Goal: Task Accomplishment & Management: Manage account settings

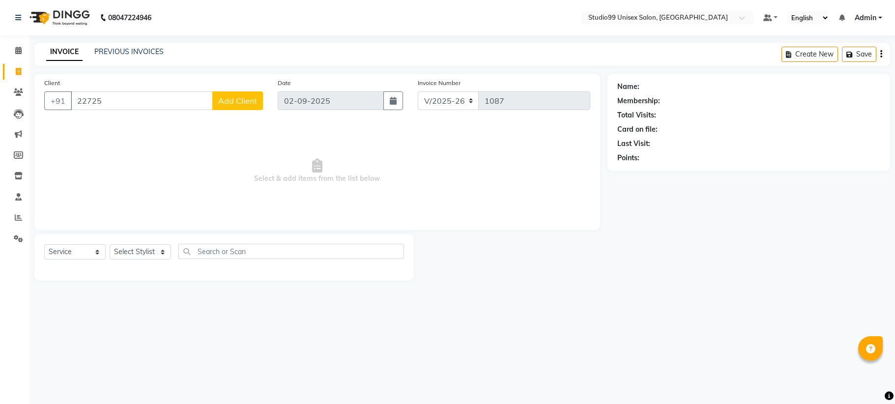
select select "6061"
select select "service"
click at [140, 109] on input "22725" at bounding box center [142, 100] width 142 height 19
click at [114, 52] on link "PREVIOUS INVOICES" at bounding box center [128, 51] width 69 height 9
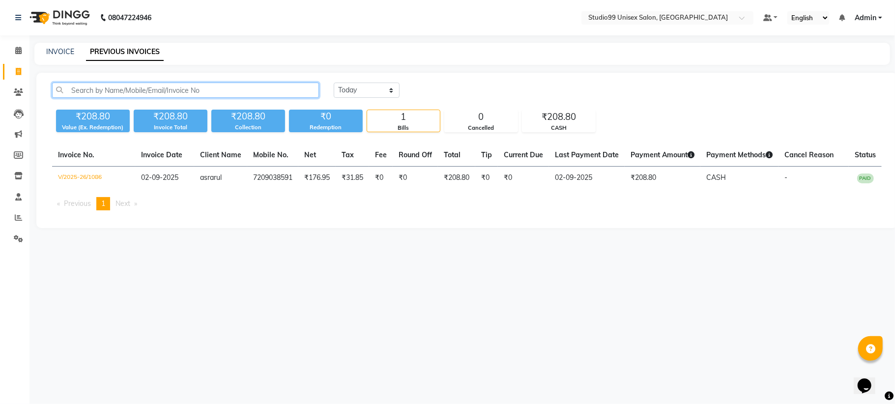
click at [139, 89] on input "text" at bounding box center [185, 90] width 267 height 15
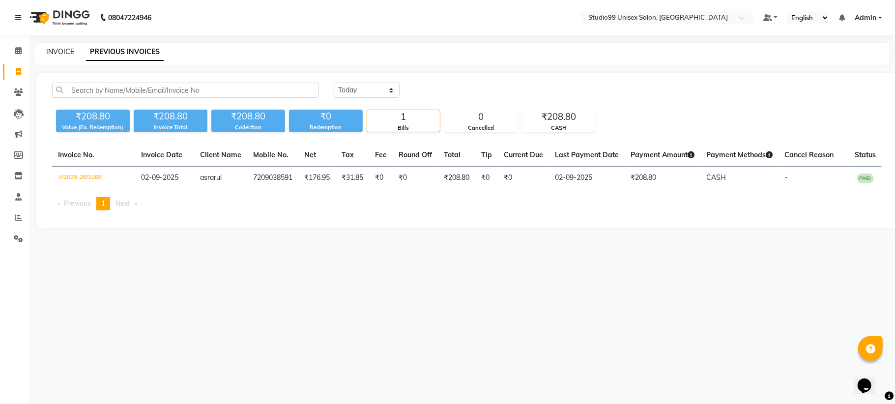
click at [63, 55] on link "INVOICE" at bounding box center [60, 51] width 28 height 9
select select "service"
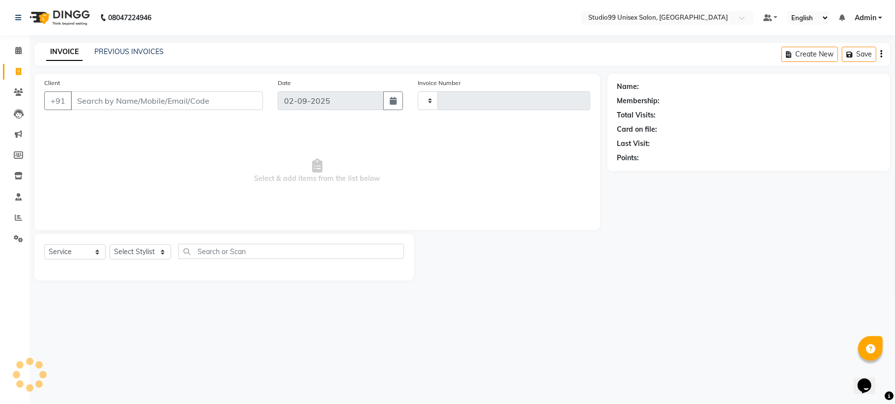
type input "1087"
select select "6061"
click at [132, 97] on input "Client" at bounding box center [167, 100] width 192 height 19
click at [153, 248] on select "Select Stylist" at bounding box center [140, 251] width 61 height 15
select select "59621"
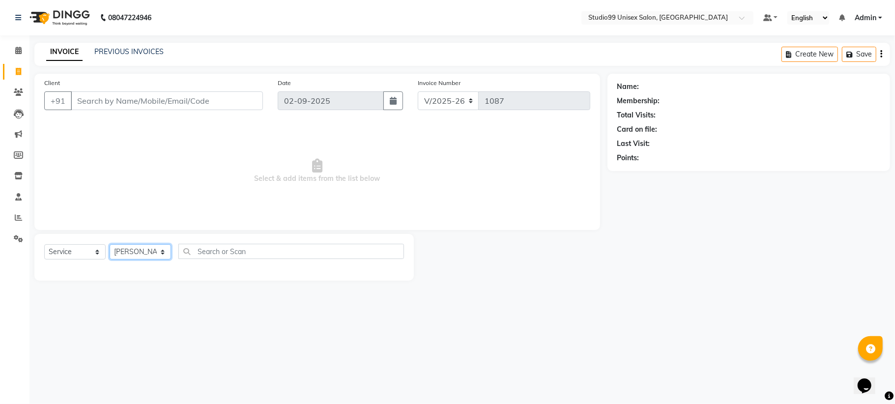
click at [110, 244] on select "Select Stylist Admin Mehran NANDINI SINGH priya Shankar gupta SHANKAR THAKUR sh…" at bounding box center [140, 251] width 61 height 15
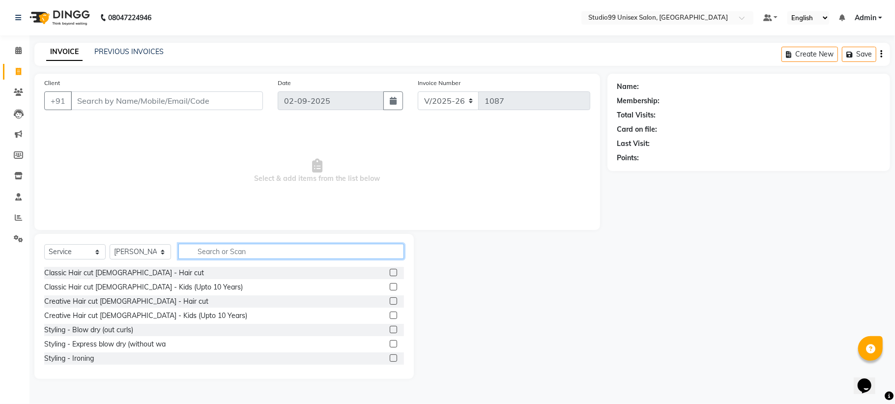
click at [238, 245] on input "text" at bounding box center [291, 251] width 226 height 15
type input "p"
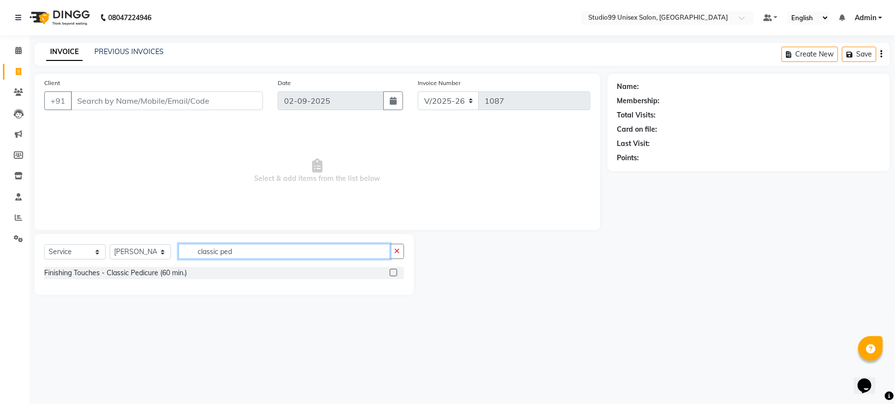
type input "classic ped"
click at [396, 272] on label at bounding box center [393, 272] width 7 height 7
click at [396, 272] on input "checkbox" at bounding box center [393, 273] width 6 height 6
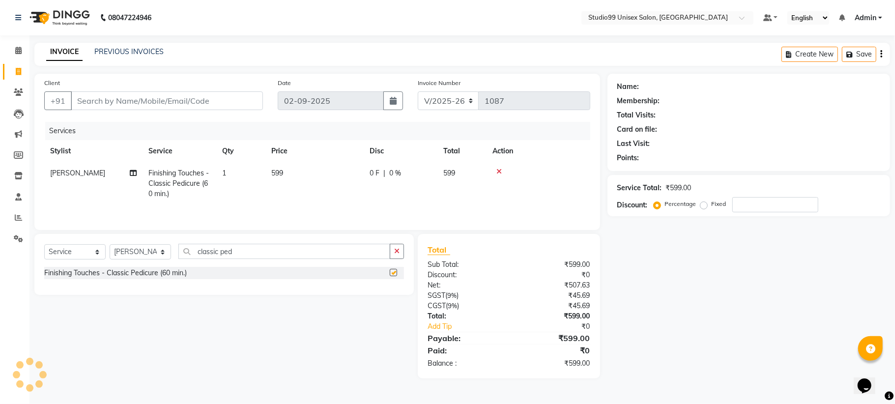
checkbox input "false"
click at [160, 257] on select "Select Stylist Admin Mehran NANDINI SINGH priya Shankar gupta SHANKAR THAKUR sh…" at bounding box center [140, 251] width 61 height 15
select select "85013"
click at [110, 247] on select "Select Stylist Admin Mehran NANDINI SINGH priya Shankar gupta SHANKAR THAKUR sh…" at bounding box center [140, 251] width 61 height 15
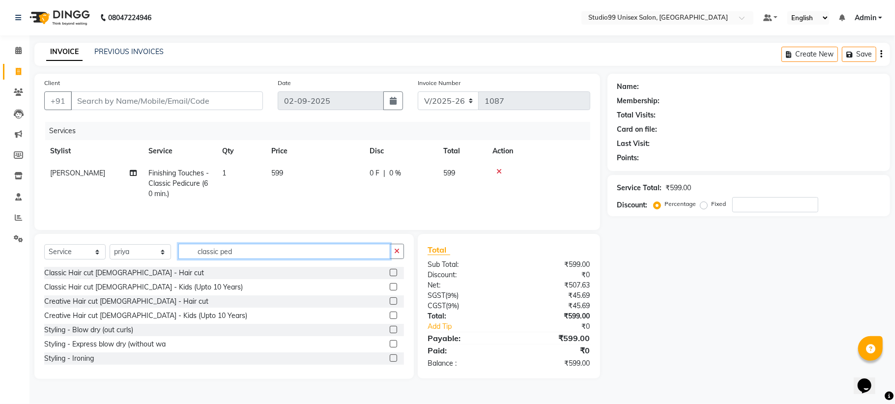
click at [221, 248] on input "classic ped" at bounding box center [284, 251] width 212 height 15
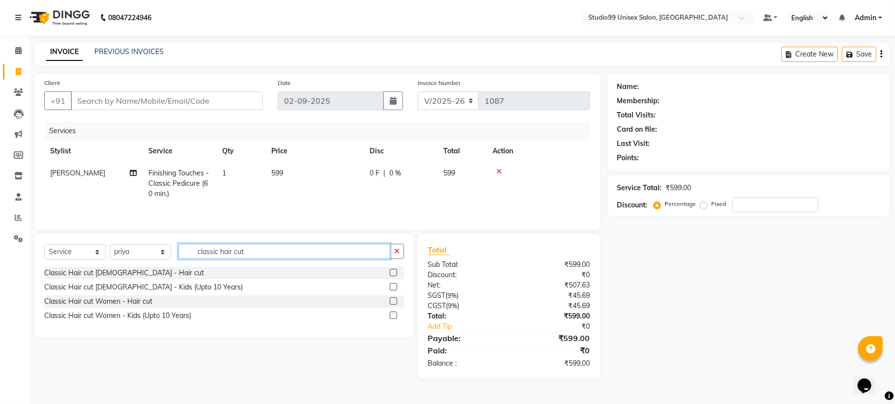
type input "classic hair cut"
click at [396, 303] on label at bounding box center [393, 300] width 7 height 7
click at [396, 303] on input "checkbox" at bounding box center [393, 301] width 6 height 6
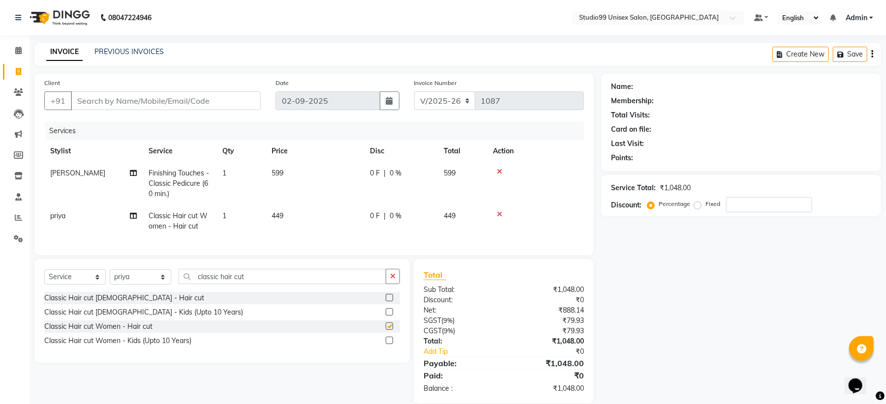
checkbox input "false"
click at [395, 280] on icon "button" at bounding box center [392, 276] width 5 height 7
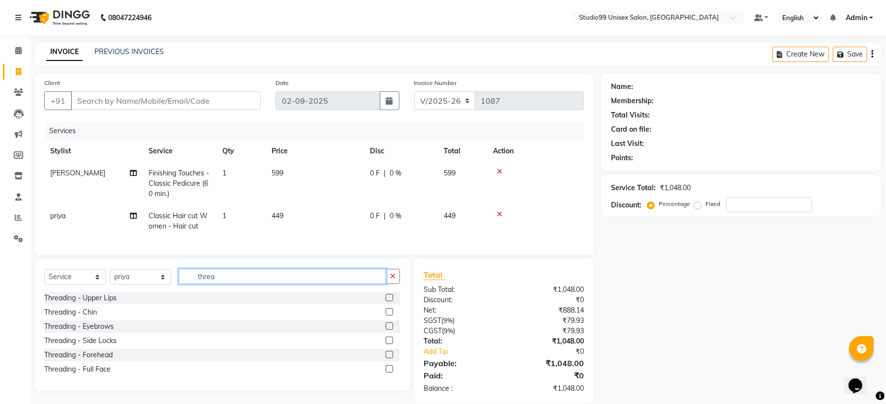
type input "threa"
click at [391, 330] on label at bounding box center [388, 326] width 7 height 7
click at [391, 330] on input "checkbox" at bounding box center [388, 327] width 6 height 6
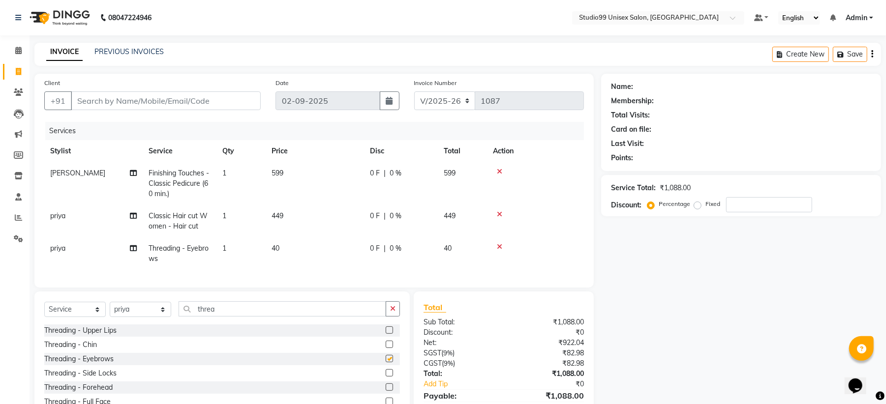
checkbox input "false"
click at [228, 246] on td "1" at bounding box center [240, 253] width 49 height 32
select select "85013"
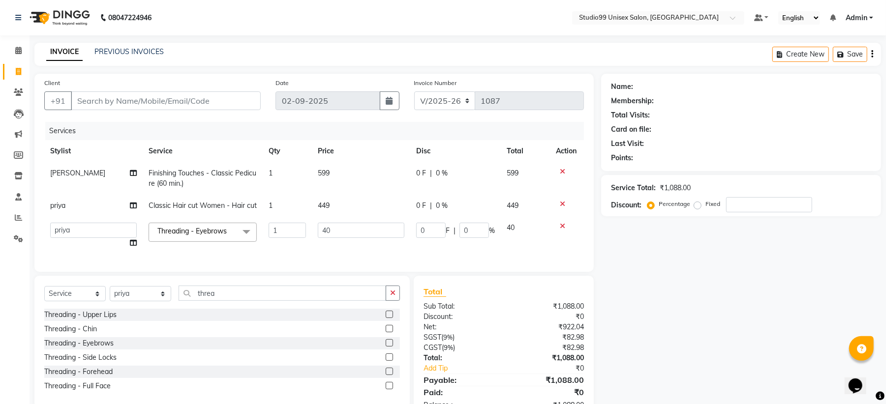
click at [228, 246] on td "Threading - Eyebrows x Classic Hair cut Male - Hair cut Classic Hair cut Male -…" at bounding box center [203, 235] width 120 height 37
click at [282, 229] on input "1" at bounding box center [286, 230] width 37 height 15
type input "2"
click at [516, 248] on tr "Admin Mehran NANDINI SINGH priya Shankar gupta SHANKAR THAKUR shehnaj sweeta Th…" at bounding box center [313, 235] width 539 height 37
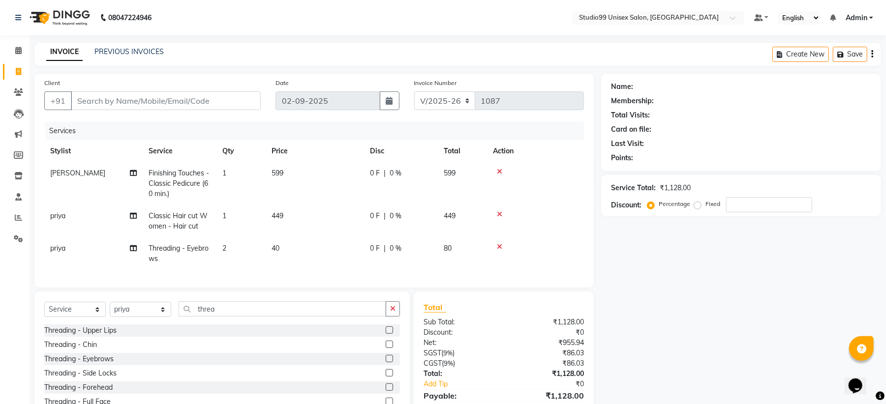
scroll to position [56, 0]
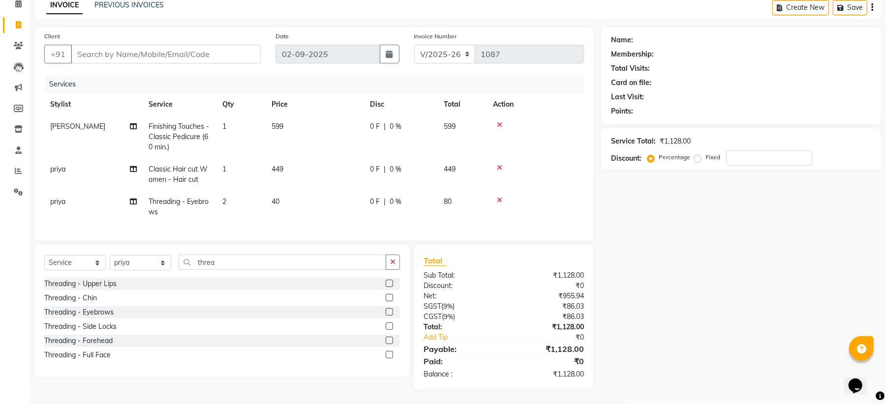
click at [390, 342] on label at bounding box center [388, 340] width 7 height 7
click at [390, 342] on input "checkbox" at bounding box center [388, 341] width 6 height 6
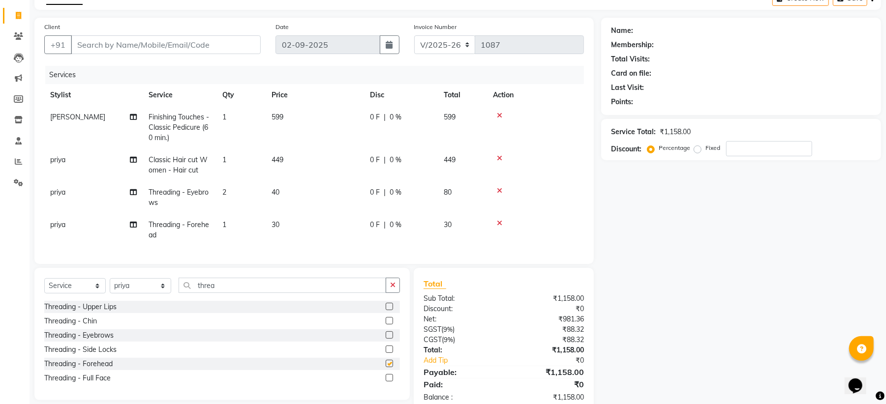
checkbox input "false"
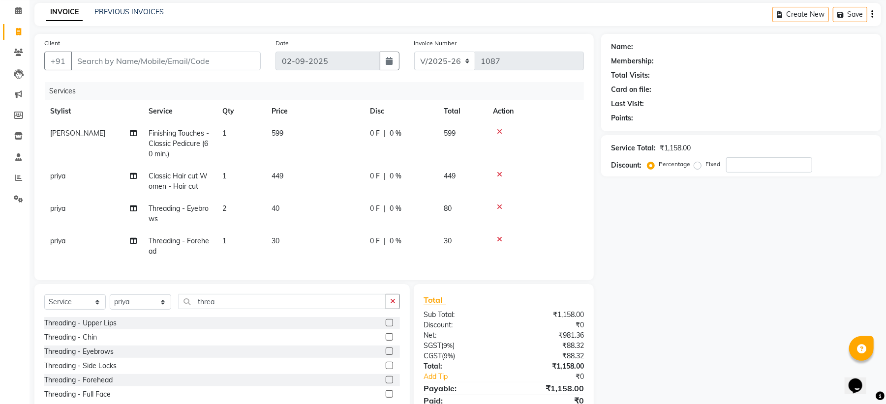
scroll to position [0, 0]
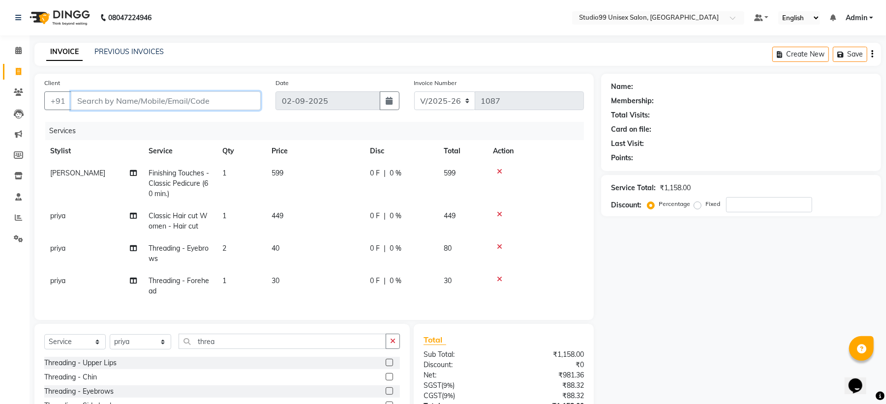
click at [178, 101] on input "Client" at bounding box center [166, 100] width 190 height 19
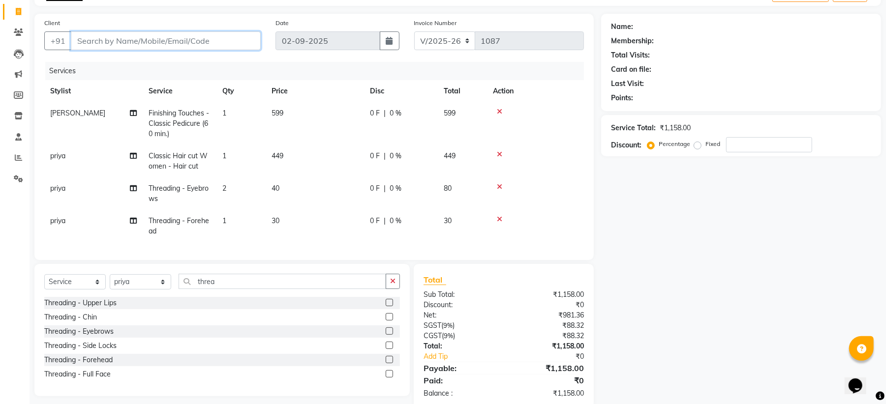
scroll to position [89, 0]
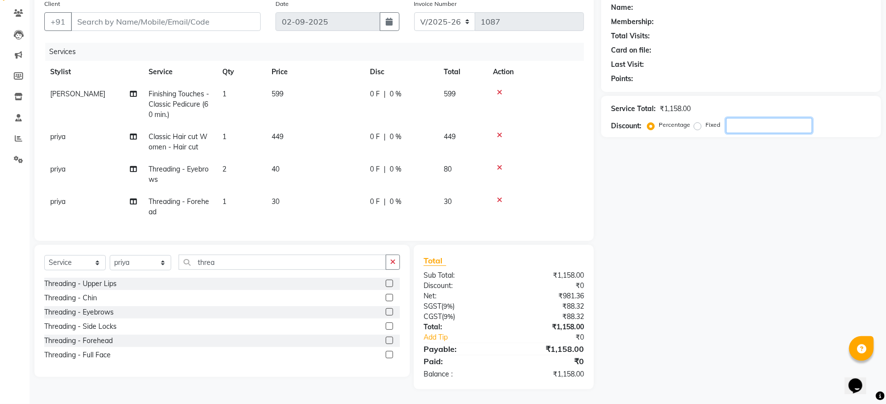
click at [748, 118] on input "number" at bounding box center [769, 125] width 86 height 15
click at [289, 126] on td "449" at bounding box center [315, 142] width 98 height 32
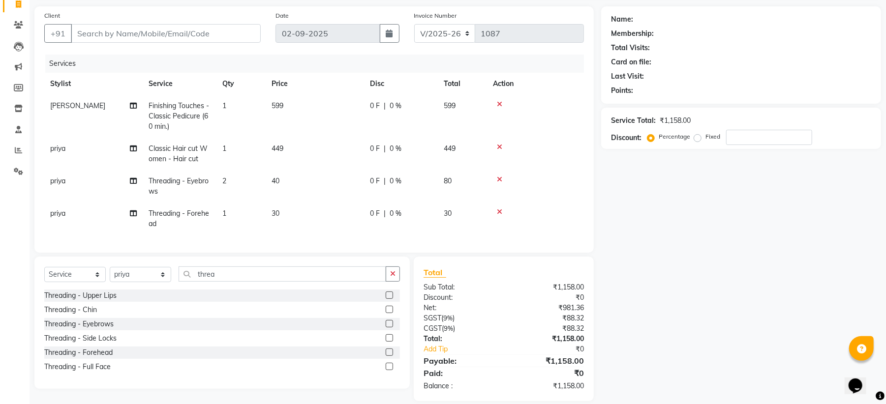
click at [266, 126] on td "1" at bounding box center [240, 116] width 49 height 43
select select "59621"
select select "85013"
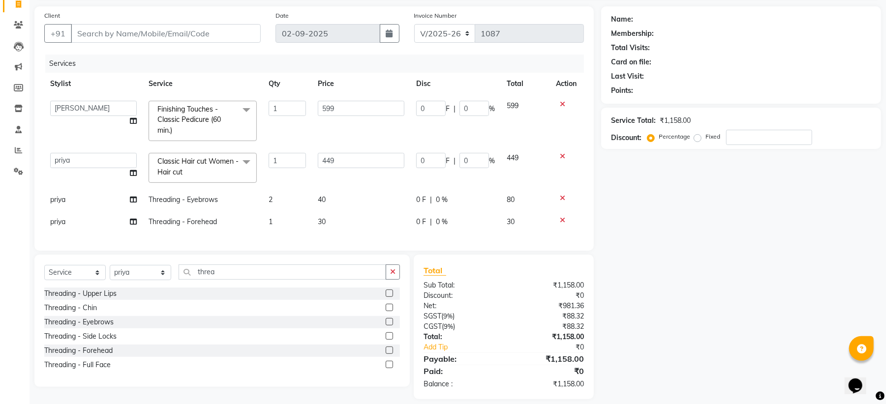
scroll to position [88, 0]
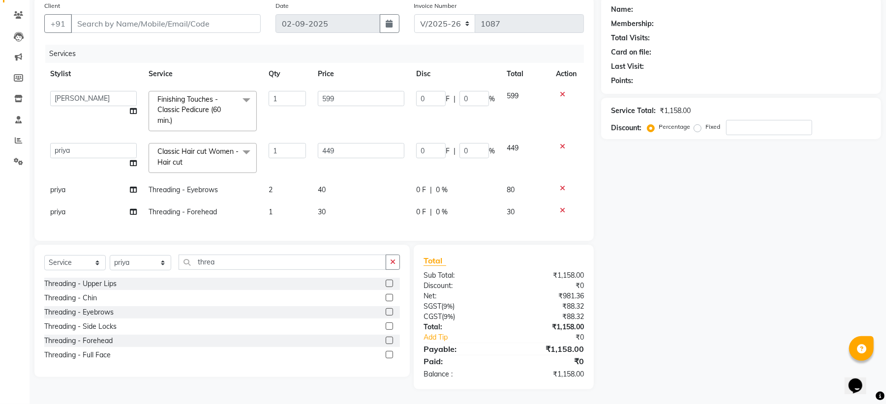
click at [560, 143] on icon at bounding box center [562, 146] width 5 height 7
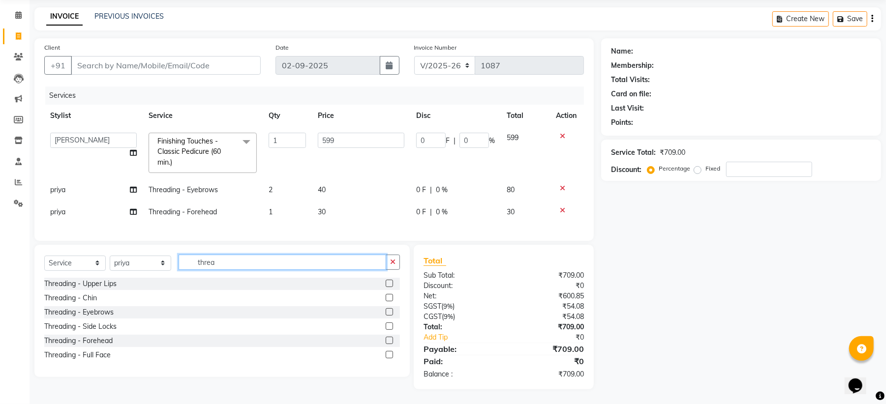
click at [242, 266] on input "threa" at bounding box center [281, 262] width 207 height 15
type input "t"
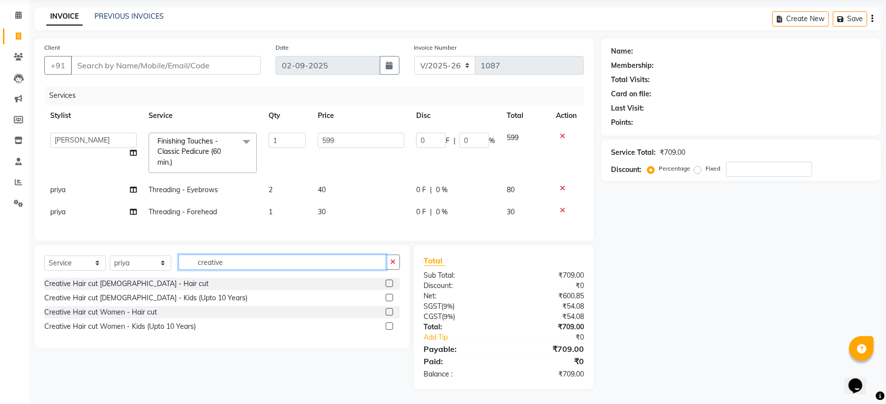
type input "creative"
click at [391, 313] on label at bounding box center [388, 311] width 7 height 7
click at [391, 313] on input "checkbox" at bounding box center [388, 312] width 6 height 6
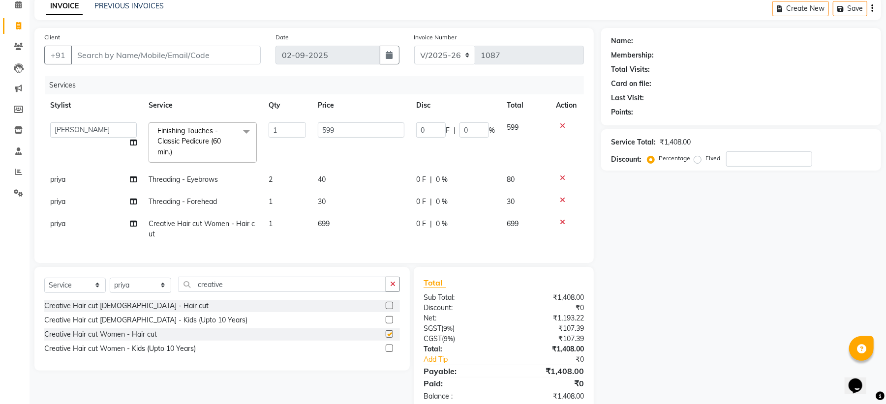
checkbox input "false"
click at [603, 235] on div "Name: Membership: Total Visits: Card on file: Last Visit: Points: Service Total…" at bounding box center [744, 220] width 287 height 384
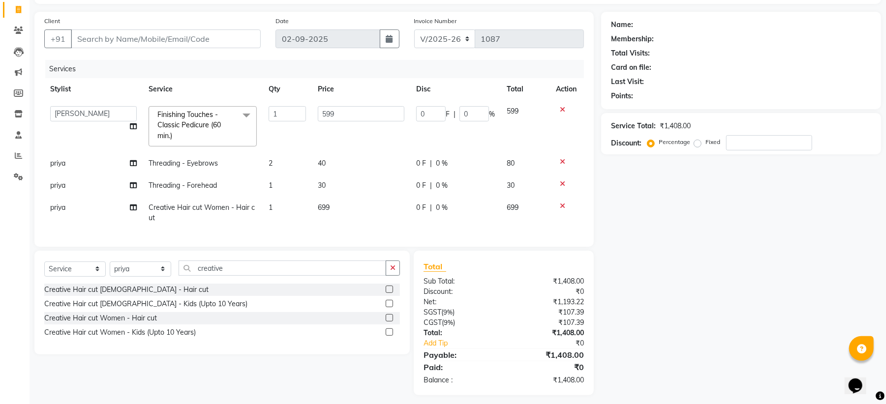
scroll to position [78, 0]
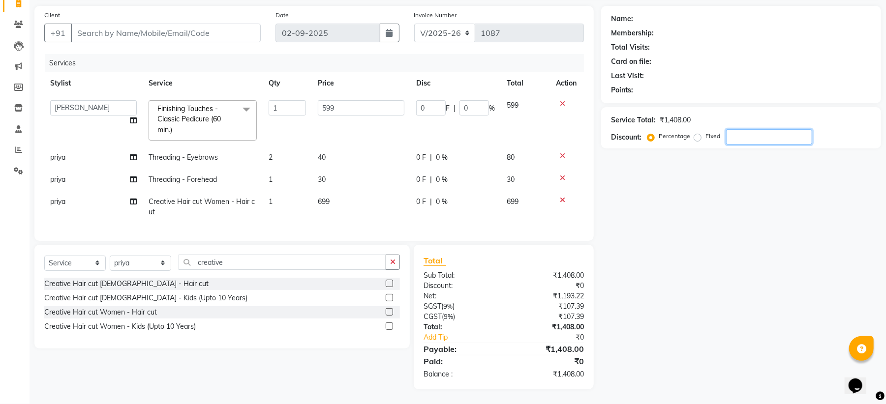
click at [752, 129] on input "number" at bounding box center [769, 136] width 86 height 15
type input "1"
type input "5.99"
type input "1"
type input "100"
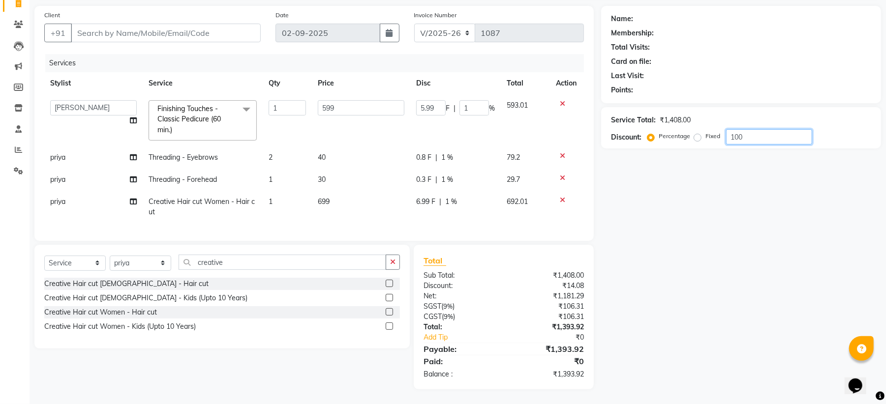
type input "599"
type input "100"
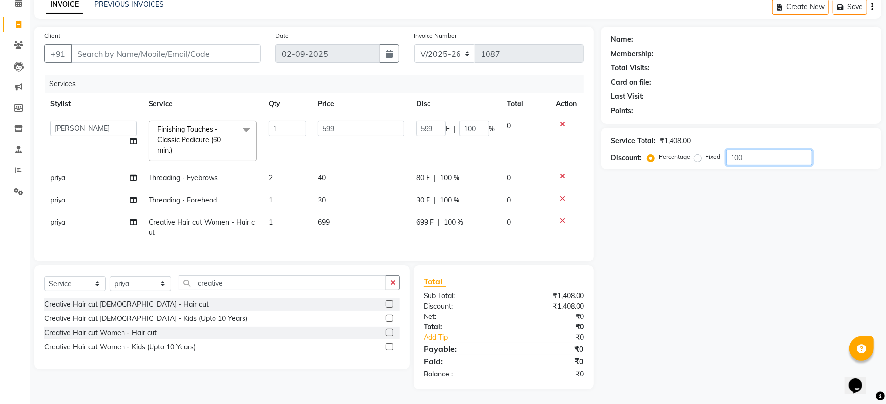
type input "10"
type input "59.9"
type input "10"
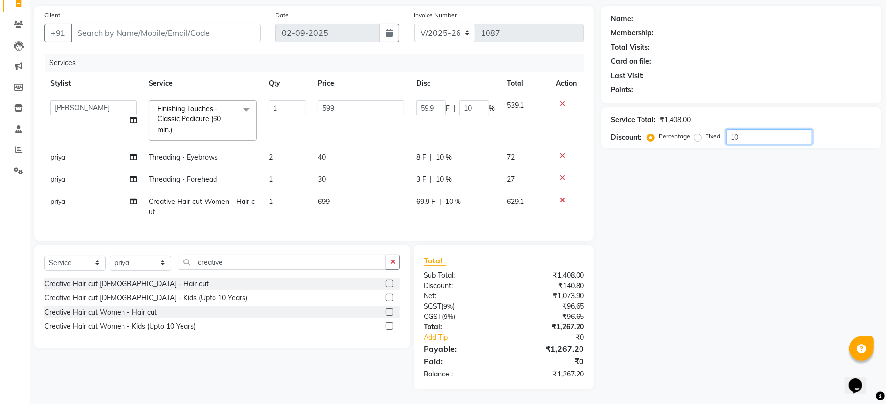
type input "1"
type input "5.99"
type input "1"
type input "0"
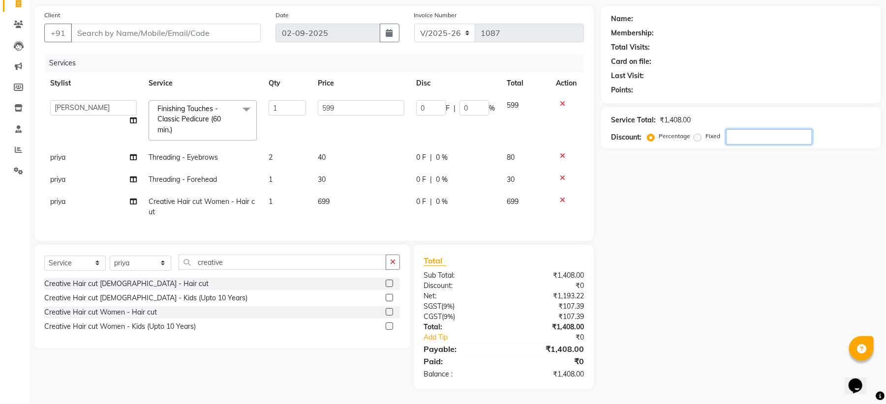
type input "1"
type input "5.99"
type input "1"
type input "15"
type input "89.85"
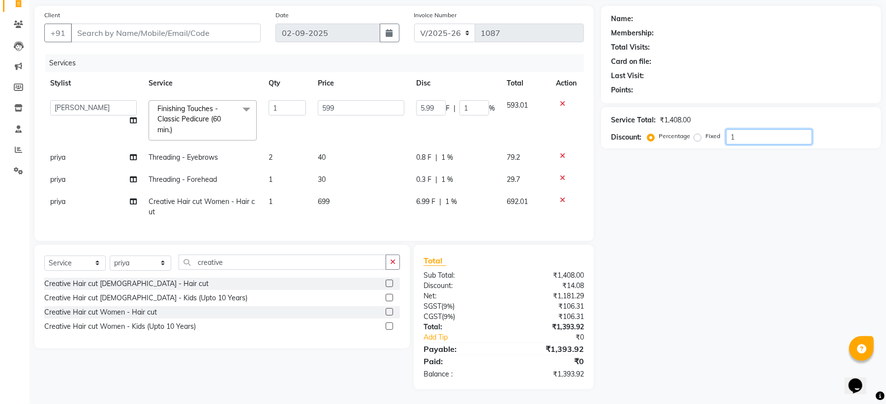
type input "15"
click at [728, 264] on div "Name: Membership: Total Visits: Card on file: Last Visit: Points: Service Total…" at bounding box center [744, 198] width 287 height 384
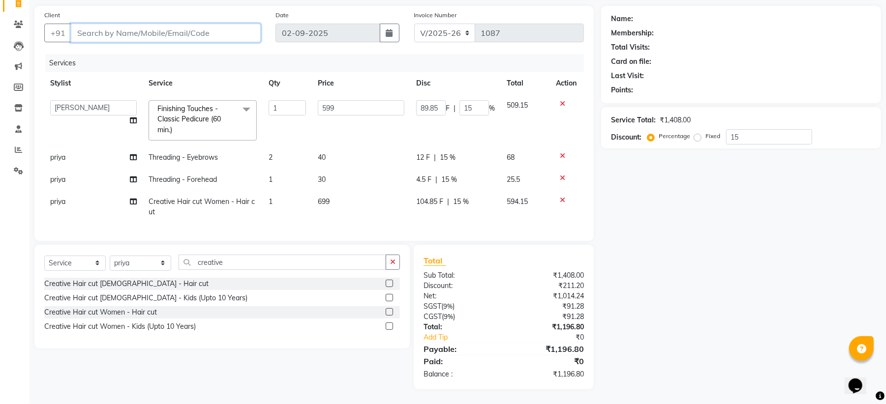
click at [148, 24] on input "Client" at bounding box center [166, 33] width 190 height 19
type input "8"
type input "0"
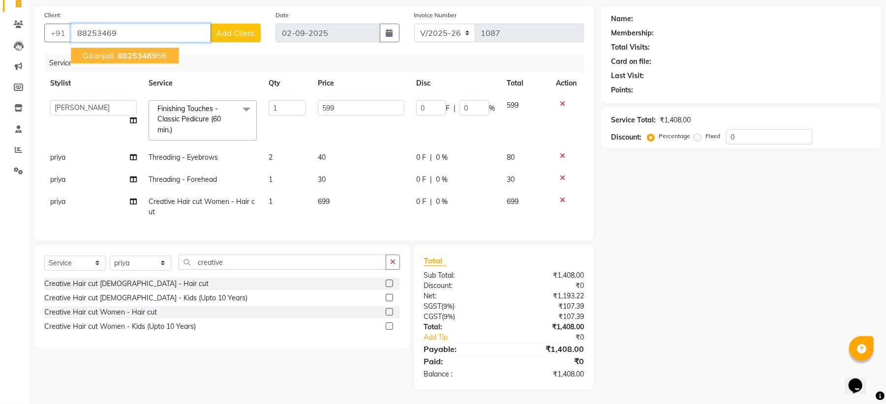
click at [105, 51] on span "gitanjali" at bounding box center [98, 56] width 31 height 10
type input "8825346956"
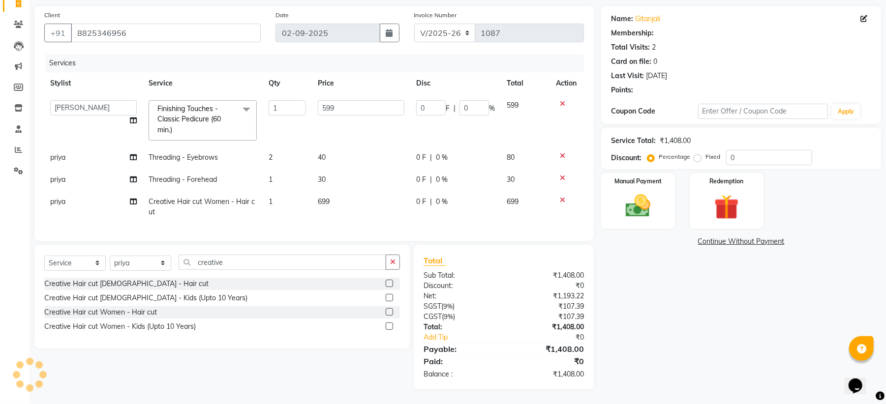
select select "1: Object"
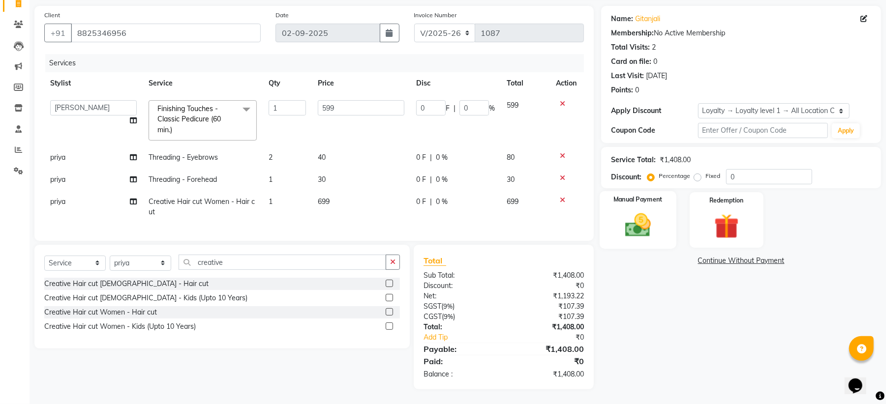
click at [655, 211] on img at bounding box center [638, 225] width 42 height 30
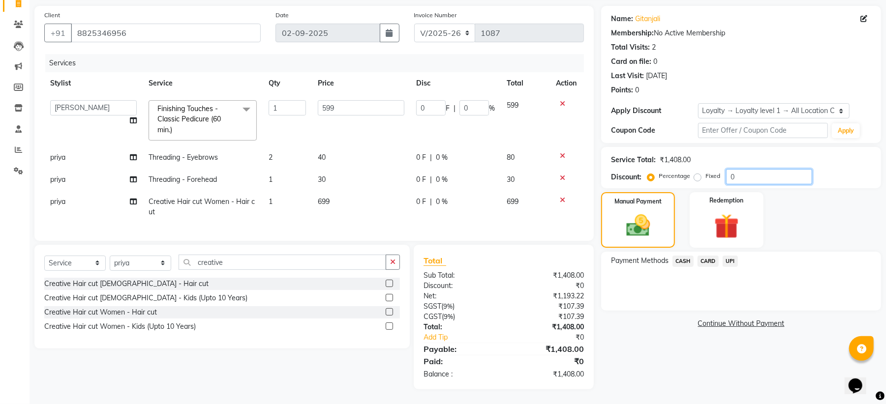
click at [752, 169] on input "0" at bounding box center [769, 176] width 86 height 15
type input "1"
type input "5.99"
type input "1"
type input "15"
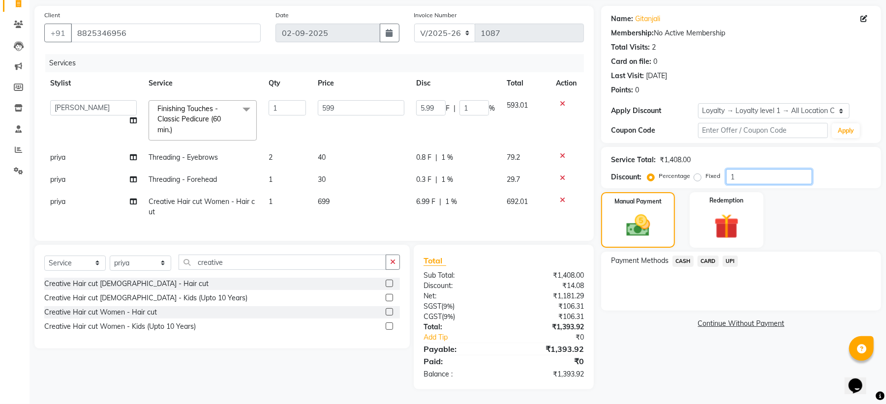
type input "89.85"
type input "15"
click at [642, 225] on img at bounding box center [638, 225] width 40 height 29
click at [731, 256] on span "UPI" at bounding box center [729, 261] width 15 height 11
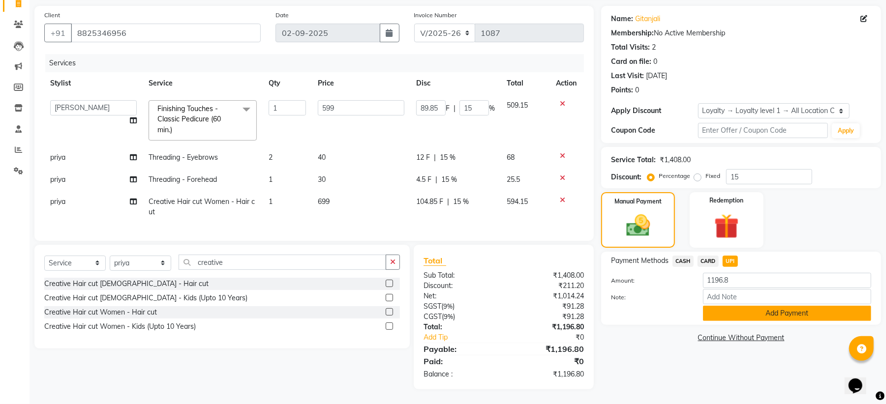
click at [759, 306] on button "Add Payment" at bounding box center [787, 313] width 168 height 15
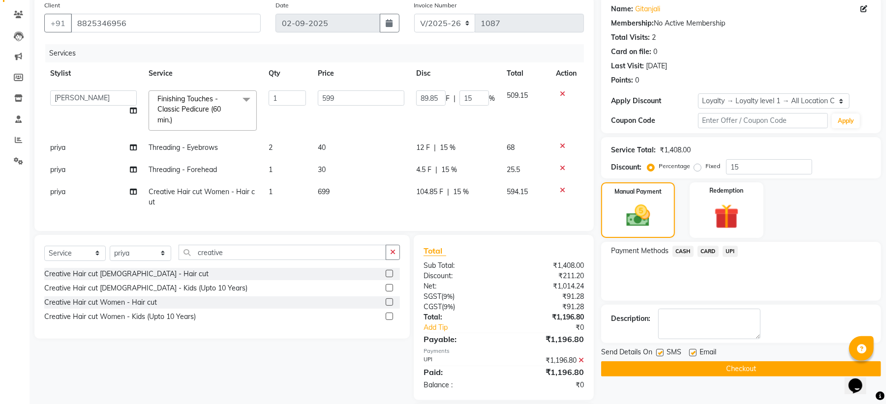
scroll to position [147, 0]
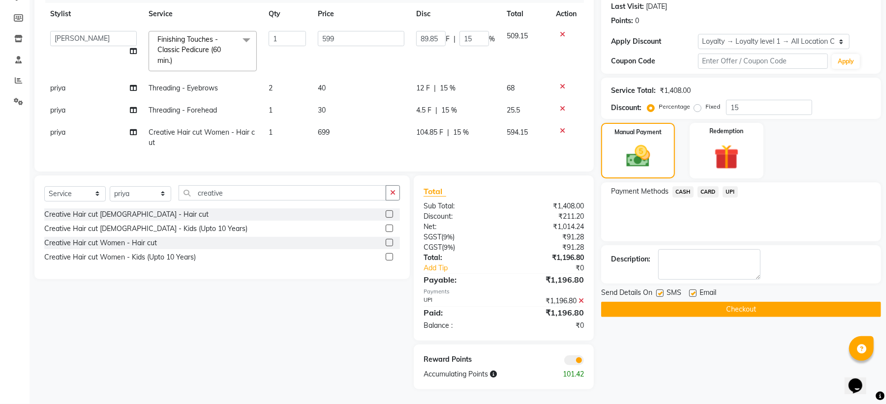
click at [734, 302] on button "Checkout" at bounding box center [741, 309] width 280 height 15
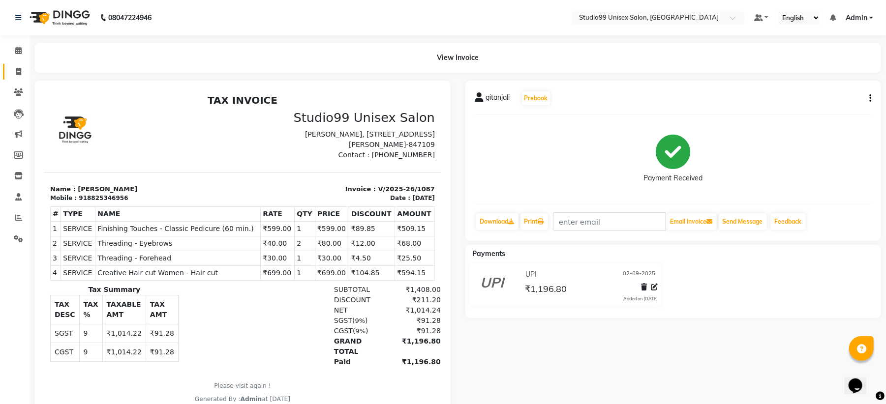
click at [20, 75] on icon at bounding box center [18, 71] width 5 height 7
select select "service"
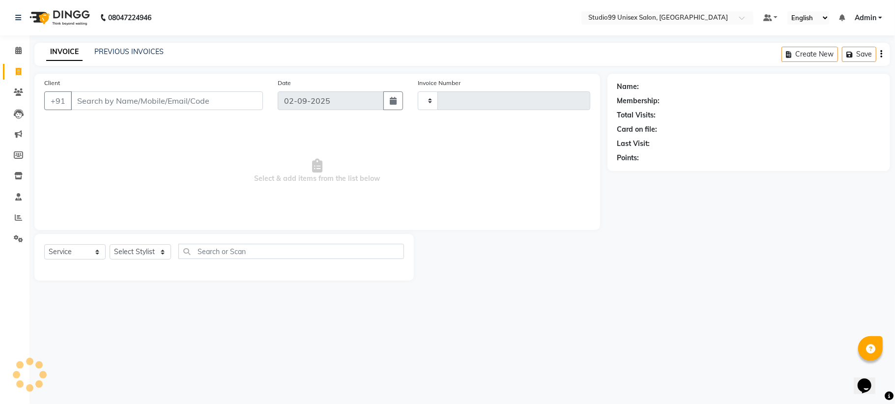
type input "1088"
select select "6061"
click at [128, 47] on link "PREVIOUS INVOICES" at bounding box center [128, 51] width 69 height 9
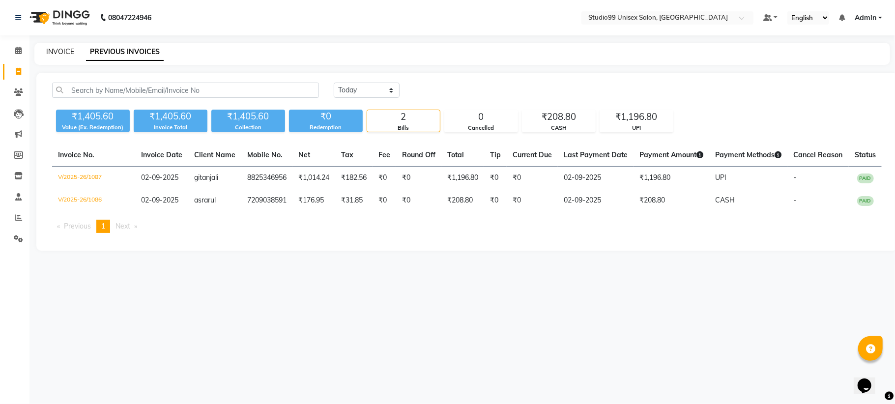
click at [56, 52] on link "INVOICE" at bounding box center [60, 51] width 28 height 9
select select "service"
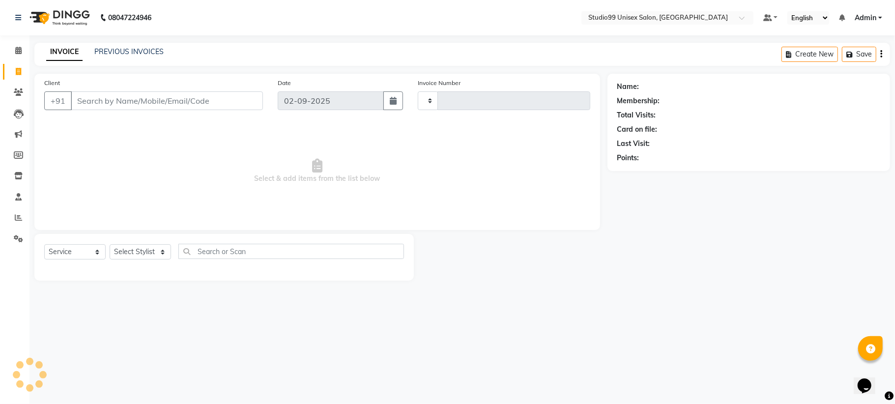
type input "1088"
select select "6061"
paste input "84481 227"
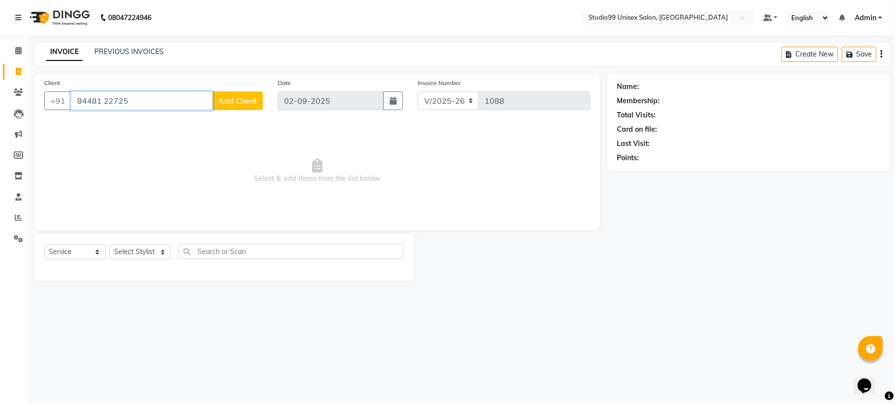
type input "84481 22725"
click at [236, 103] on span "Add Client" at bounding box center [237, 101] width 39 height 10
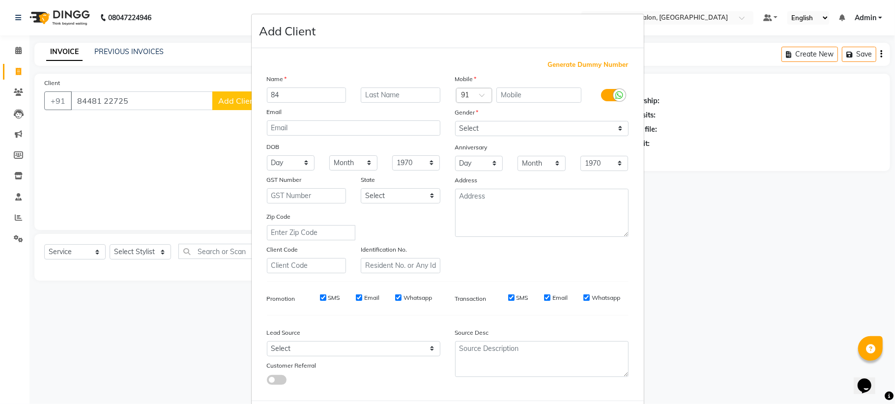
type input "8"
type input "gunjan"
click at [382, 76] on div "Name" at bounding box center [354, 81] width 188 height 14
click at [376, 95] on input "text" at bounding box center [401, 95] width 80 height 15
type input "electrician"
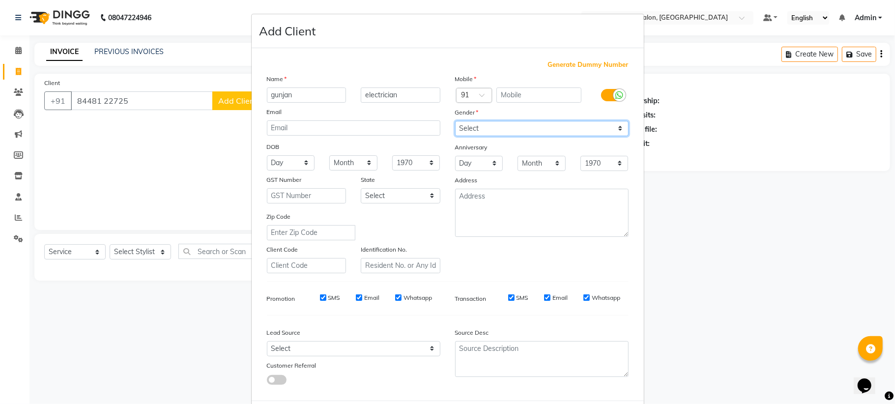
click at [496, 127] on select "Select Male Female Other Prefer Not To Say" at bounding box center [542, 128] width 174 height 15
select select "male"
click at [455, 121] on select "Select Male Female Other Prefer Not To Say" at bounding box center [542, 128] width 174 height 15
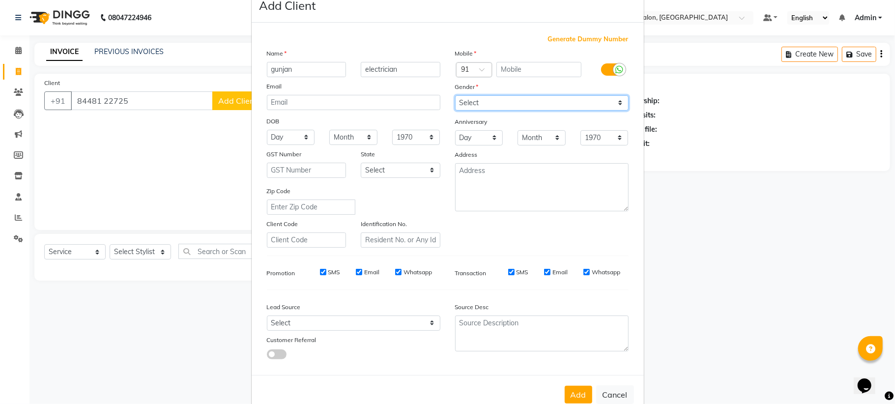
scroll to position [47, 0]
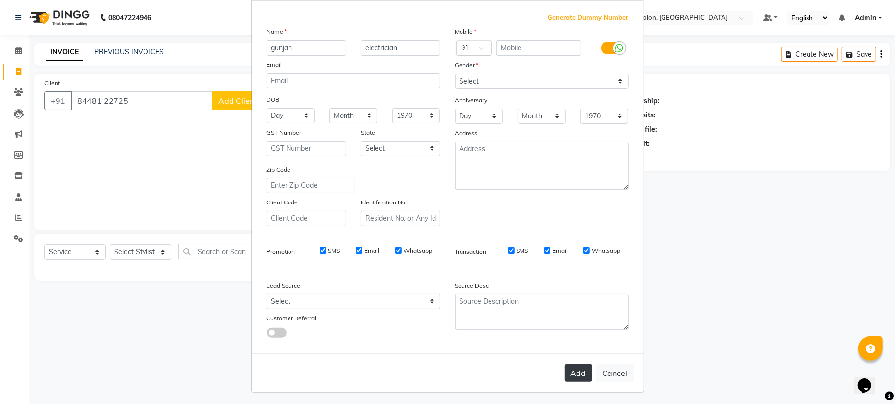
click at [567, 373] on button "Add" at bounding box center [579, 373] width 28 height 18
click at [540, 58] on div "please enter valid mobile" at bounding box center [539, 62] width 81 height 8
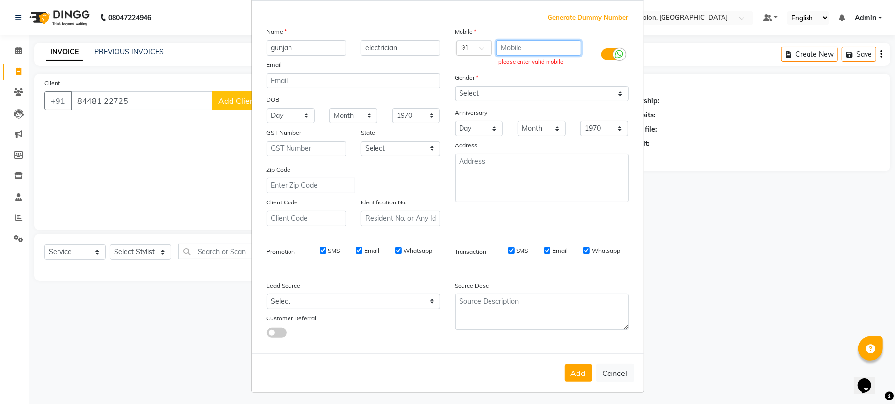
click at [536, 49] on input "text" at bounding box center [539, 47] width 85 height 15
paste input "84481 227"
type input "84481 22725"
click at [570, 73] on div "Gender" at bounding box center [542, 79] width 188 height 14
click at [570, 372] on button "Add" at bounding box center [579, 373] width 28 height 18
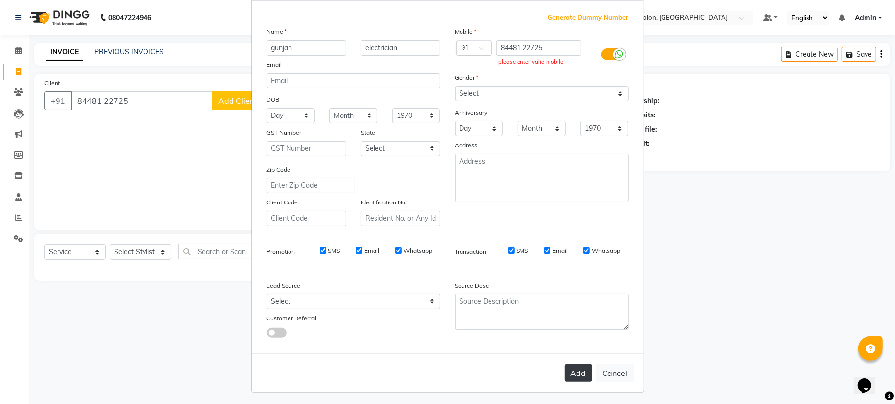
click at [573, 366] on button "Add" at bounding box center [579, 373] width 28 height 18
click at [611, 368] on button "Cancel" at bounding box center [615, 373] width 38 height 19
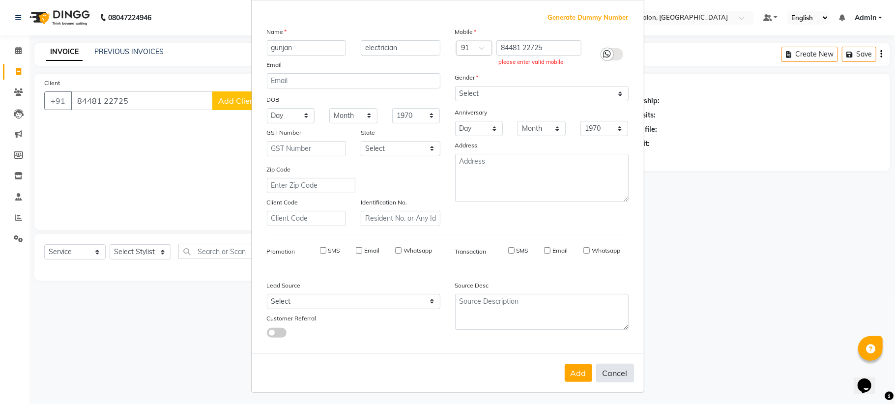
select select
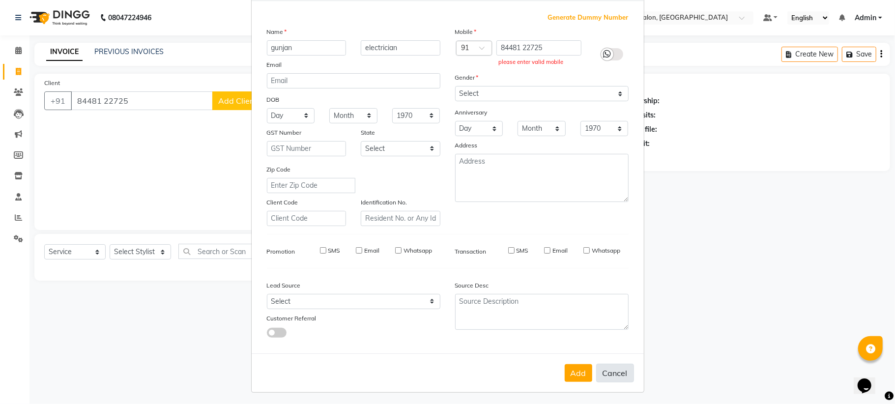
select select
checkbox input "false"
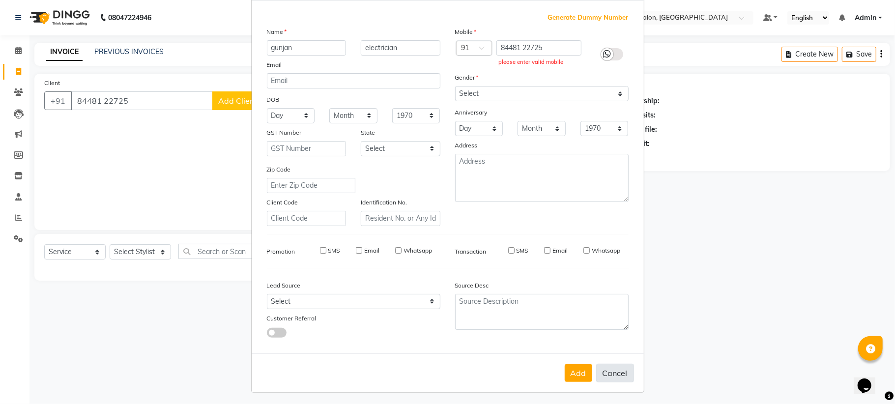
checkbox input "false"
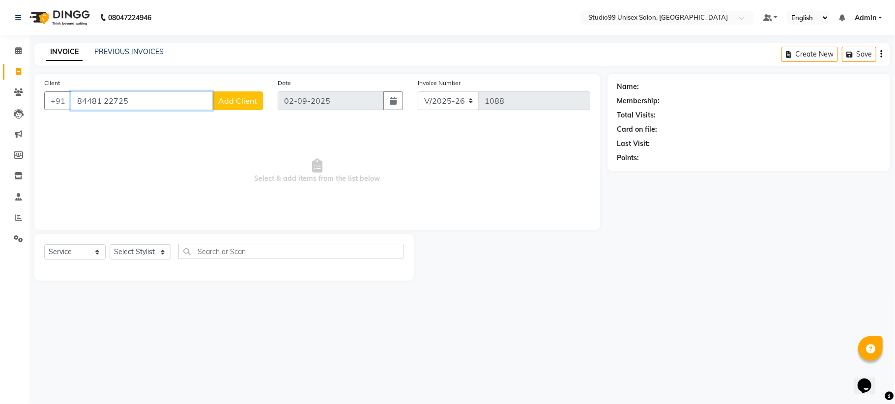
click at [138, 98] on input "84481 22725" at bounding box center [142, 100] width 142 height 19
type input "8"
type input "8448122725"
click at [239, 110] on button "Add Client" at bounding box center [237, 100] width 51 height 19
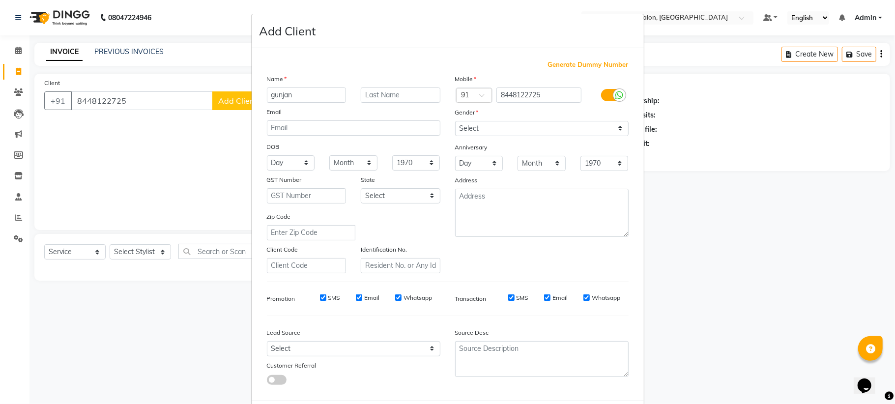
type input "gunjan"
type input "electrician"
click at [473, 130] on select "Select Male Female Other Prefer Not To Say" at bounding box center [542, 128] width 174 height 15
select select "male"
click at [455, 121] on select "Select Male Female Other Prefer Not To Say" at bounding box center [542, 128] width 174 height 15
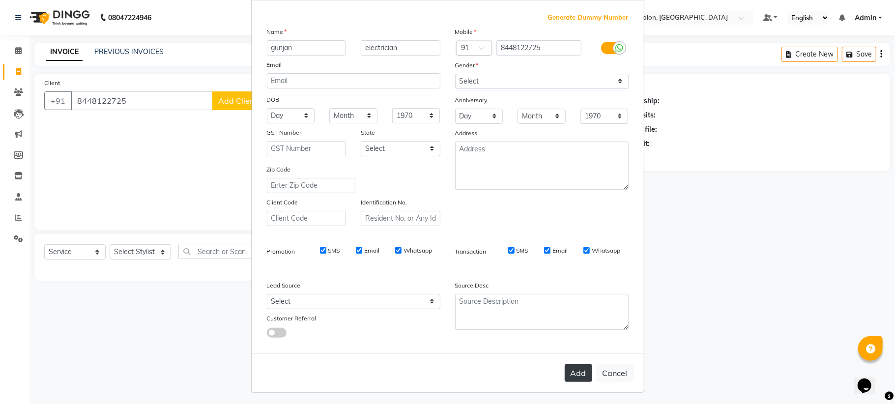
click at [565, 366] on button "Add" at bounding box center [579, 373] width 28 height 18
select select
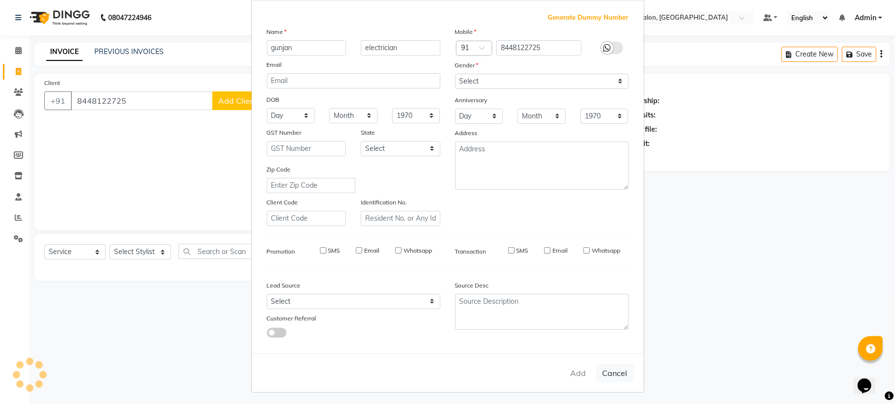
select select
checkbox input "false"
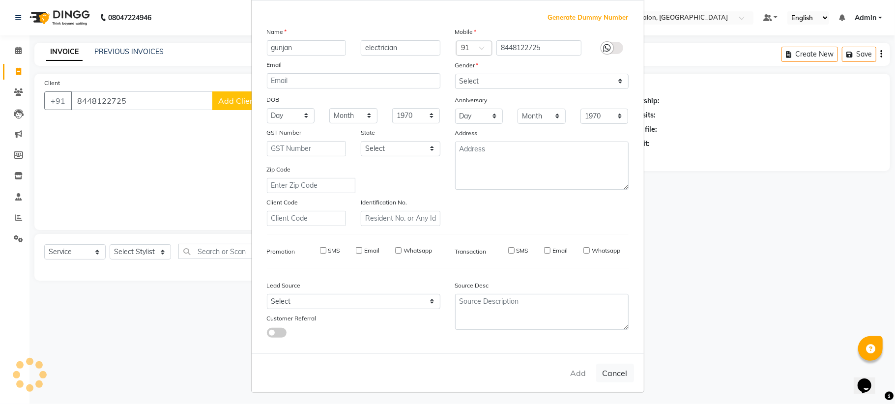
checkbox input "false"
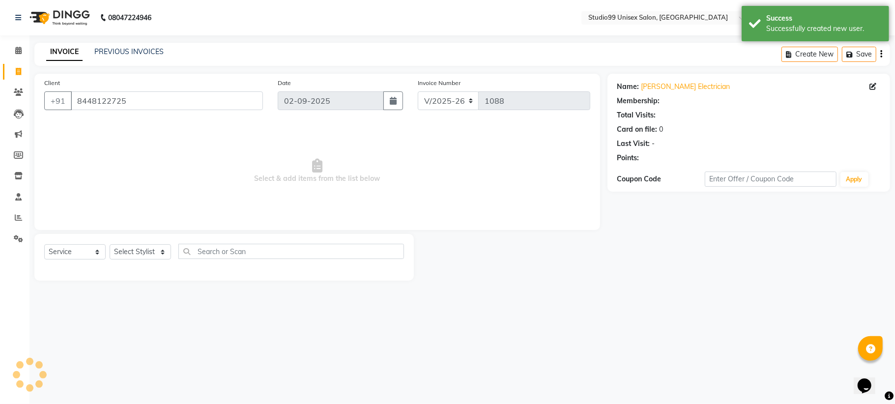
select select "1: Object"
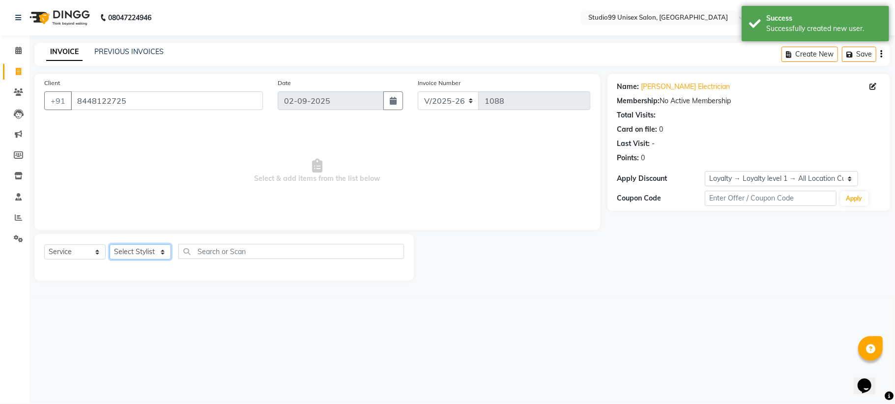
click at [133, 250] on select "Select Stylist Admin Mehran NANDINI SINGH priya Shankar gupta SHANKAR THAKUR sh…" at bounding box center [140, 251] width 61 height 15
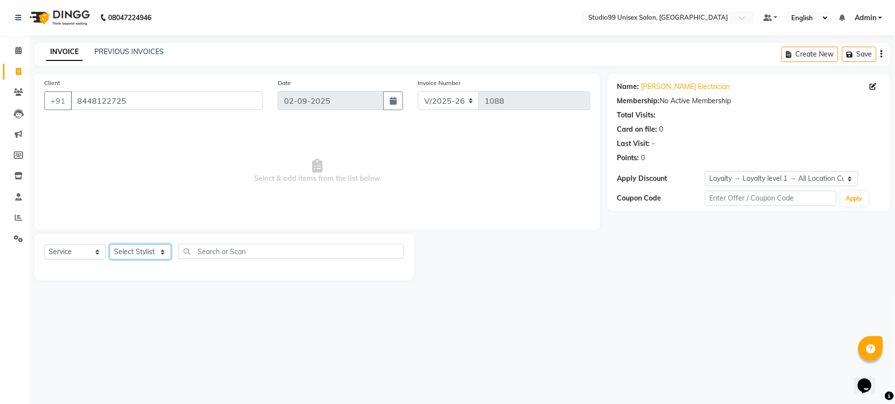
select select "45039"
click at [110, 244] on select "Select Stylist Admin Mehran NANDINI SINGH priya Shankar gupta SHANKAR THAKUR sh…" at bounding box center [140, 251] width 61 height 15
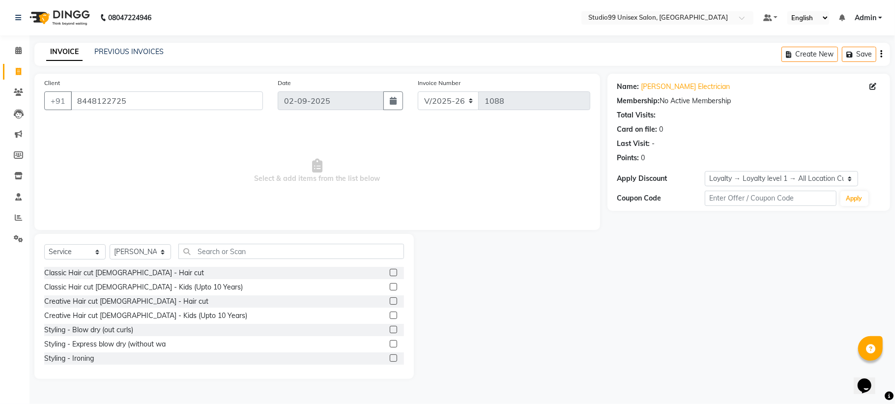
click at [229, 241] on div "Select Service Product Membership Package Voucher Prepaid Gift Card Select Styl…" at bounding box center [224, 306] width 380 height 145
click at [232, 251] on input "text" at bounding box center [291, 251] width 226 height 15
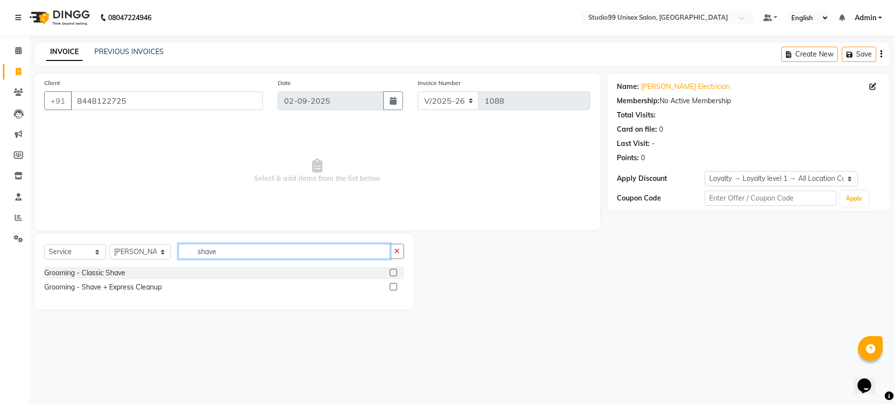
type input "shave"
click at [394, 272] on label at bounding box center [393, 272] width 7 height 7
click at [394, 272] on input "checkbox" at bounding box center [393, 273] width 6 height 6
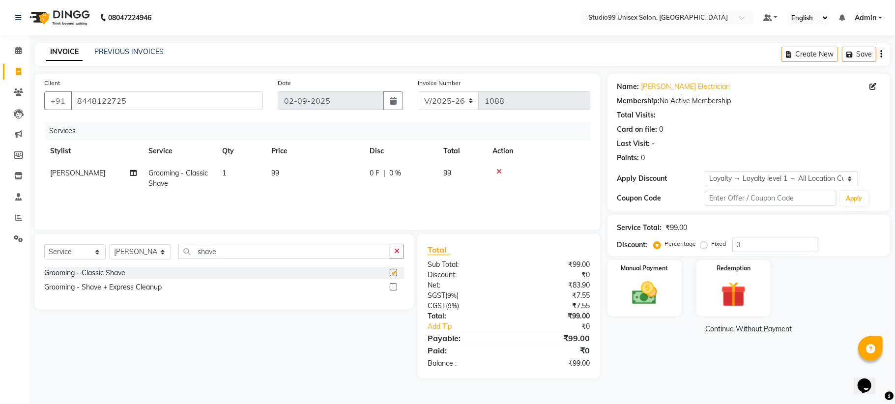
checkbox input "false"
click at [744, 242] on input "0" at bounding box center [776, 244] width 86 height 15
type input "40"
click at [647, 277] on div "Manual Payment" at bounding box center [644, 288] width 77 height 58
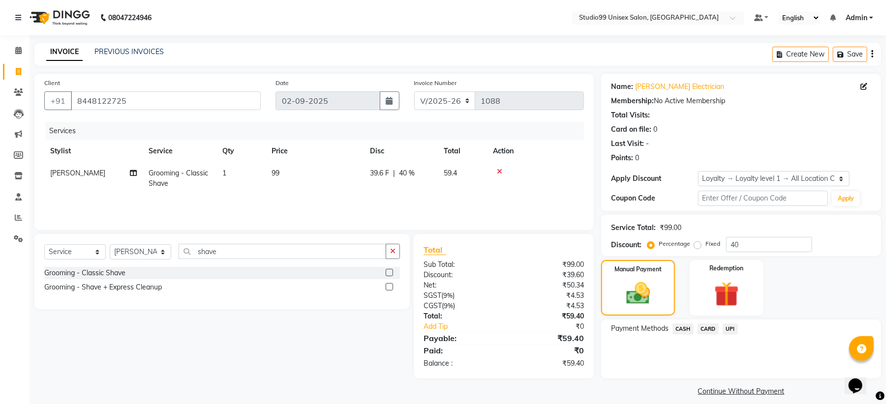
click at [734, 329] on span "UPI" at bounding box center [729, 329] width 15 height 11
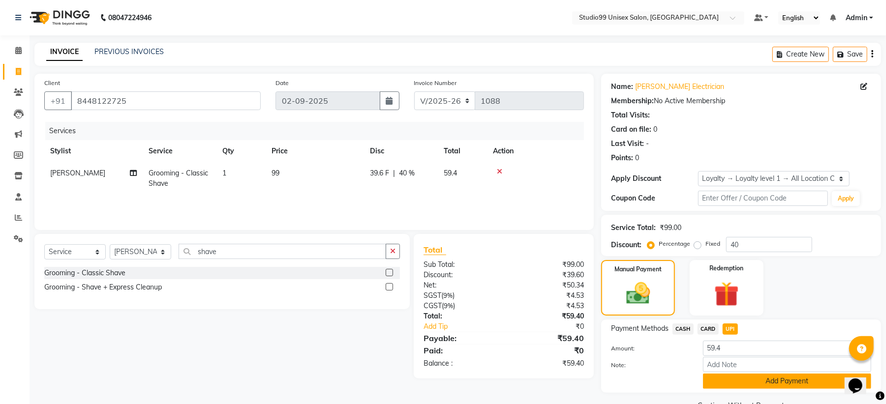
click at [733, 379] on button "Add Payment" at bounding box center [787, 381] width 168 height 15
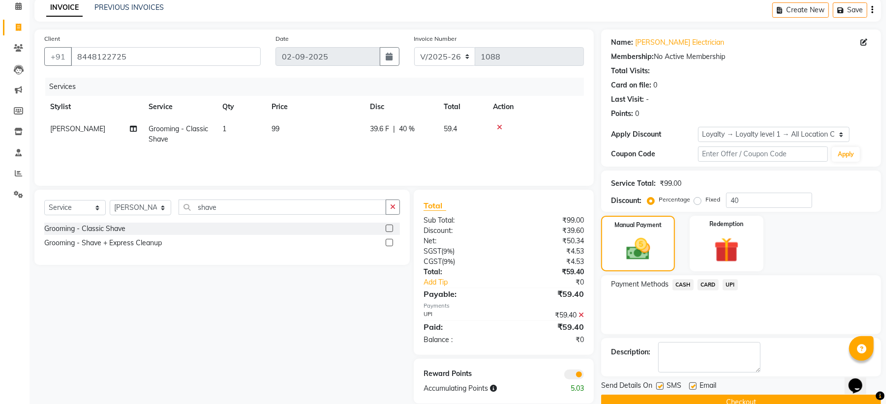
scroll to position [65, 0]
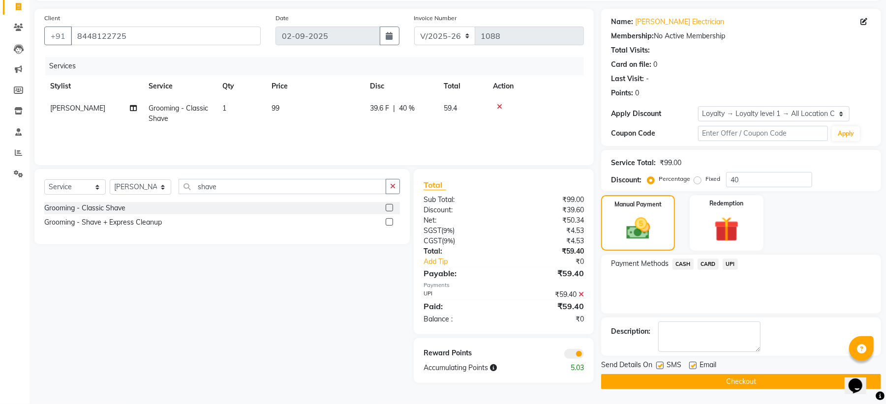
click at [706, 379] on button "Checkout" at bounding box center [741, 381] width 280 height 15
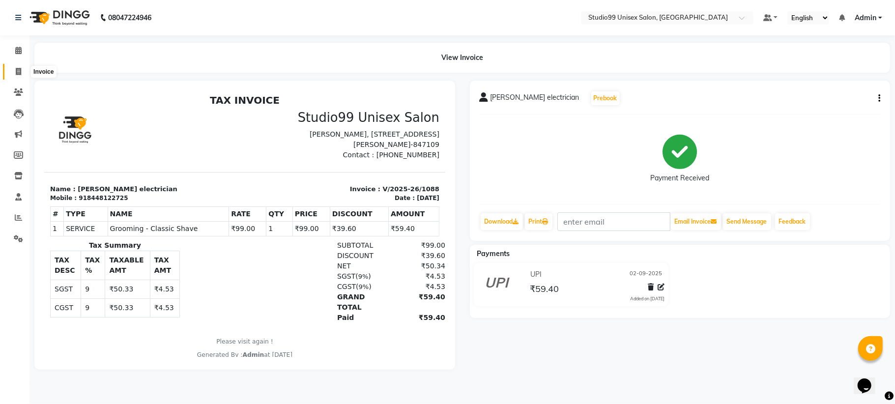
click at [19, 69] on icon at bounding box center [18, 71] width 5 height 7
select select "service"
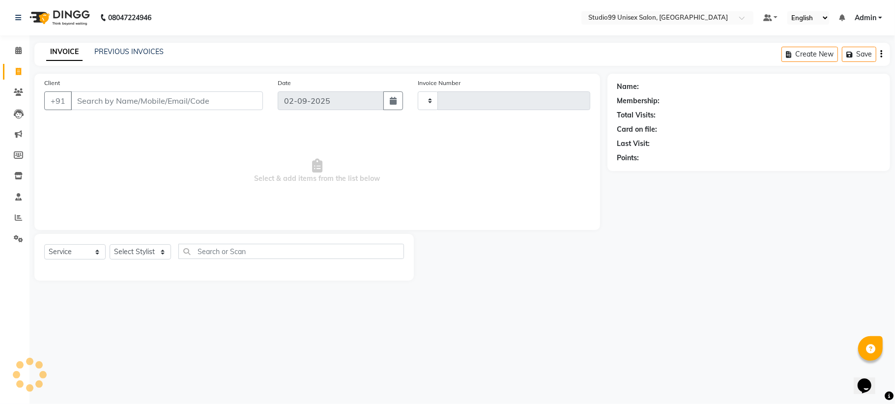
type input "1089"
select select "6061"
click at [122, 53] on link "PREVIOUS INVOICES" at bounding box center [128, 51] width 69 height 9
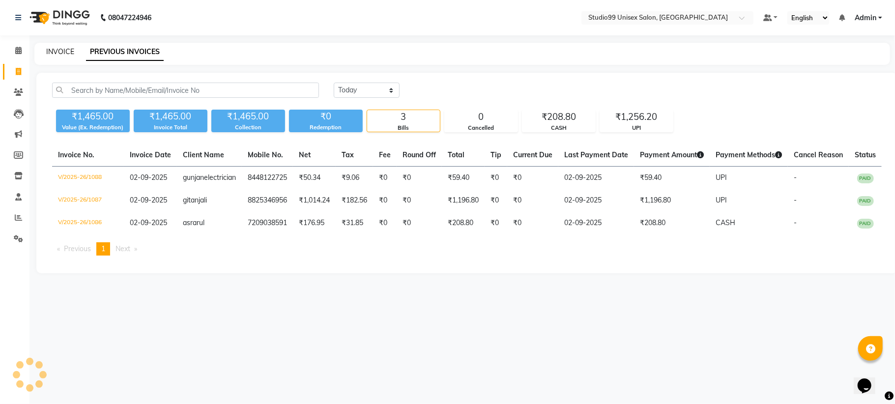
click at [55, 49] on link "INVOICE" at bounding box center [60, 51] width 28 height 9
select select "service"
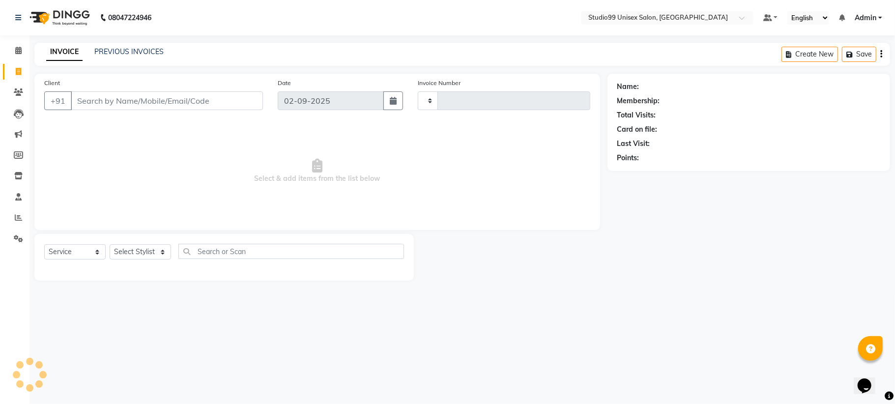
type input "1089"
select select "6061"
click at [117, 99] on input "Client" at bounding box center [167, 100] width 192 height 19
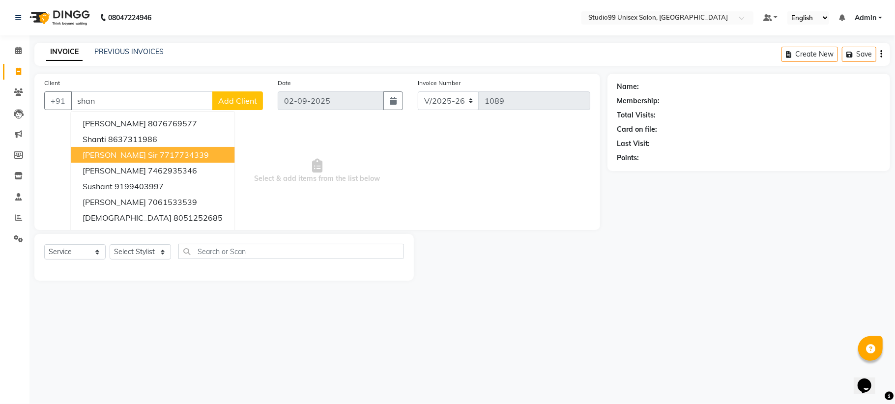
click at [114, 156] on span "Shantanu sir" at bounding box center [120, 155] width 75 height 10
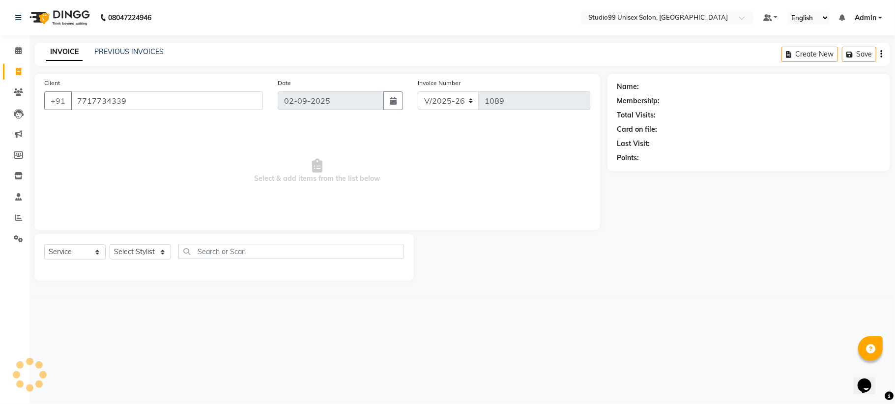
type input "7717734339"
select select "1: Object"
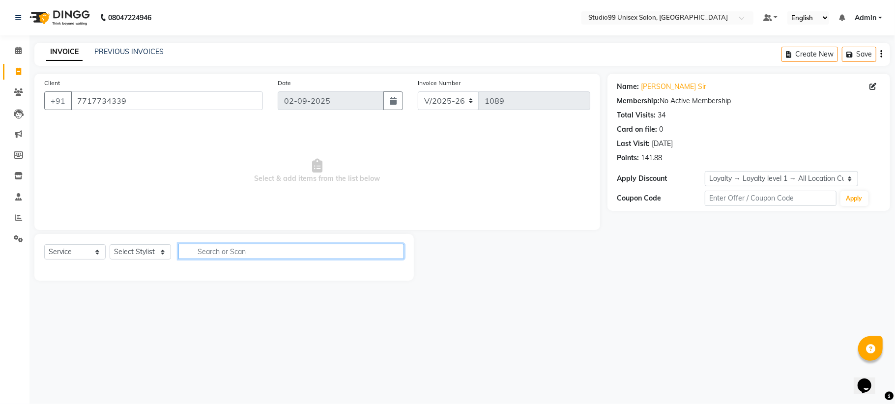
click at [216, 250] on input "text" at bounding box center [291, 251] width 226 height 15
type input "shave"
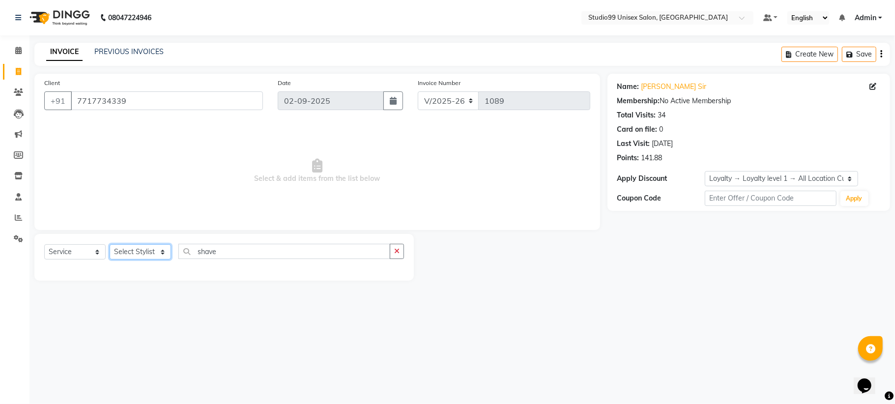
click at [146, 252] on select "Select Stylist Admin Mehran NANDINI SINGH priya Shankar gupta SHANKAR THAKUR sh…" at bounding box center [140, 251] width 61 height 15
select select "45042"
click at [110, 244] on select "Select Stylist Admin Mehran NANDINI SINGH priya Shankar gupta SHANKAR THAKUR sh…" at bounding box center [140, 251] width 61 height 15
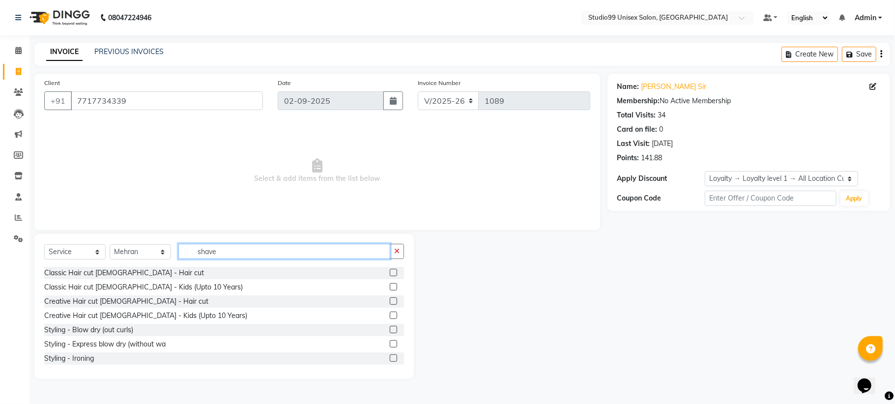
click at [233, 255] on input "shave" at bounding box center [284, 251] width 212 height 15
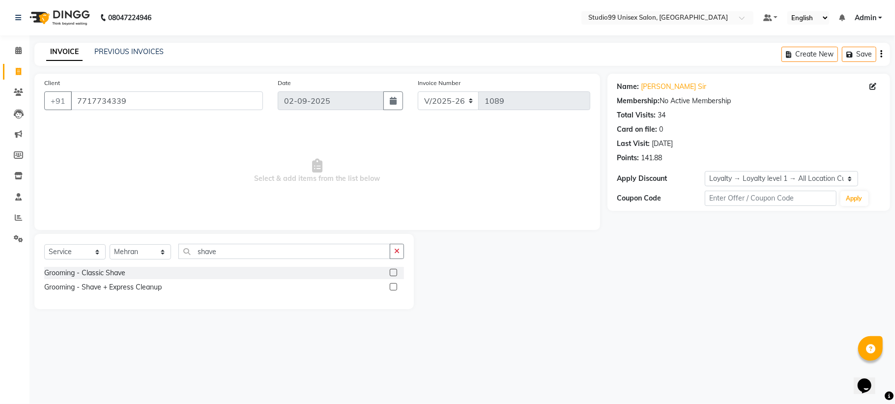
click at [392, 274] on label at bounding box center [393, 272] width 7 height 7
click at [392, 274] on input "checkbox" at bounding box center [393, 273] width 6 height 6
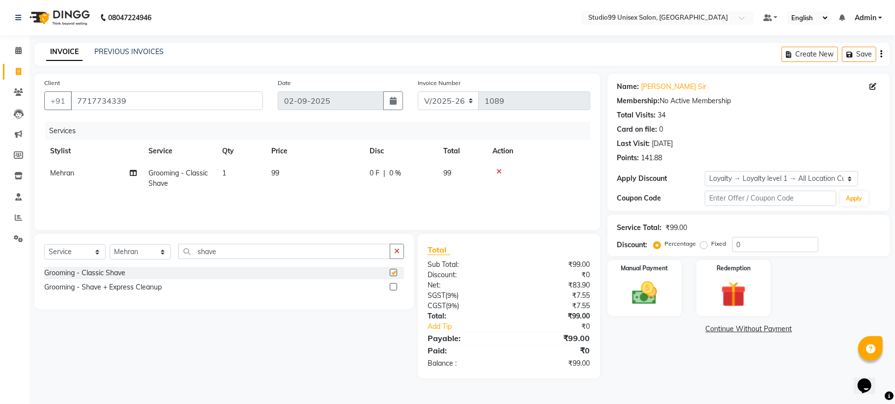
checkbox input "false"
click at [783, 244] on input "0" at bounding box center [776, 244] width 86 height 15
type input "40"
click at [638, 278] on img at bounding box center [644, 293] width 43 height 30
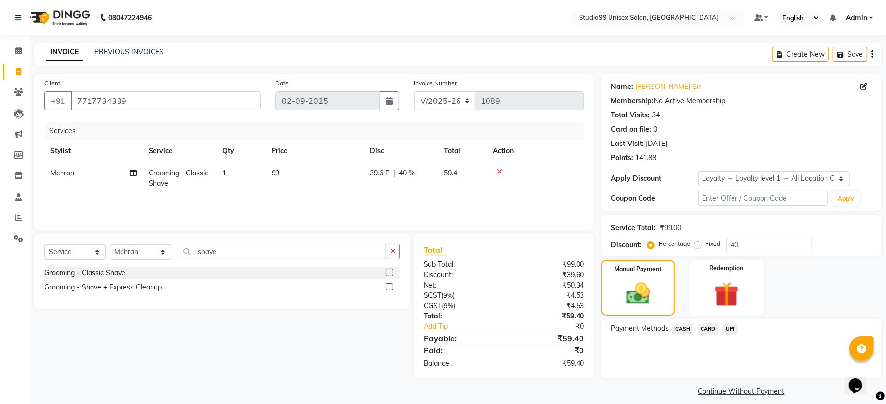
click at [683, 327] on span "CASH" at bounding box center [682, 329] width 21 height 11
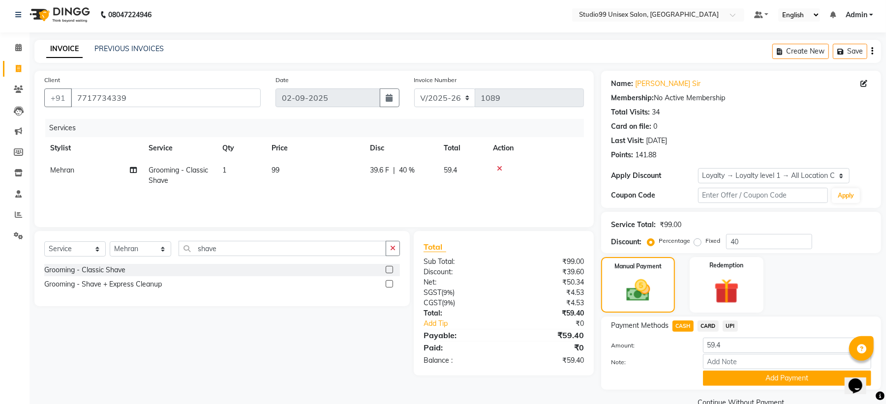
scroll to position [24, 0]
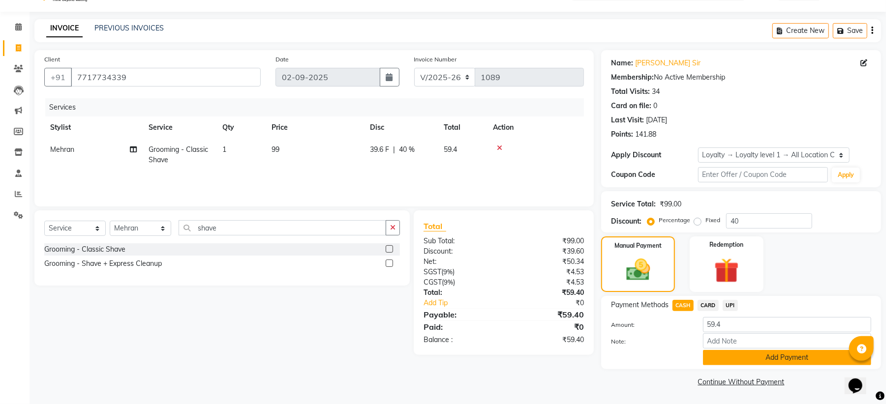
click at [768, 357] on button "Add Payment" at bounding box center [787, 357] width 168 height 15
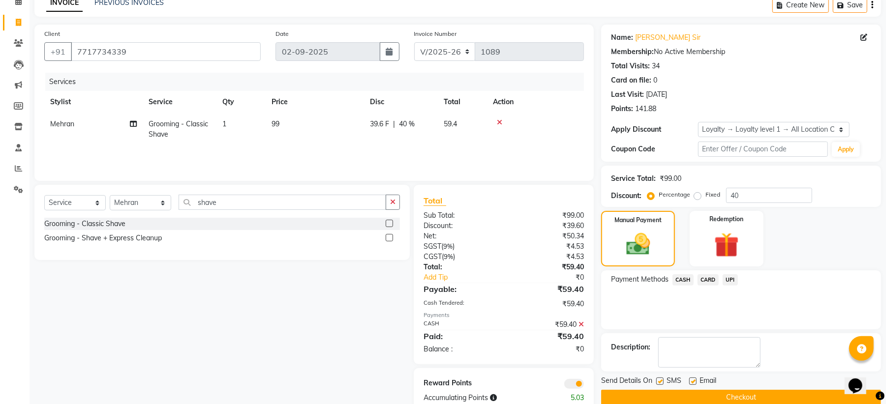
scroll to position [72, 0]
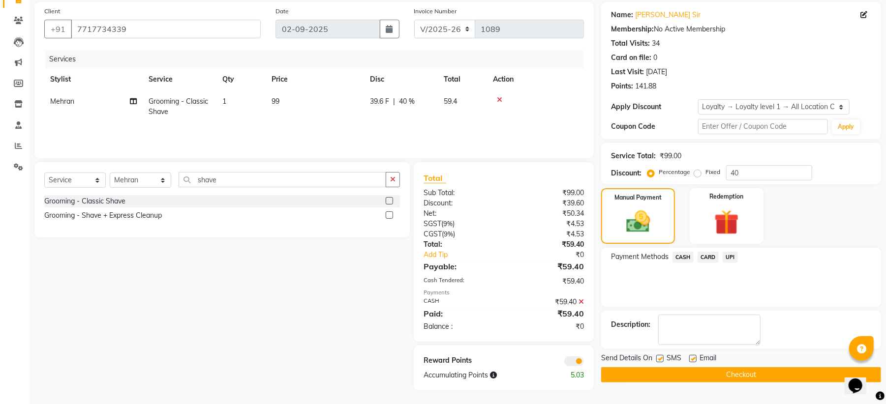
click at [741, 371] on button "Checkout" at bounding box center [741, 374] width 280 height 15
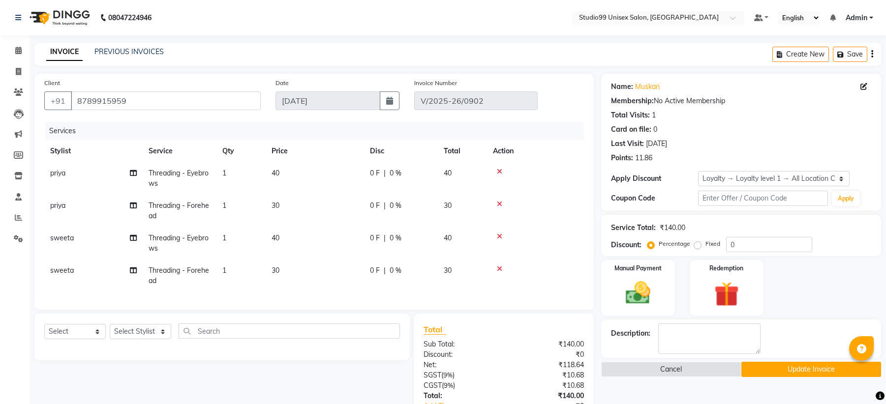
select select "1: Object"
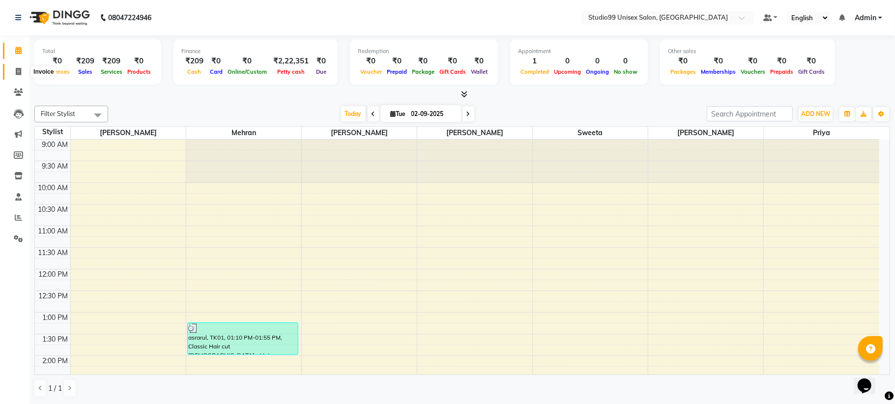
click at [19, 70] on icon at bounding box center [18, 71] width 5 height 7
select select "service"
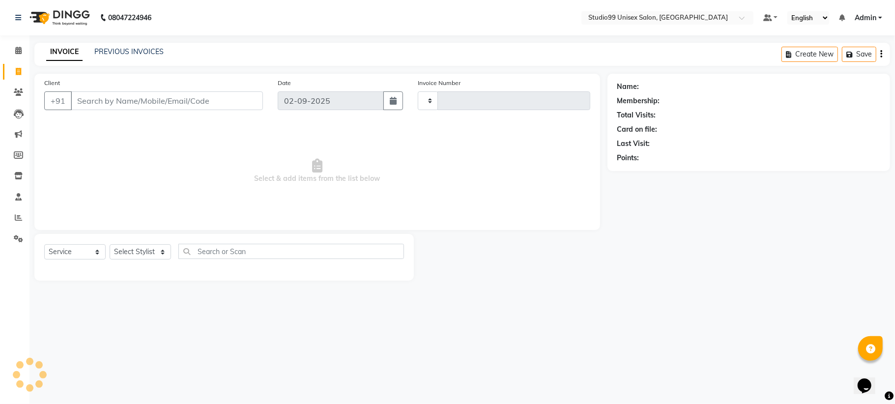
type input "1090"
select select "6061"
click at [123, 43] on div "INVOICE PREVIOUS INVOICES Create New Save" at bounding box center [462, 54] width 856 height 23
click at [124, 47] on link "PREVIOUS INVOICES" at bounding box center [128, 51] width 69 height 9
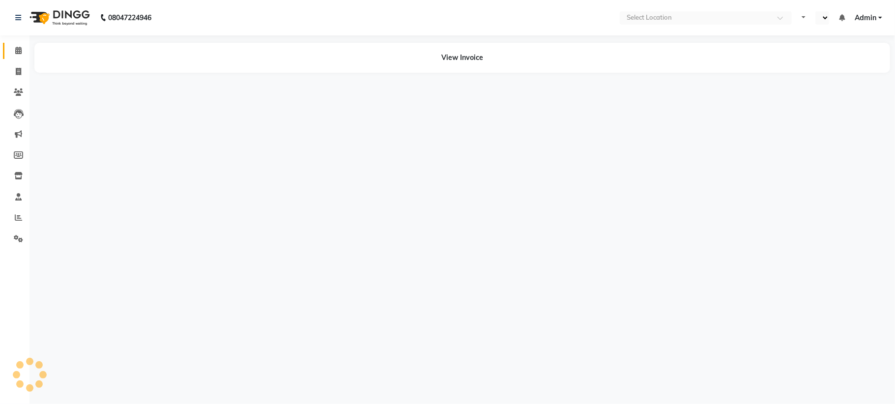
select select "en"
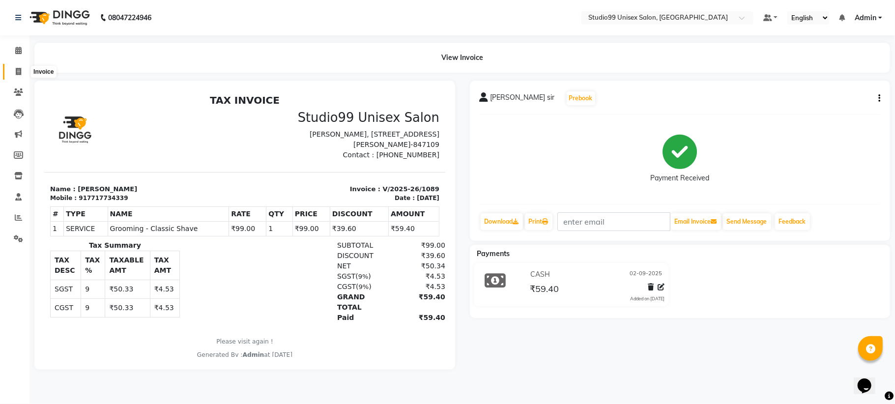
click at [18, 73] on icon at bounding box center [18, 71] width 5 height 7
select select "service"
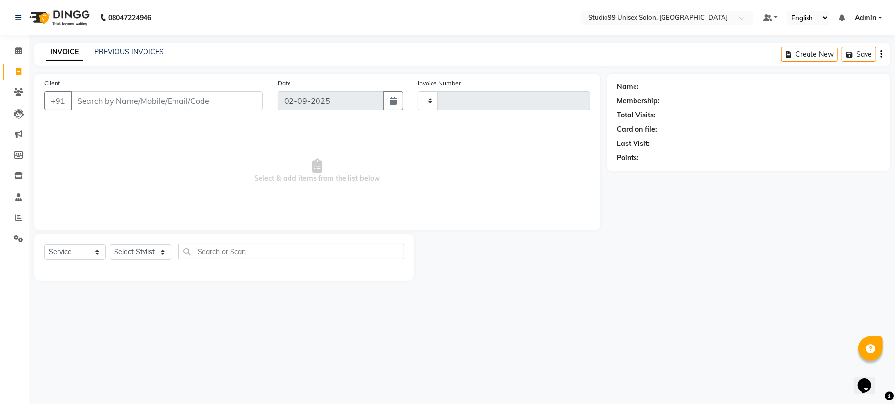
type input "1090"
select select "6061"
click at [114, 48] on link "PREVIOUS INVOICES" at bounding box center [128, 51] width 69 height 9
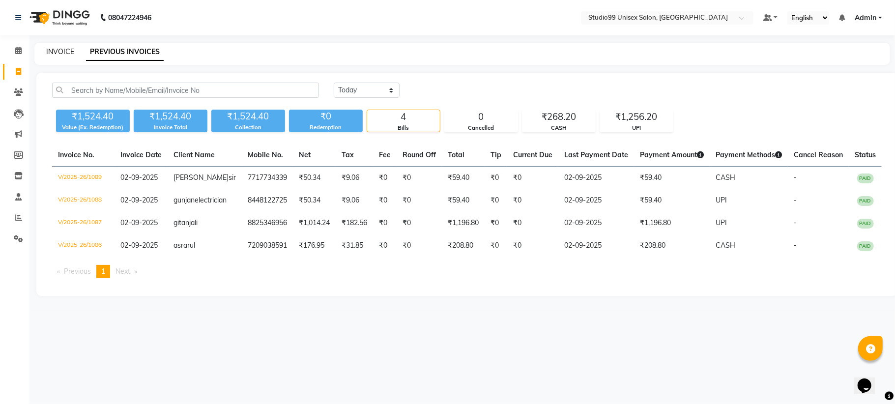
click at [67, 50] on link "INVOICE" at bounding box center [60, 51] width 28 height 9
select select "service"
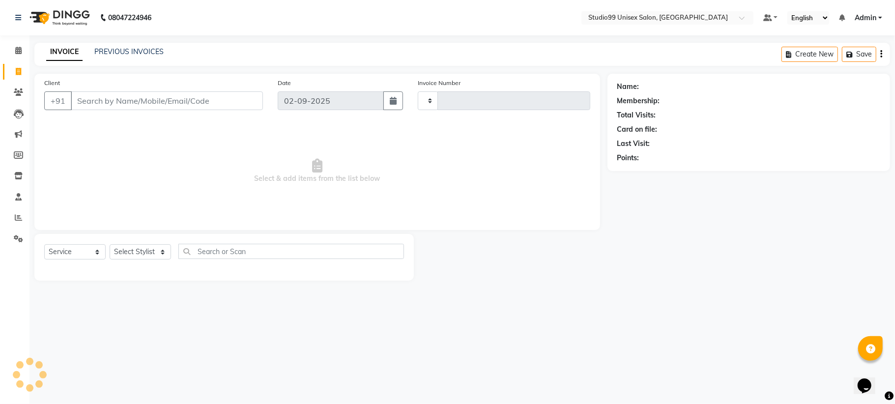
type input "1090"
select select "6061"
click at [128, 48] on link "PREVIOUS INVOICES" at bounding box center [128, 51] width 69 height 9
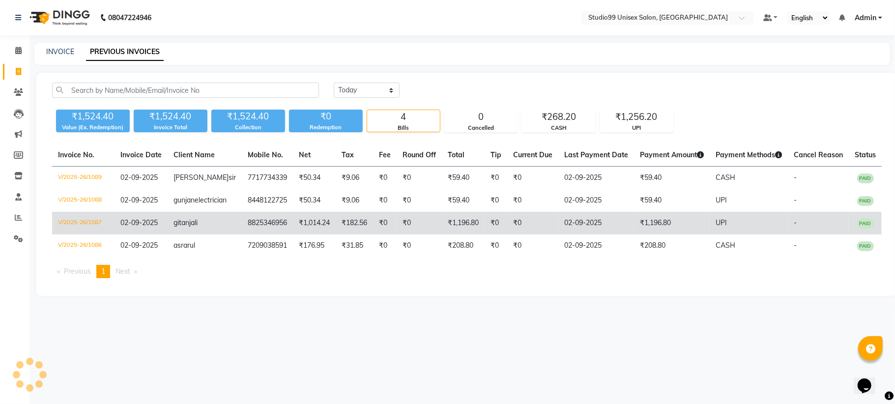
click at [94, 235] on td "V/2025-26/1087" at bounding box center [83, 223] width 62 height 23
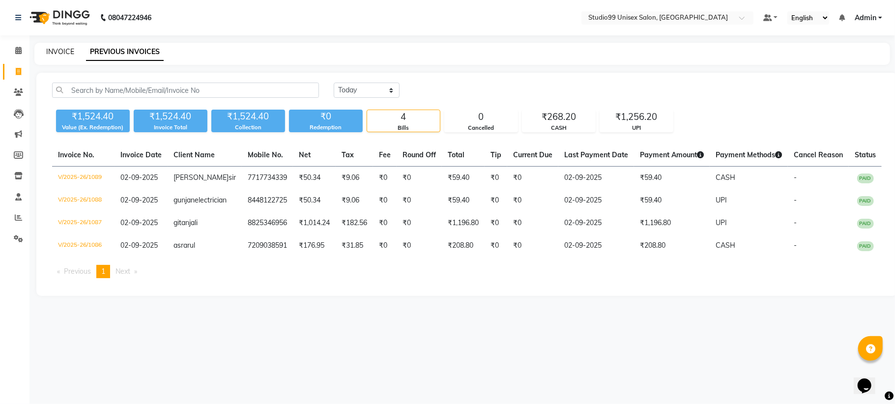
click at [64, 53] on link "INVOICE" at bounding box center [60, 51] width 28 height 9
select select "service"
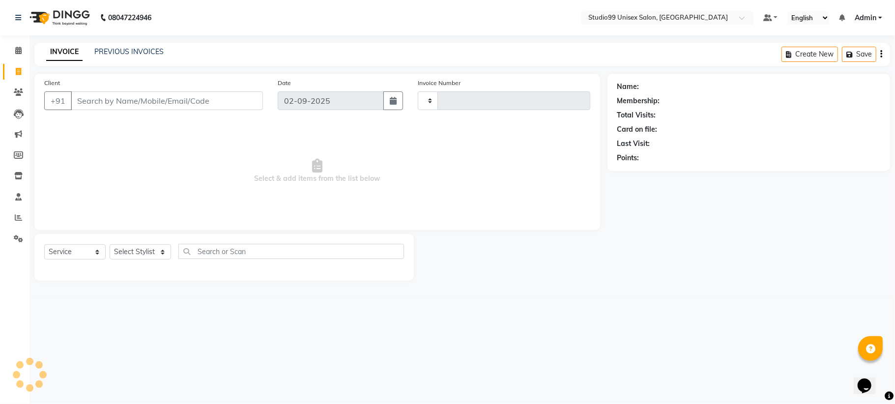
type input "1090"
select select "6061"
click at [130, 44] on div "INVOICE PREVIOUS INVOICES Create New Save" at bounding box center [462, 54] width 856 height 23
click at [128, 44] on div "INVOICE PREVIOUS INVOICES Create New Save" at bounding box center [462, 54] width 856 height 23
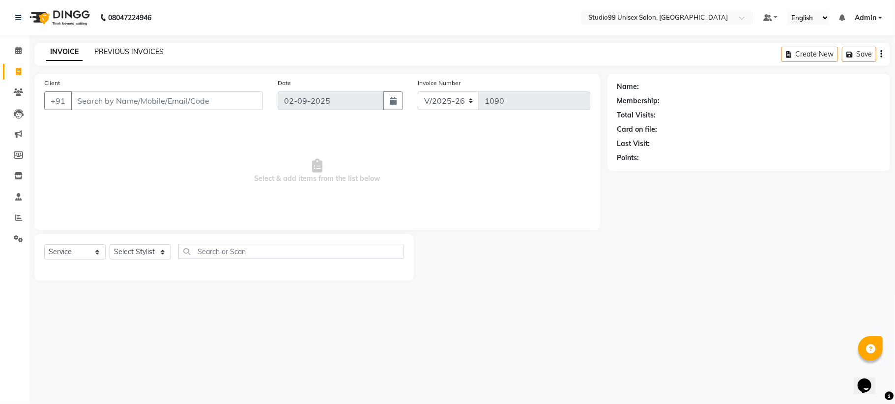
click at [123, 52] on link "PREVIOUS INVOICES" at bounding box center [128, 51] width 69 height 9
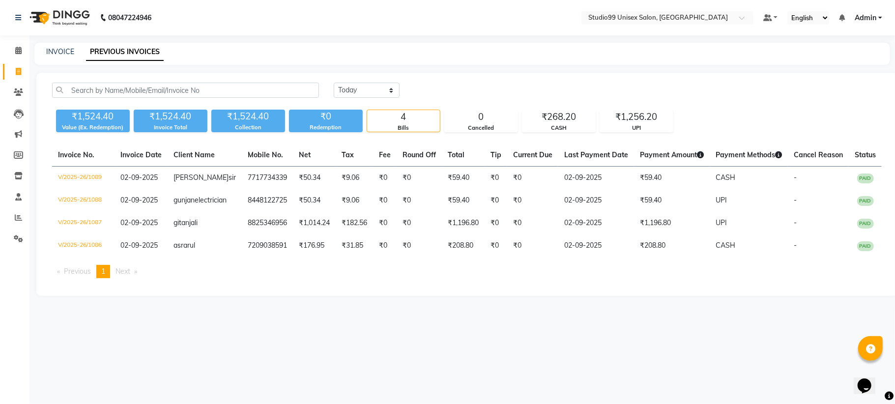
click at [61, 44] on div "INVOICE PREVIOUS INVOICES" at bounding box center [462, 54] width 856 height 22
click at [63, 48] on link "INVOICE" at bounding box center [60, 51] width 28 height 9
select select "service"
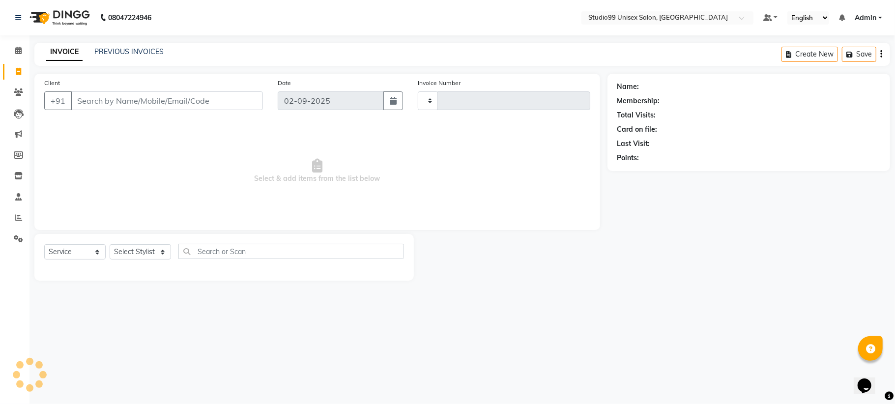
type input "1090"
select select "6061"
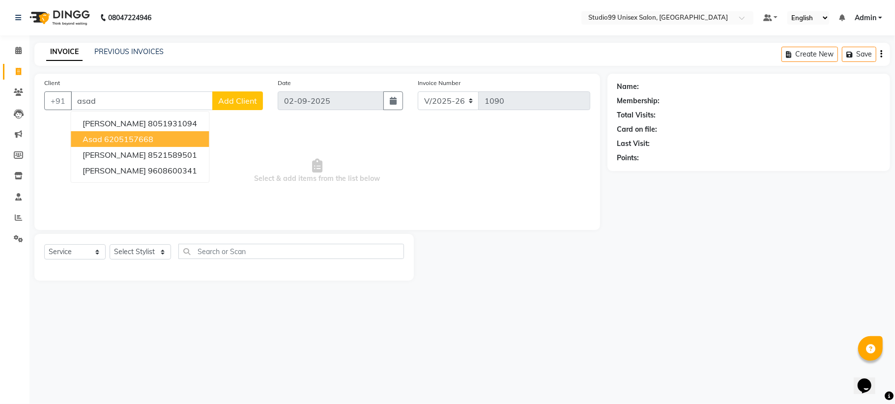
click at [119, 141] on ngb-highlight "6205157668" at bounding box center [128, 139] width 49 height 10
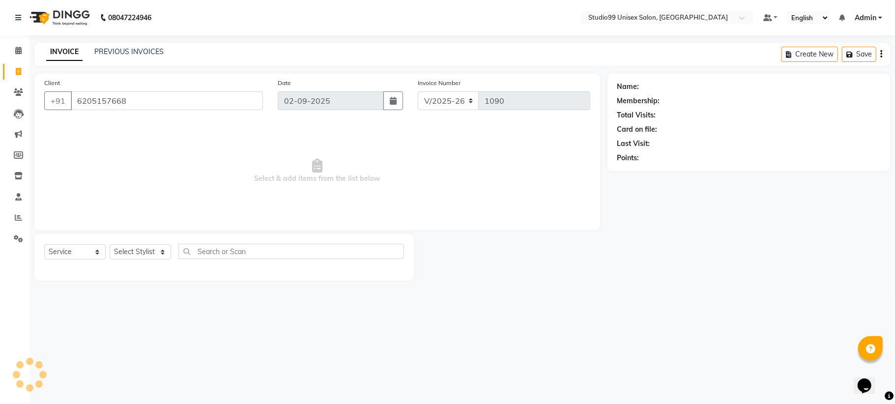
type input "6205157668"
select select "1: Object"
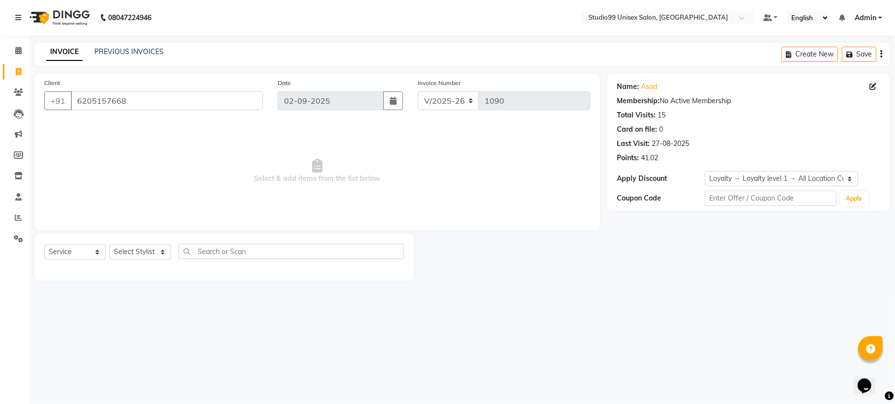
click at [132, 237] on div "Select Service Product Membership Package Voucher Prepaid Gift Card Select Styl…" at bounding box center [224, 257] width 380 height 47
click at [140, 253] on select "Select Stylist Admin Mehran NANDINI SINGH priya Shankar gupta SHANKAR THAKUR sh…" at bounding box center [140, 251] width 61 height 15
select select "45042"
click at [110, 244] on select "Select Stylist Admin Mehran NANDINI SINGH priya Shankar gupta SHANKAR THAKUR sh…" at bounding box center [140, 251] width 61 height 15
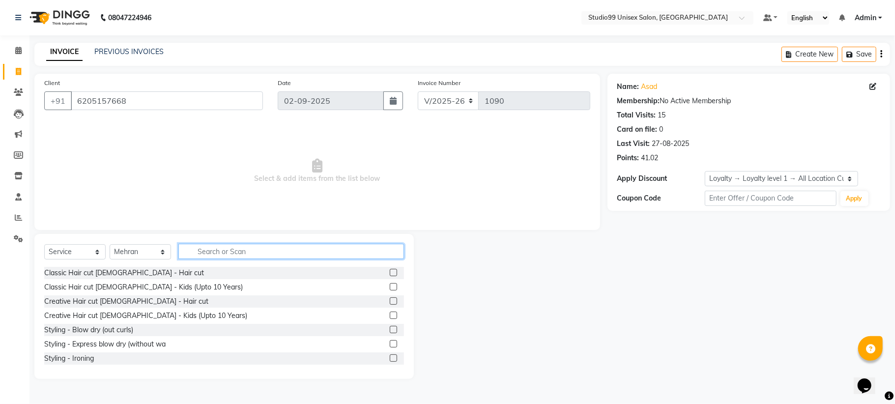
click at [223, 252] on input "text" at bounding box center [291, 251] width 226 height 15
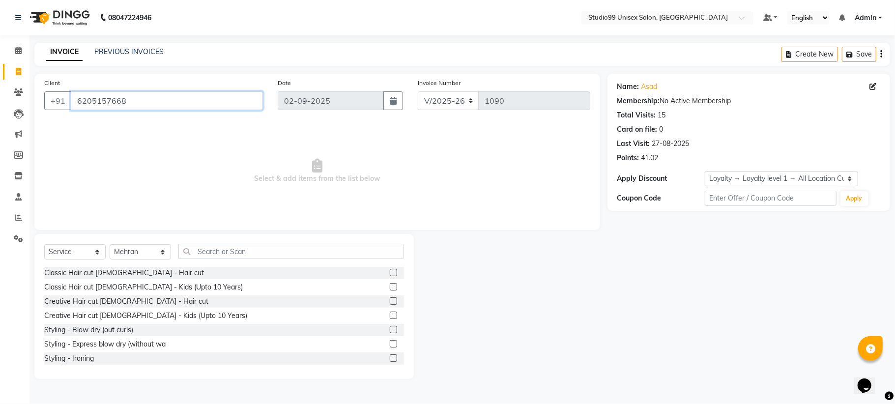
click at [125, 97] on input "6205157668" at bounding box center [167, 100] width 192 height 19
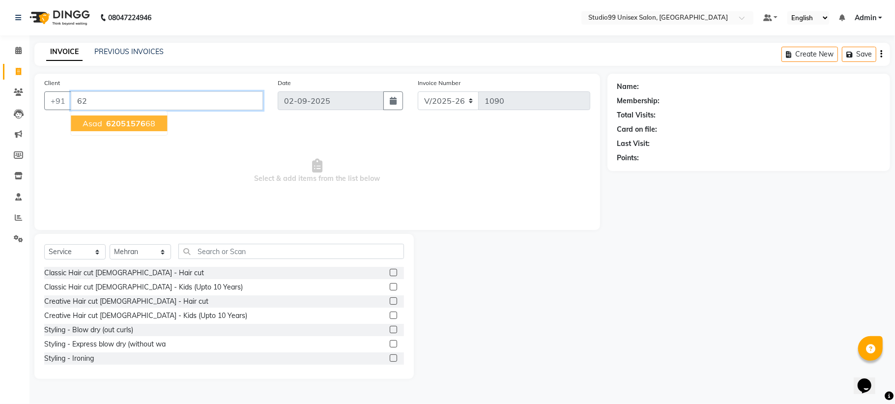
type input "6"
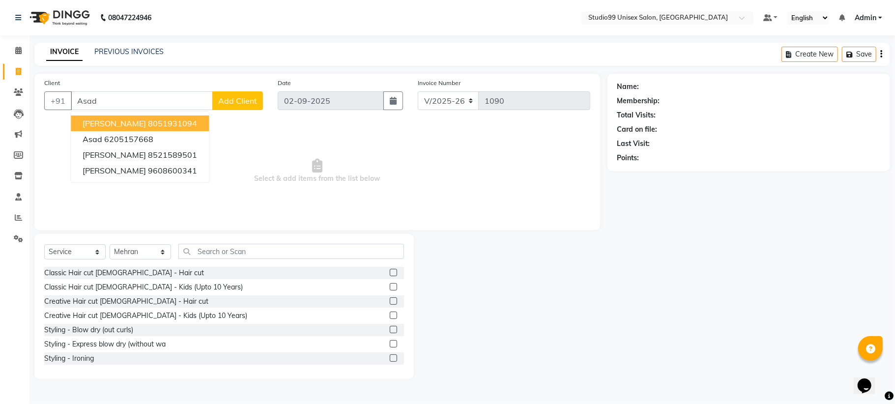
click at [126, 110] on div "+91 Asad amaresh prasad 8051931094 asad 6205157668 Parmeshwar prasad 8521589501…" at bounding box center [153, 100] width 219 height 19
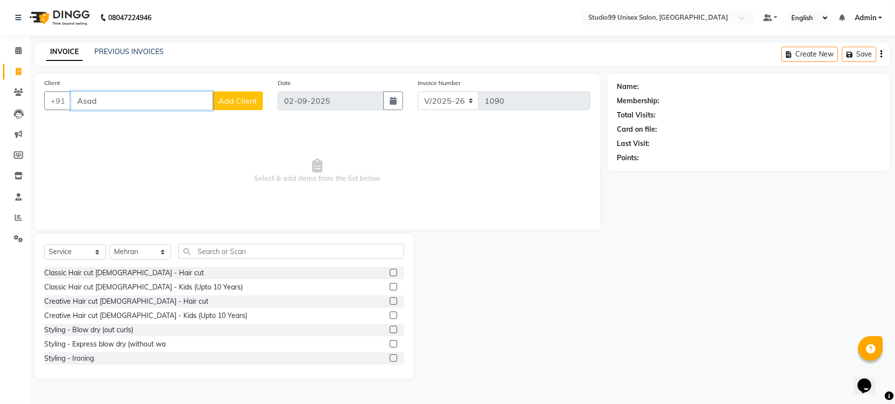
click at [107, 99] on input "Asad" at bounding box center [142, 100] width 142 height 19
click at [120, 107] on input "Arsad" at bounding box center [142, 100] width 142 height 19
click at [85, 100] on input "Arsad" at bounding box center [142, 100] width 142 height 19
click at [115, 104] on input "arsad" at bounding box center [142, 100] width 142 height 19
type input "a"
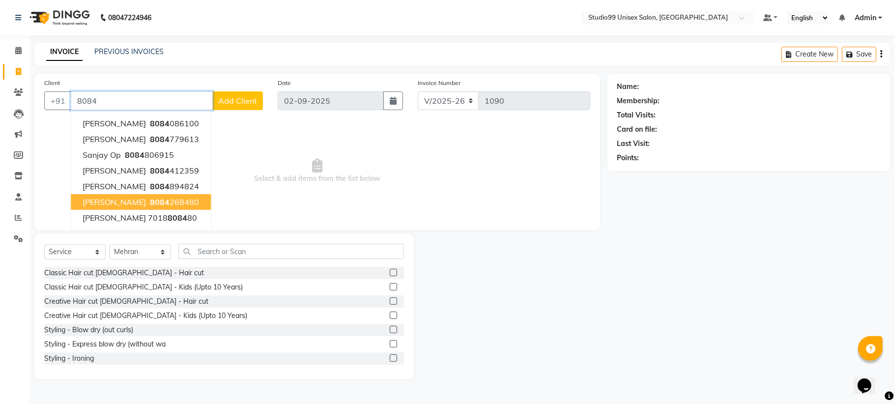
click at [129, 201] on span "arshad alam" at bounding box center [114, 202] width 63 height 10
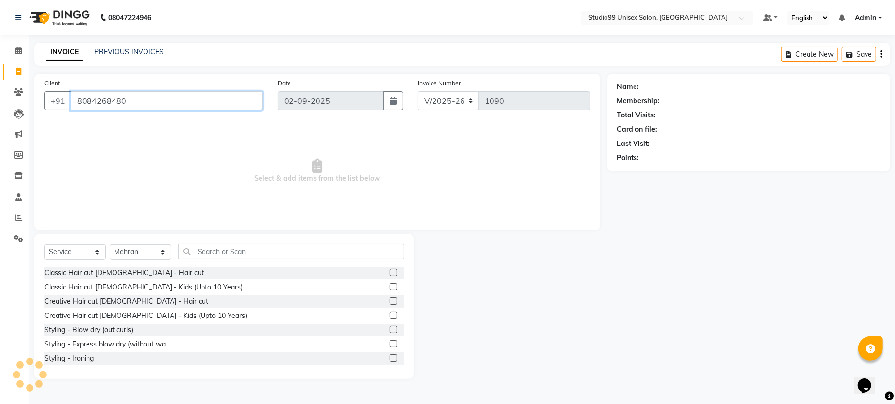
type input "8084268480"
select select "1: Object"
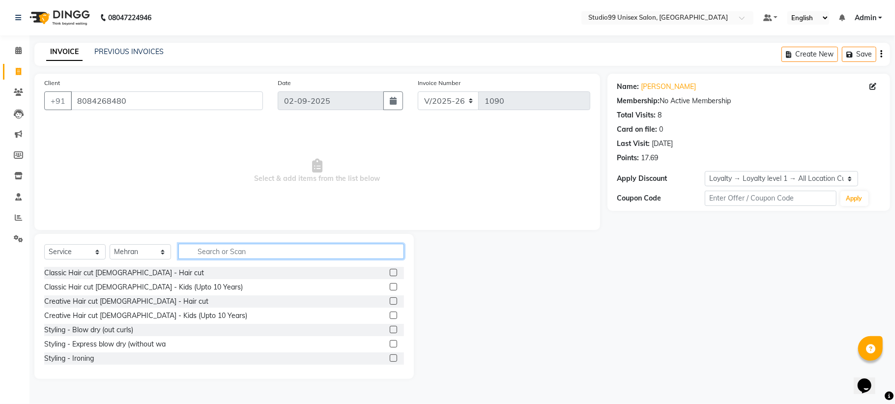
click at [229, 254] on input "text" at bounding box center [291, 251] width 226 height 15
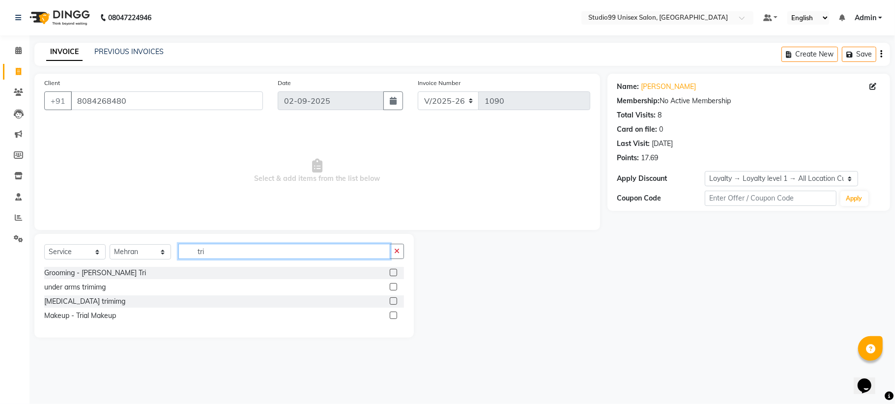
type input "tri"
click at [394, 274] on label at bounding box center [393, 272] width 7 height 7
click at [394, 274] on input "checkbox" at bounding box center [393, 273] width 6 height 6
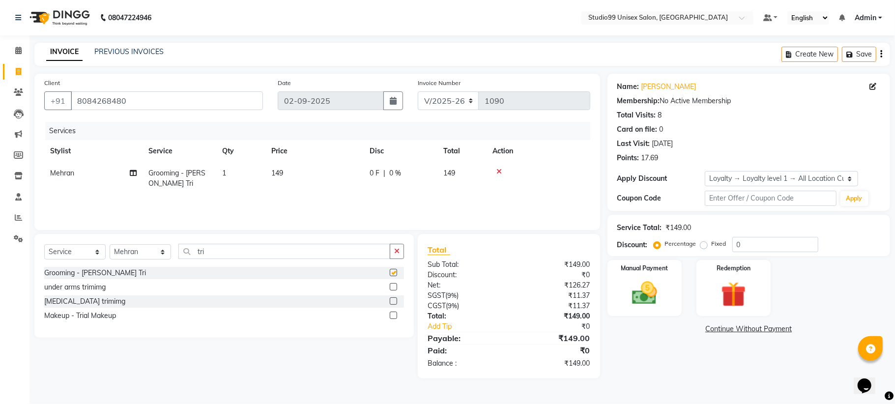
checkbox input "false"
click at [758, 244] on input "0" at bounding box center [776, 244] width 86 height 15
type input "40"
click at [644, 297] on img at bounding box center [644, 293] width 43 height 30
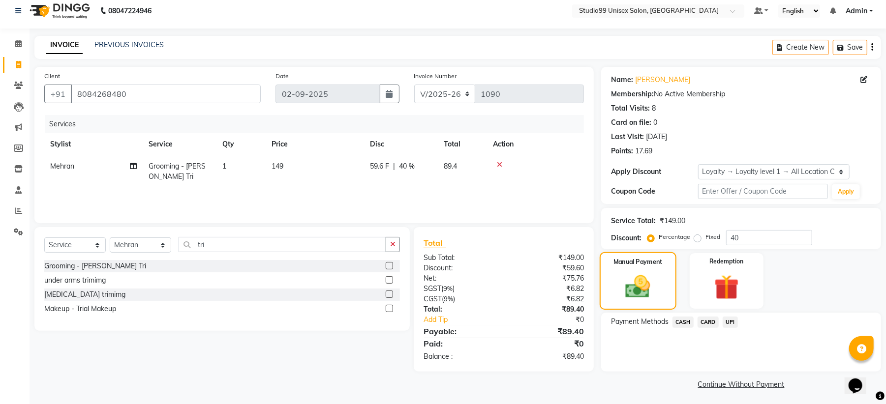
scroll to position [9, 0]
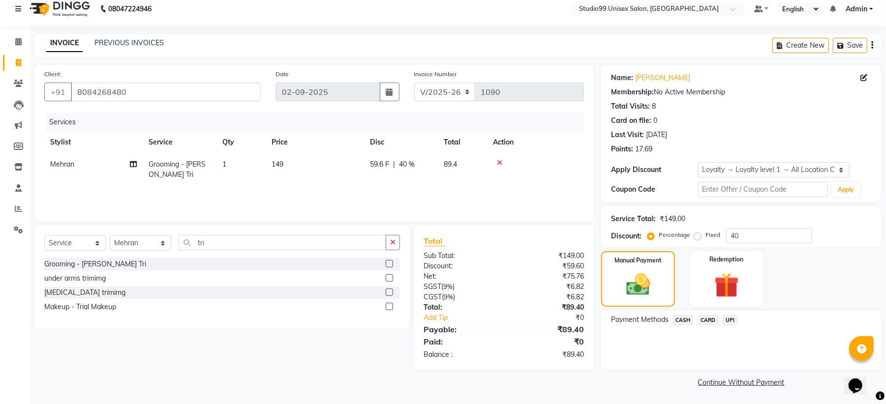
click at [728, 322] on span "UPI" at bounding box center [729, 320] width 15 height 11
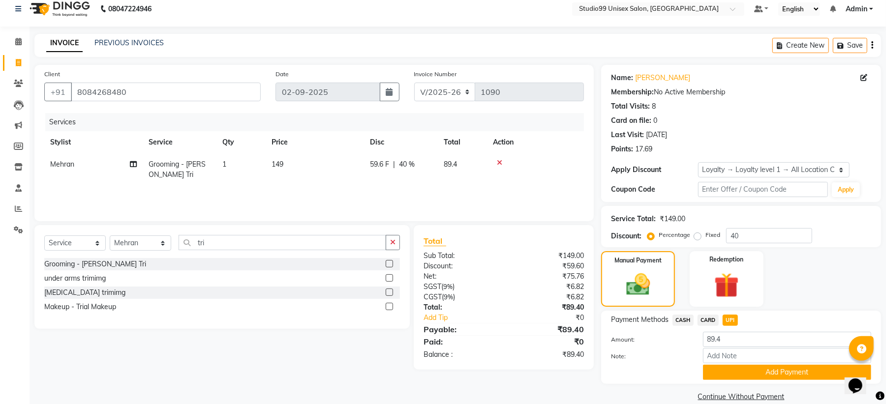
scroll to position [24, 0]
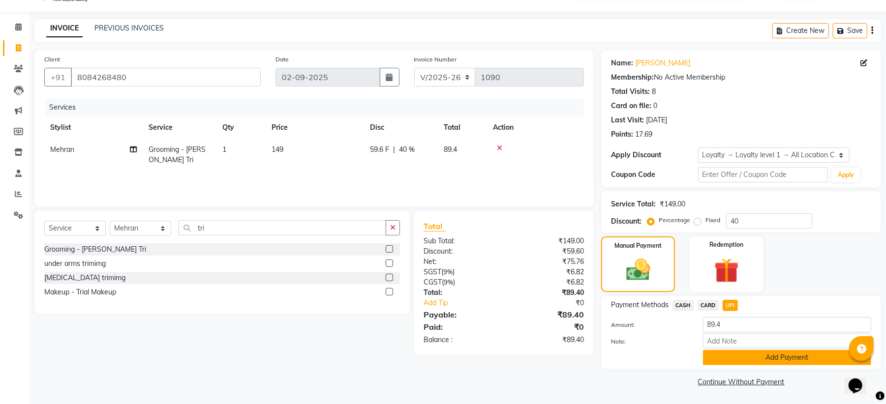
click at [748, 354] on button "Add Payment" at bounding box center [787, 357] width 168 height 15
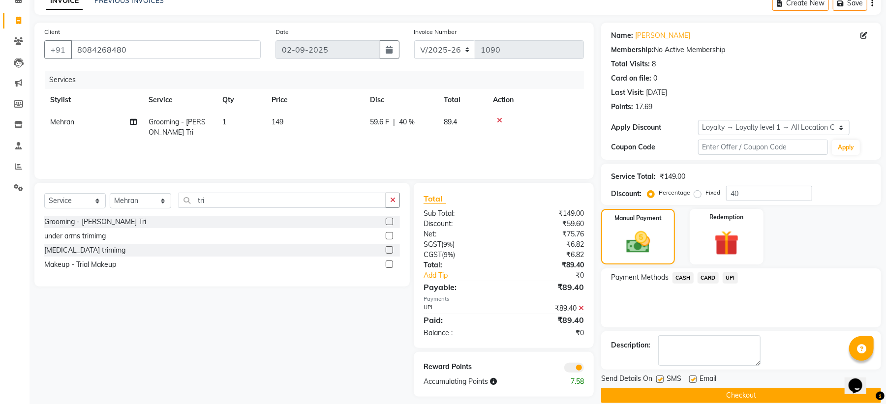
scroll to position [65, 0]
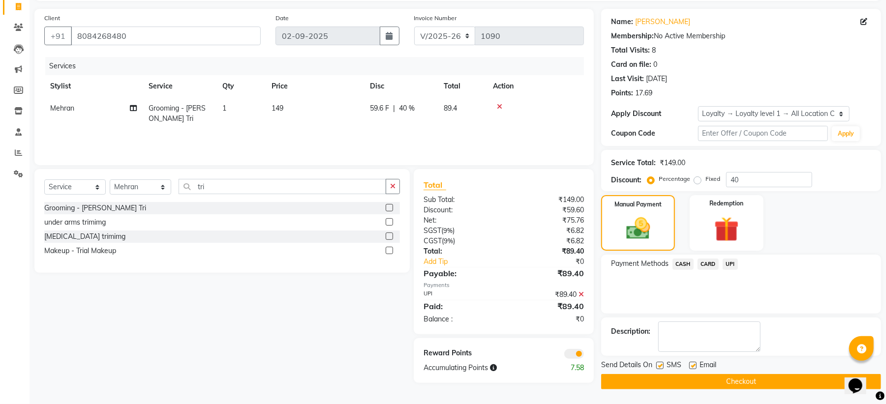
click at [726, 384] on button "Checkout" at bounding box center [741, 381] width 280 height 15
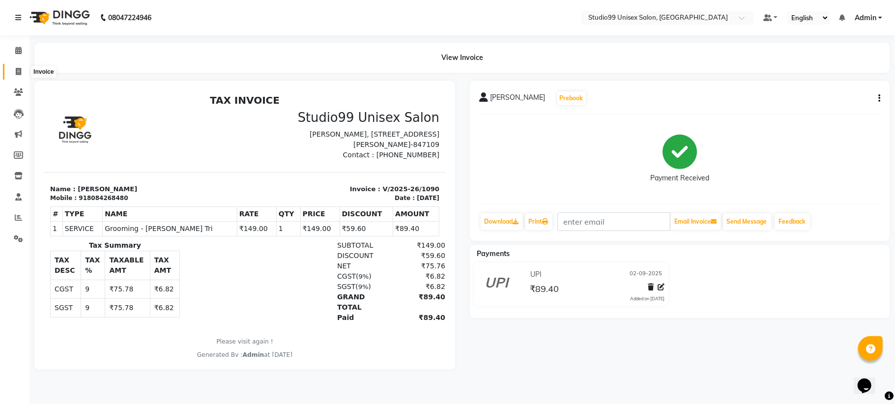
click at [17, 71] on icon at bounding box center [18, 71] width 5 height 7
select select "service"
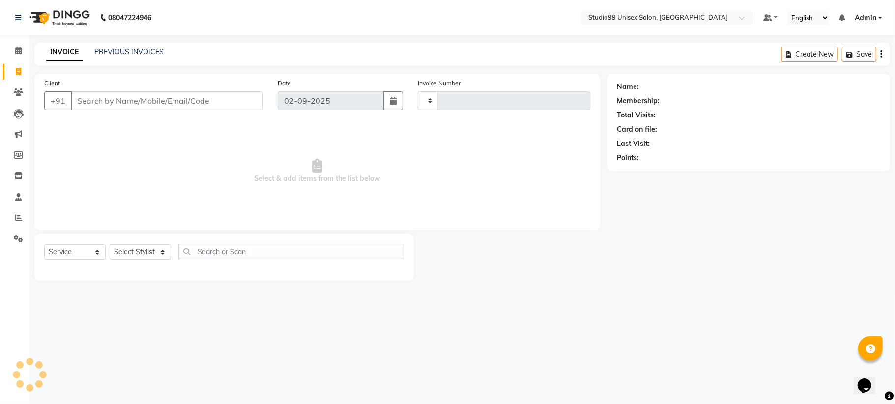
type input "1091"
select select "6061"
click at [119, 52] on link "PREVIOUS INVOICES" at bounding box center [128, 51] width 69 height 9
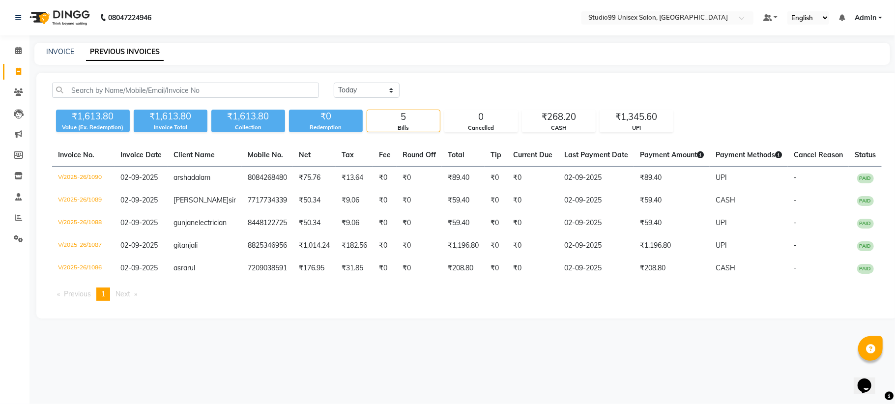
click at [60, 45] on div "INVOICE PREVIOUS INVOICES" at bounding box center [462, 54] width 856 height 22
click at [63, 49] on link "INVOICE" at bounding box center [60, 51] width 28 height 9
select select "6061"
select select "service"
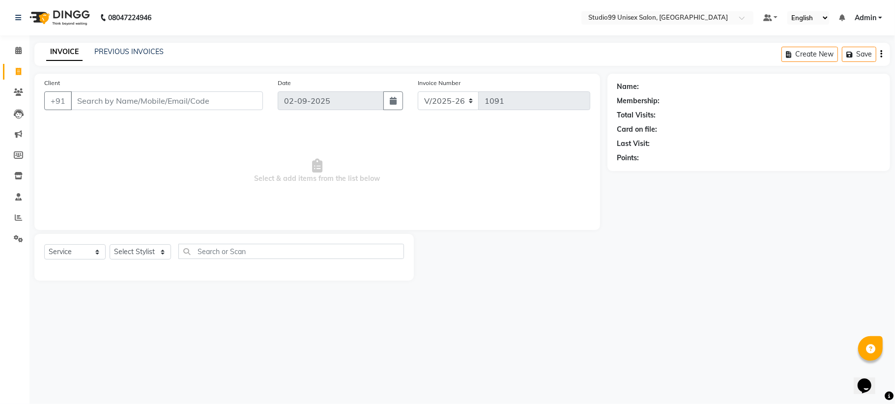
click at [136, 44] on div "INVOICE PREVIOUS INVOICES Create New Save" at bounding box center [462, 54] width 856 height 23
click at [97, 48] on link "PREVIOUS INVOICES" at bounding box center [128, 51] width 69 height 9
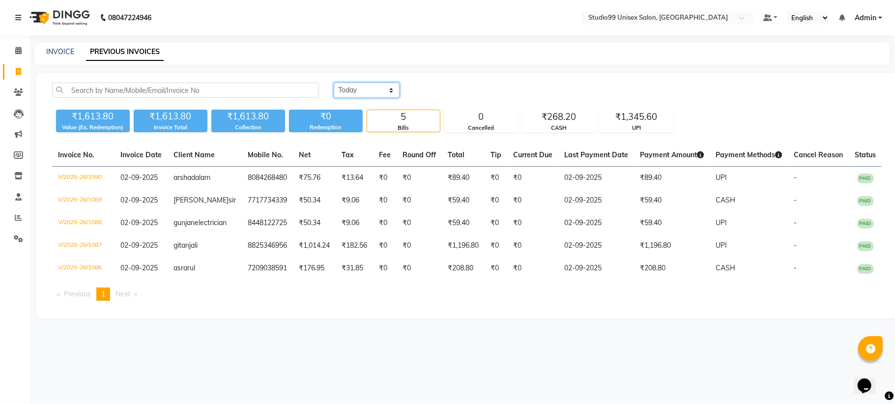
click at [375, 88] on select "Today Yesterday Custom Range" at bounding box center [367, 90] width 66 height 15
click at [334, 83] on select "Today Yesterday Custom Range" at bounding box center [367, 90] width 66 height 15
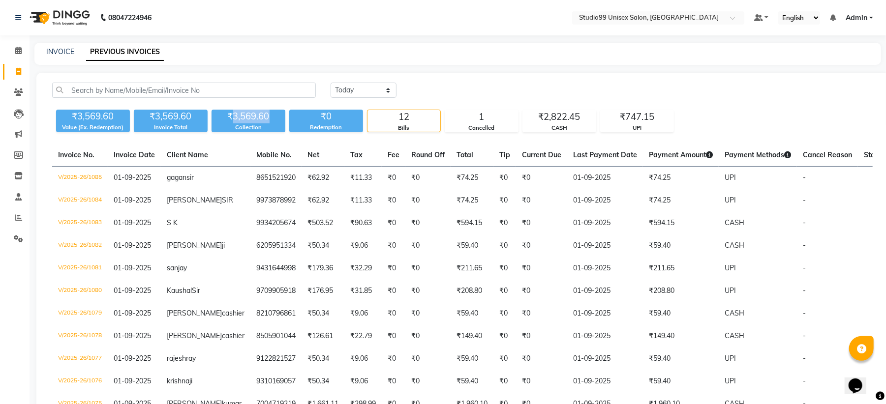
copy div "3,569.60"
drag, startPoint x: 234, startPoint y: 113, endPoint x: 274, endPoint y: 116, distance: 40.0
click at [274, 116] on div "₹3,569.60" at bounding box center [248, 117] width 74 height 14
click at [626, 112] on div "₹747.15" at bounding box center [636, 117] width 73 height 14
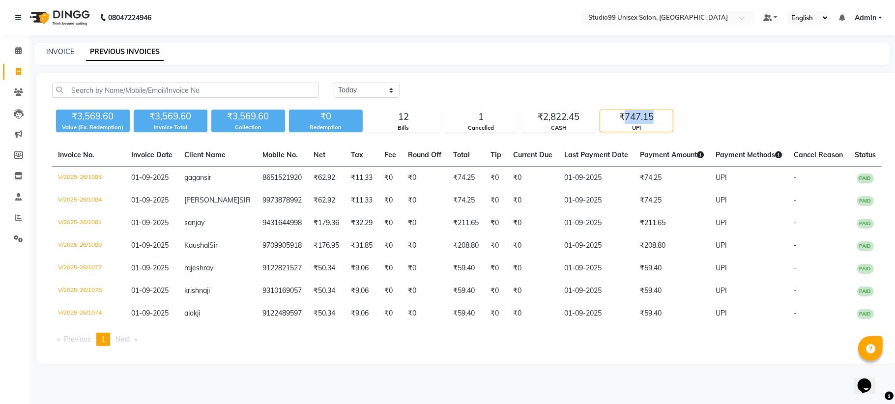
click at [626, 112] on div "₹747.15" at bounding box center [636, 117] width 73 height 14
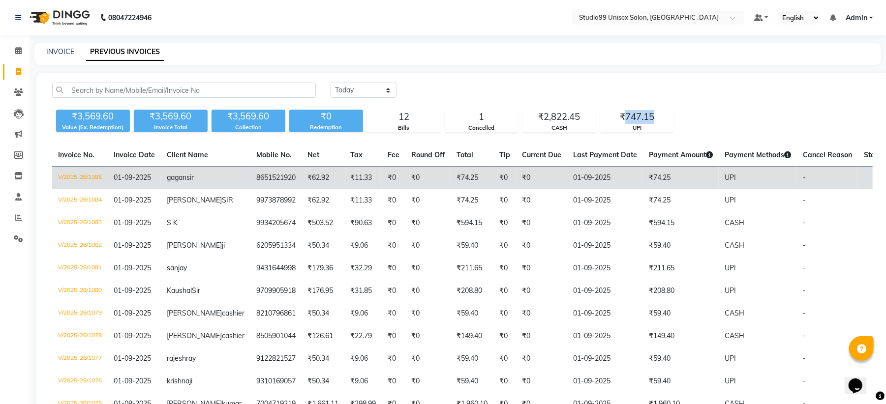
copy div "747.15"
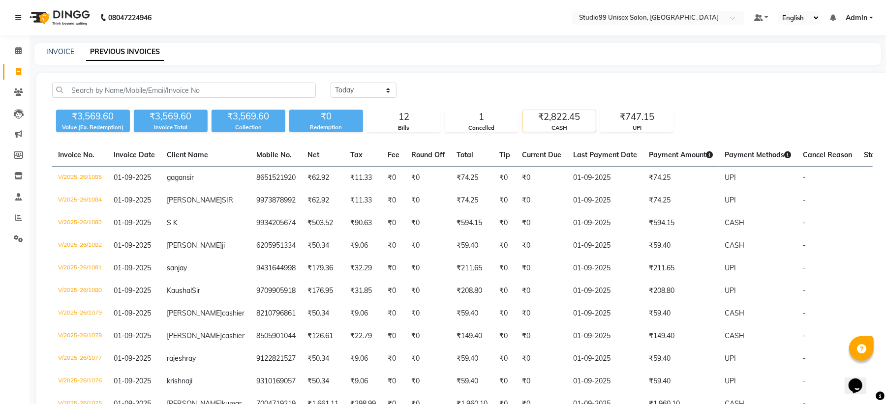
click at [553, 112] on div "₹2,822.45" at bounding box center [559, 117] width 73 height 14
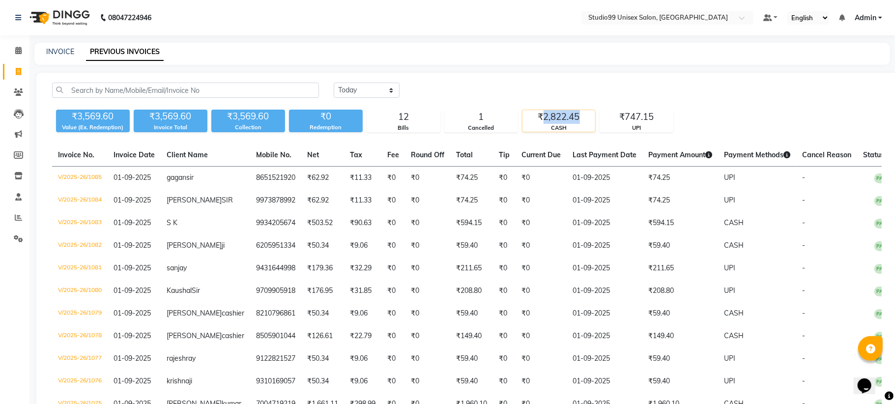
click at [553, 112] on div "₹2,822.45" at bounding box center [559, 117] width 73 height 14
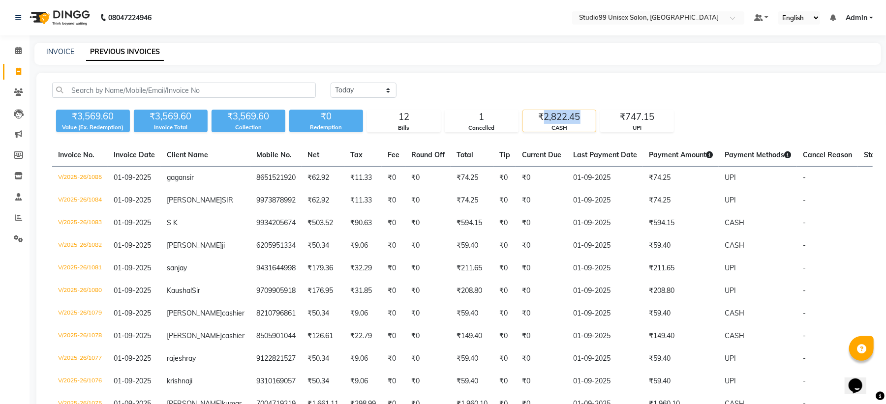
copy div "2,822.45"
click at [364, 91] on select "Today Yesterday Custom Range" at bounding box center [363, 90] width 66 height 15
click at [330, 83] on select "Today Yesterday Custom Range" at bounding box center [363, 90] width 66 height 15
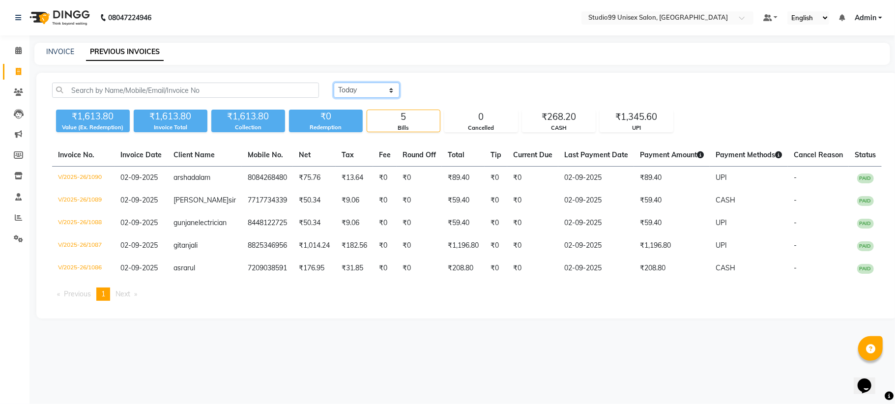
click at [361, 89] on select "Today Yesterday Custom Range" at bounding box center [367, 90] width 66 height 15
click at [334, 83] on select "Today Yesterday Custom Range" at bounding box center [367, 90] width 66 height 15
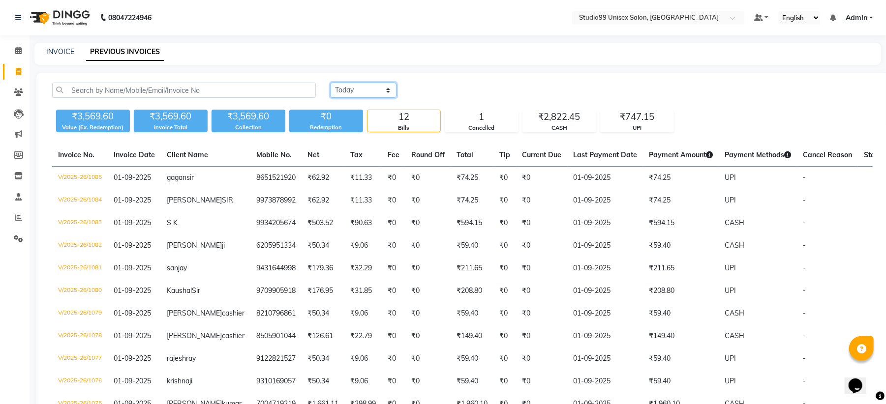
click at [384, 86] on select "Today Yesterday Custom Range" at bounding box center [363, 90] width 66 height 15
select select "range"
click at [330, 83] on select "Today Yesterday Custom Range" at bounding box center [363, 90] width 66 height 15
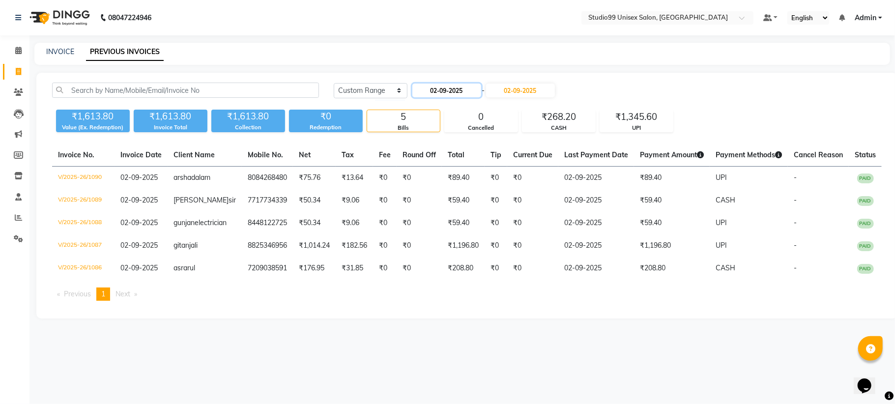
click at [441, 91] on input "02-09-2025" at bounding box center [447, 91] width 69 height 14
select select "9"
select select "2025"
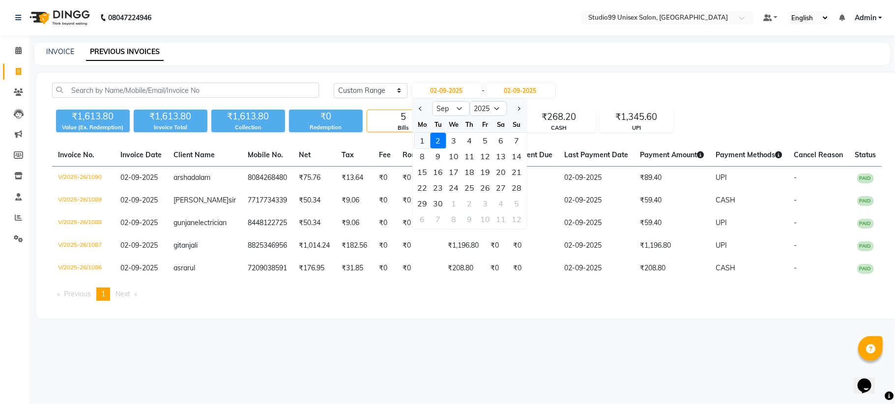
click at [425, 145] on div "1" at bounding box center [423, 141] width 16 height 16
type input "01-09-2025"
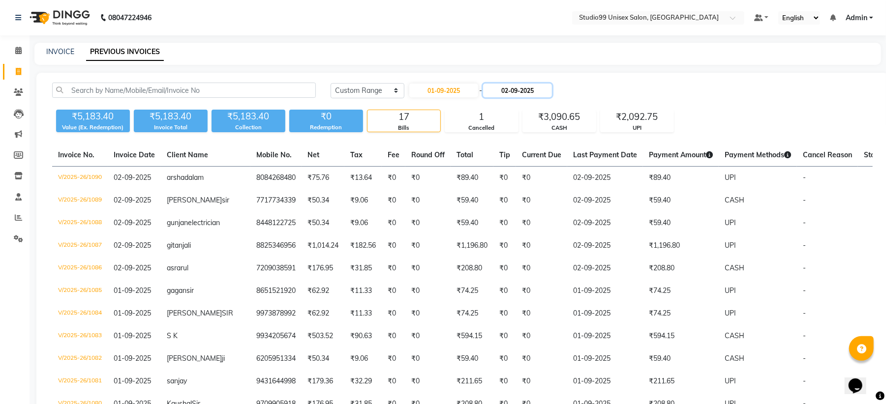
click at [521, 89] on input "02-09-2025" at bounding box center [517, 91] width 69 height 14
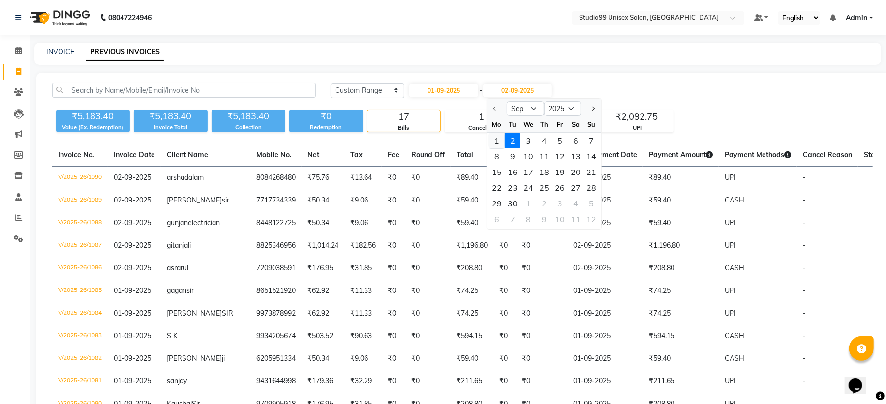
click at [502, 138] on div "1" at bounding box center [497, 141] width 16 height 16
type input "01-09-2025"
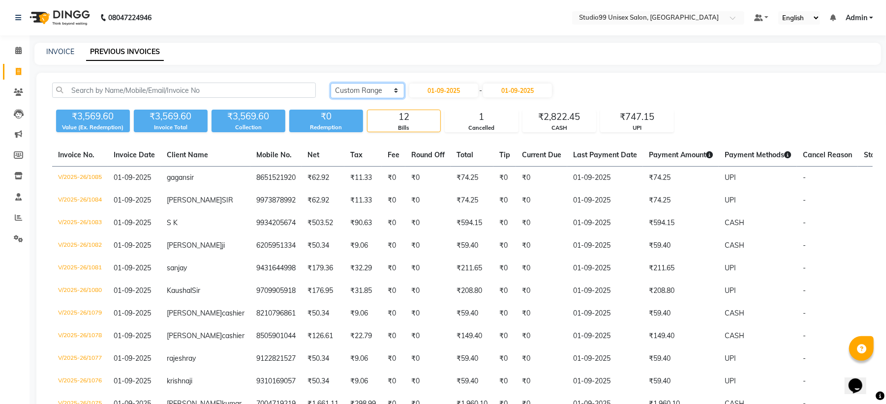
click at [363, 95] on select "Today Yesterday Custom Range" at bounding box center [367, 90] width 74 height 15
click at [445, 92] on input "01-09-2025" at bounding box center [443, 91] width 69 height 14
select select "9"
select select "2025"
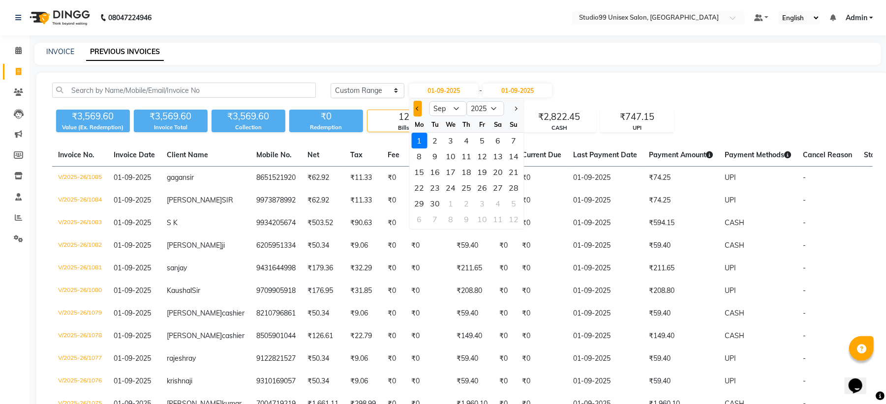
click at [415, 109] on button "Previous month" at bounding box center [418, 109] width 8 height 16
select select "8"
click at [513, 202] on div "31" at bounding box center [514, 204] width 16 height 16
type input "31-08-2025"
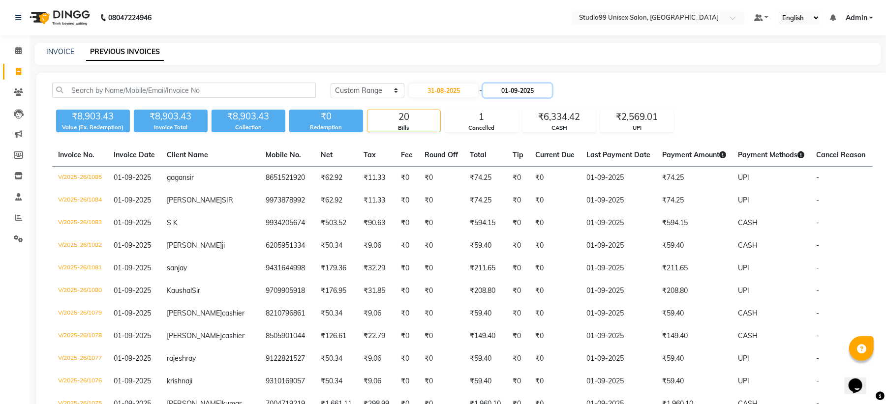
click at [514, 89] on input "01-09-2025" at bounding box center [517, 91] width 69 height 14
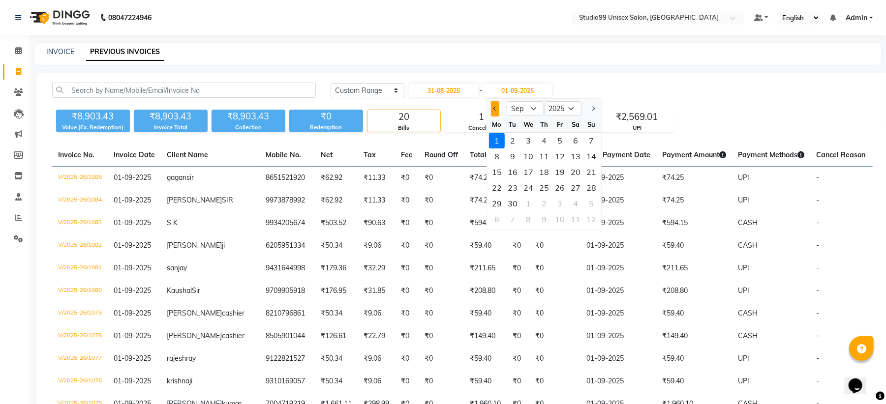
click at [495, 108] on span "Previous month" at bounding box center [495, 109] width 4 height 4
select select "8"
click at [592, 204] on div "31" at bounding box center [591, 204] width 16 height 16
type input "31-08-2025"
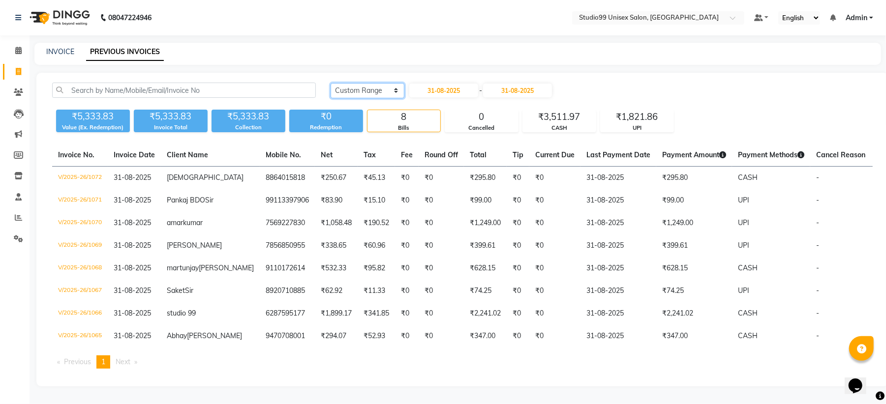
click at [348, 91] on select "Today Yesterday Custom Range" at bounding box center [367, 90] width 74 height 15
select select "yesterday"
click at [330, 83] on select "Today Yesterday Custom Range" at bounding box center [367, 90] width 74 height 15
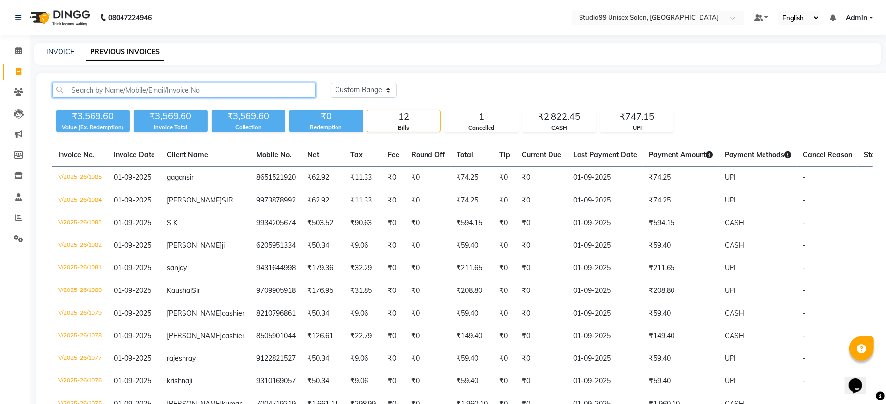
click at [198, 96] on input "text" at bounding box center [184, 90] width 264 height 15
click at [47, 47] on link "INVOICE" at bounding box center [60, 51] width 28 height 9
select select "service"
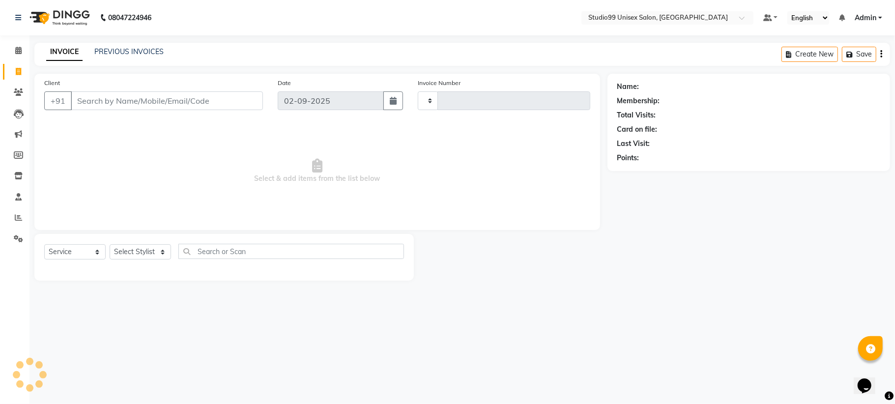
type input "1091"
select select "6061"
click at [127, 42] on div "08047224946 Select Location × Studio99 Unisex Salon, Madhubani Default Panel My…" at bounding box center [447, 202] width 895 height 404
click at [130, 51] on link "PREVIOUS INVOICES" at bounding box center [128, 51] width 69 height 9
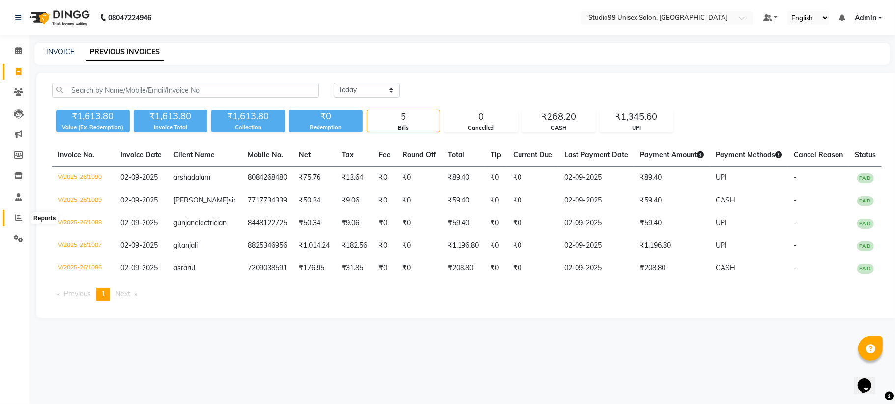
click at [18, 217] on icon at bounding box center [18, 217] width 7 height 7
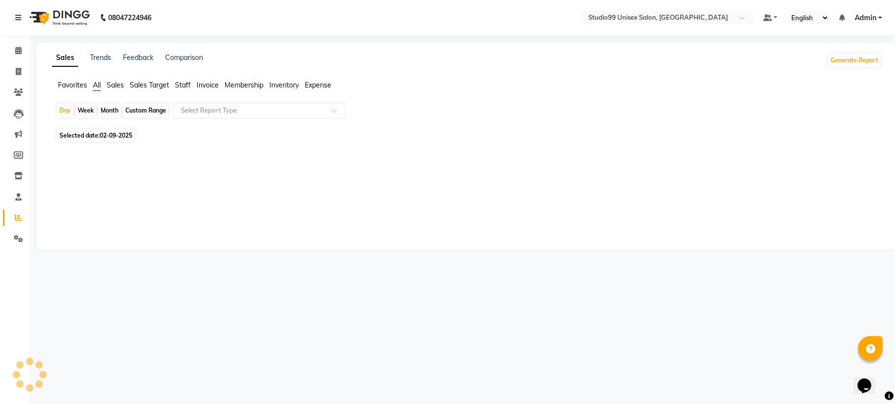
click at [118, 85] on span "Sales" at bounding box center [115, 85] width 17 height 9
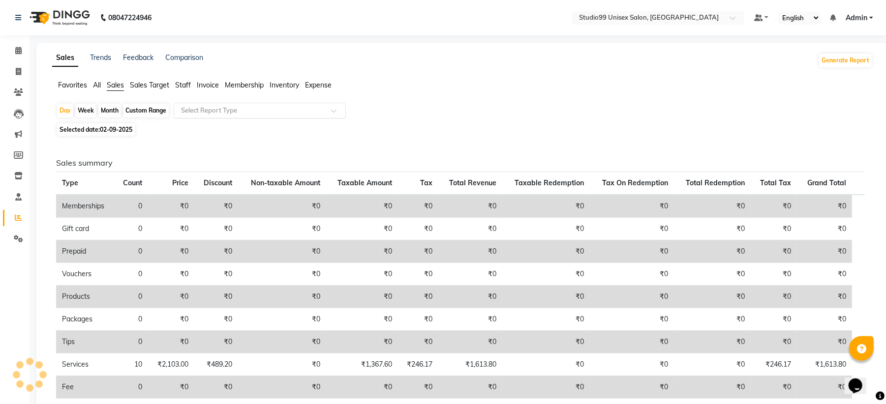
click at [205, 104] on div "Select Report Type" at bounding box center [260, 111] width 172 height 16
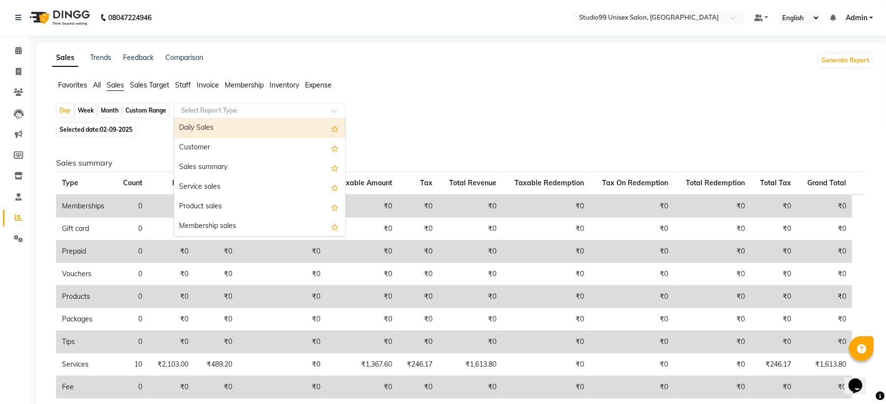
click at [225, 117] on div "Select Report Type" at bounding box center [260, 111] width 172 height 16
click at [242, 129] on div "Daily Sales" at bounding box center [259, 129] width 171 height 20
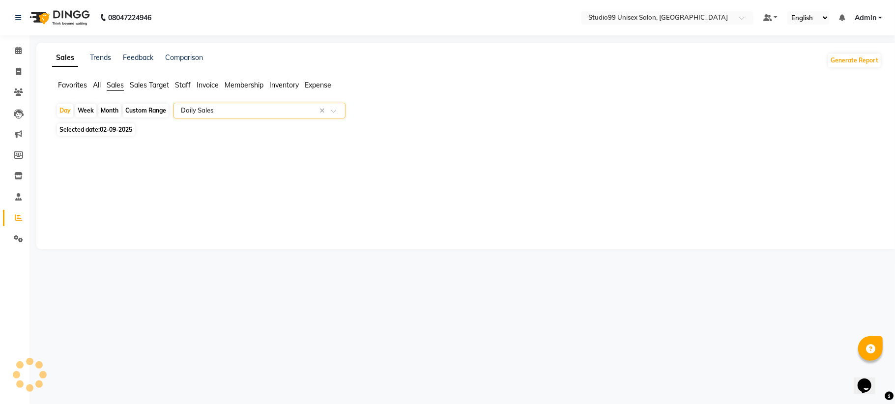
select select "csv"
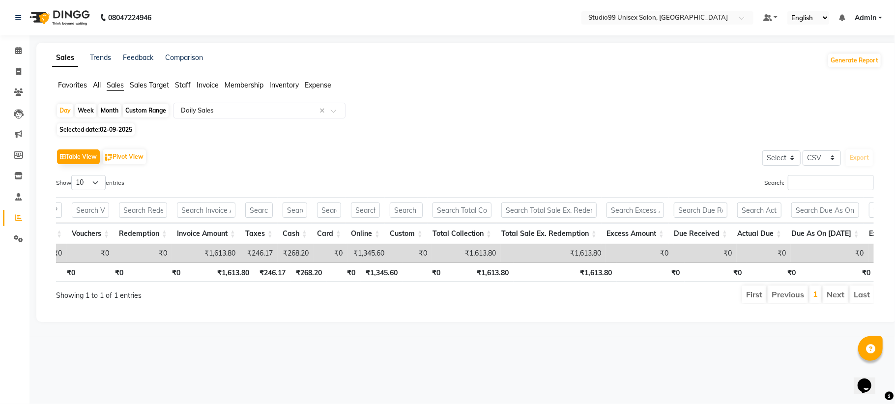
click at [506, 148] on div "Table View Pivot View Select Select CSV PDF Export" at bounding box center [465, 157] width 818 height 21
click at [474, 127] on div "Selected date: 02-09-2025" at bounding box center [469, 129] width 826 height 10
click at [476, 126] on div "Selected date: 02-09-2025" at bounding box center [469, 129] width 826 height 10
click at [20, 69] on icon at bounding box center [18, 71] width 5 height 7
select select "service"
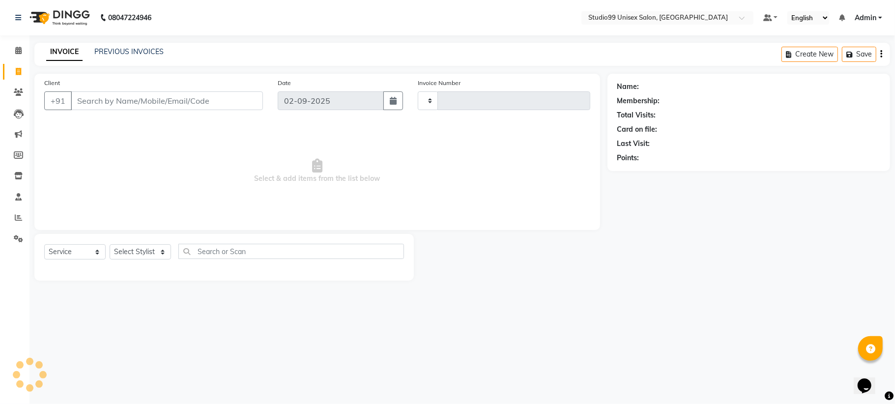
type input "1091"
select select "6061"
click at [151, 246] on select "Select Stylist" at bounding box center [140, 251] width 61 height 15
select select "59621"
click at [110, 244] on select "Select Stylist Admin Mehran NANDINI SINGH priya Shankar gupta SHANKAR THAKUR sh…" at bounding box center [140, 251] width 61 height 15
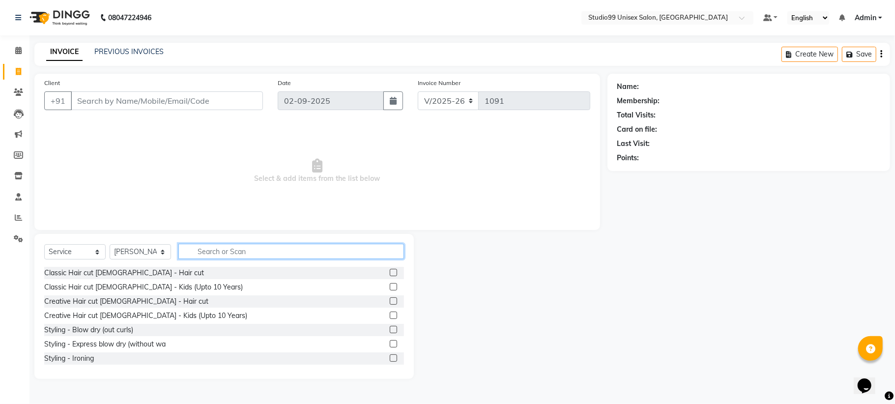
click at [234, 250] on input "text" at bounding box center [291, 251] width 226 height 15
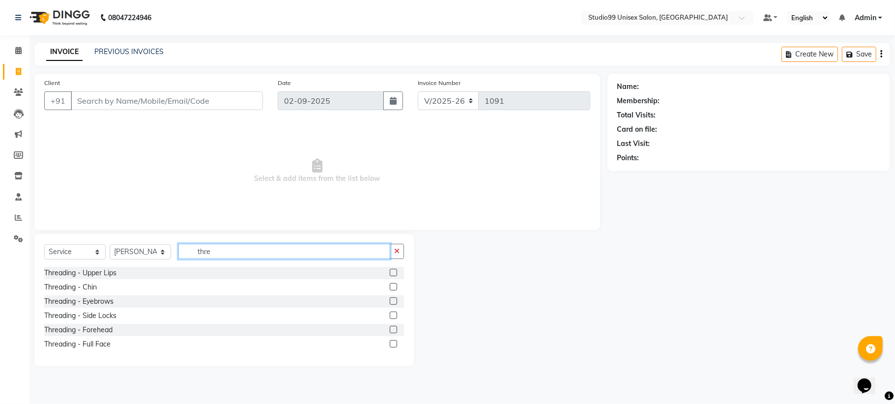
type input "thre"
click at [395, 303] on label at bounding box center [393, 300] width 7 height 7
click at [395, 303] on input "checkbox" at bounding box center [393, 301] width 6 height 6
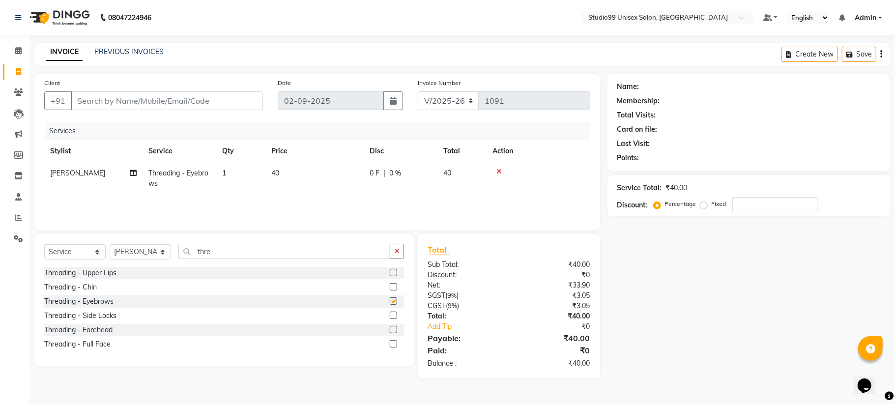
checkbox input "false"
click at [392, 327] on label at bounding box center [393, 329] width 7 height 7
click at [392, 327] on input "checkbox" at bounding box center [393, 330] width 6 height 6
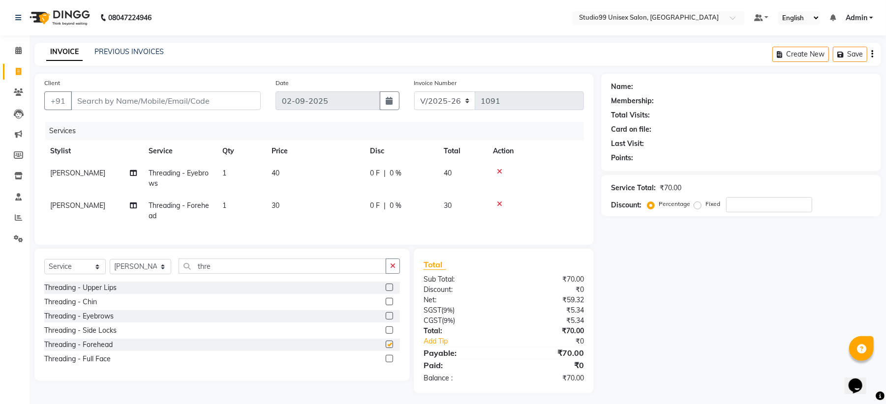
checkbox input "false"
click at [390, 293] on div at bounding box center [392, 288] width 14 height 12
click at [388, 291] on label at bounding box center [388, 287] width 7 height 7
click at [388, 291] on input "checkbox" at bounding box center [388, 288] width 6 height 6
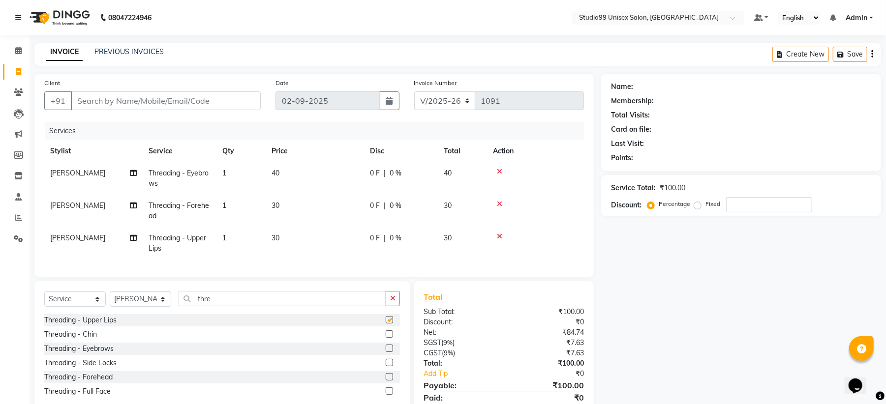
checkbox input "false"
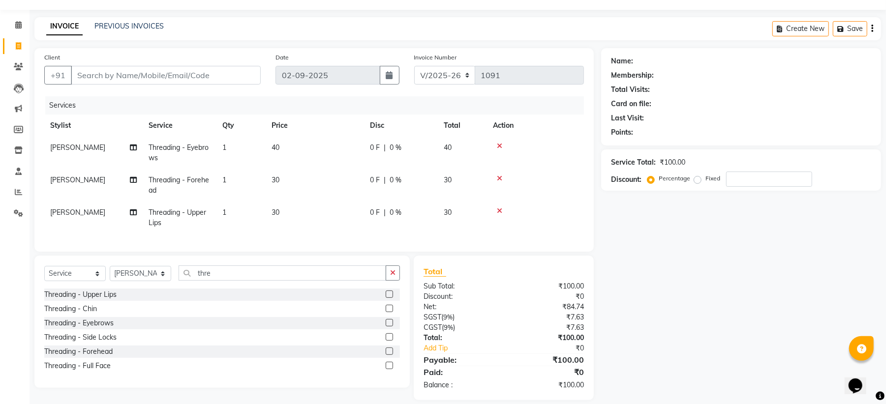
scroll to position [46, 0]
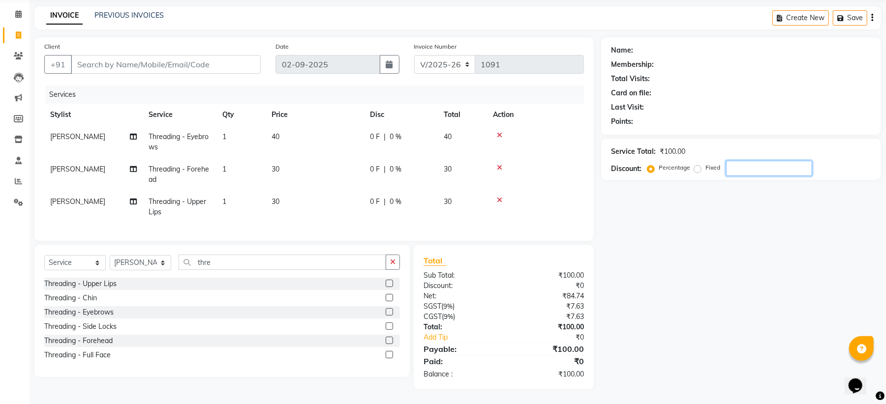
click at [785, 161] on input "number" at bounding box center [769, 168] width 86 height 15
type input "15"
drag, startPoint x: 785, startPoint y: 155, endPoint x: 667, endPoint y: 151, distance: 118.1
click at [667, 161] on div "Percentage Fixed 15" at bounding box center [730, 168] width 163 height 15
click at [684, 317] on div "Name: Membership: Total Visits: Card on file: Last Visit: Points: Service Total…" at bounding box center [744, 213] width 287 height 352
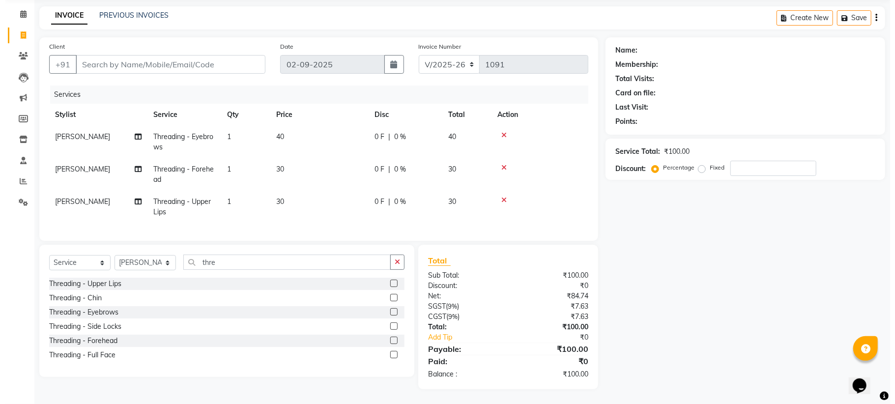
scroll to position [0, 0]
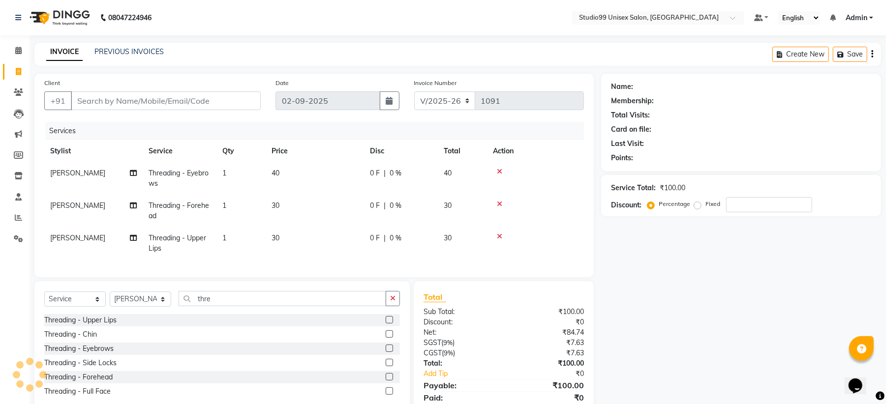
click at [736, 361] on div "Name: Membership: Total Visits: Card on file: Last Visit: Points: Service Total…" at bounding box center [744, 250] width 287 height 352
click at [162, 103] on input "Client" at bounding box center [166, 100] width 190 height 19
type input "8"
type input "0"
type input "8538981770"
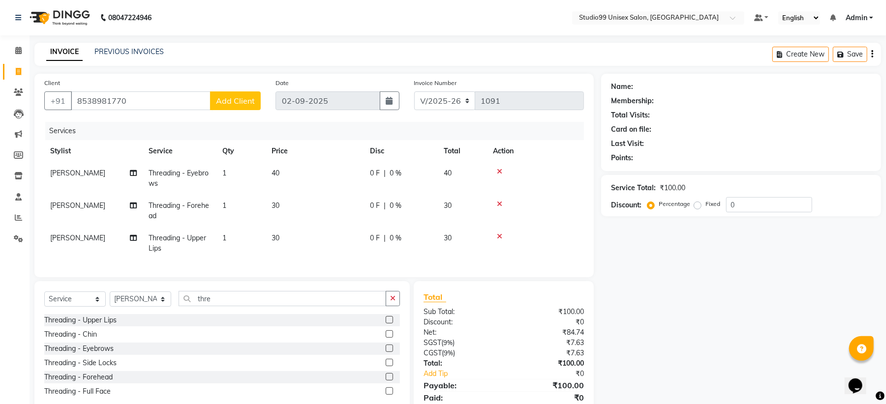
click at [248, 97] on span "Add Client" at bounding box center [235, 101] width 39 height 10
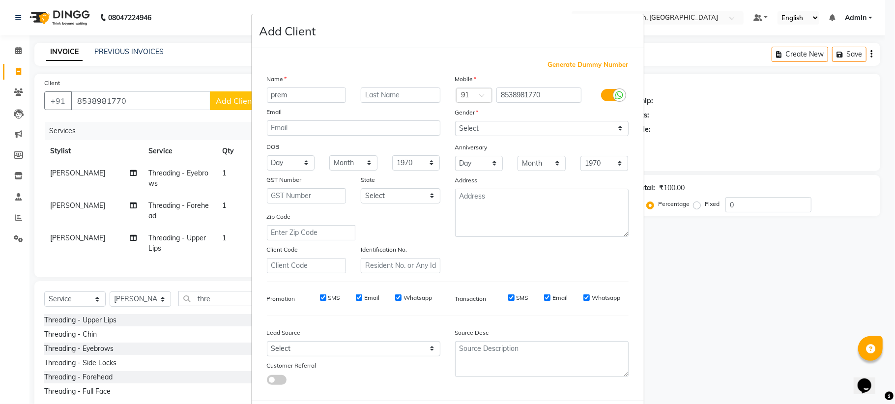
type input "prem"
type input "kumar"
click at [510, 124] on select "Select Male Female Other Prefer Not To Say" at bounding box center [542, 128] width 174 height 15
select select "female"
click at [455, 121] on select "Select Male Female Other Prefer Not To Say" at bounding box center [542, 128] width 174 height 15
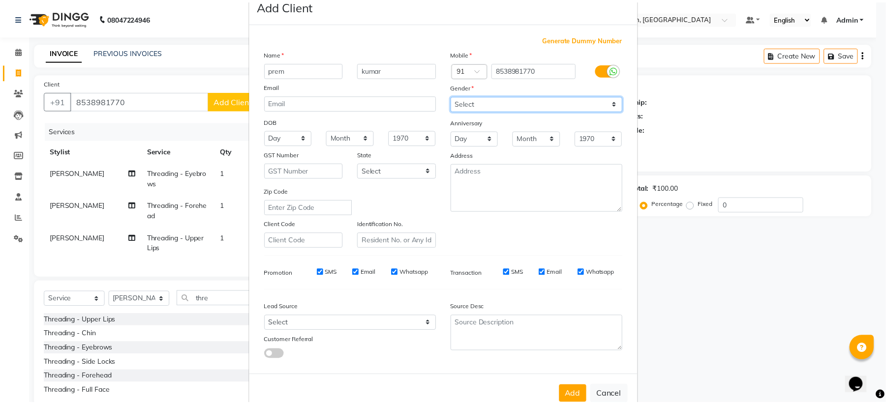
scroll to position [47, 0]
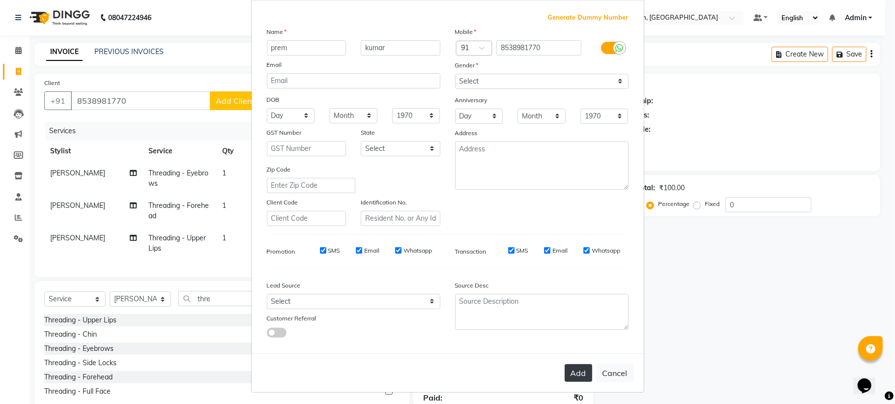
click at [569, 370] on button "Add" at bounding box center [579, 373] width 28 height 18
select select
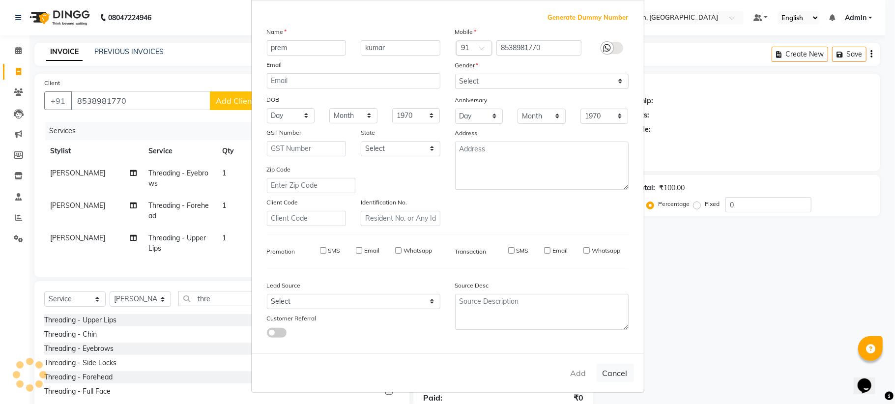
select select
checkbox input "false"
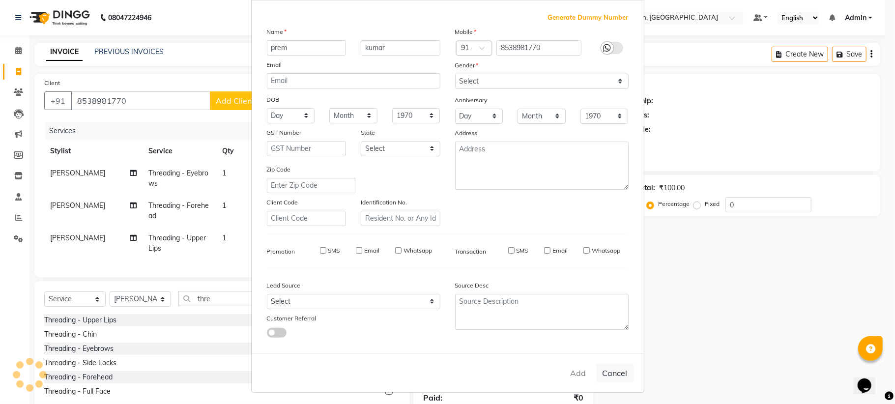
checkbox input "false"
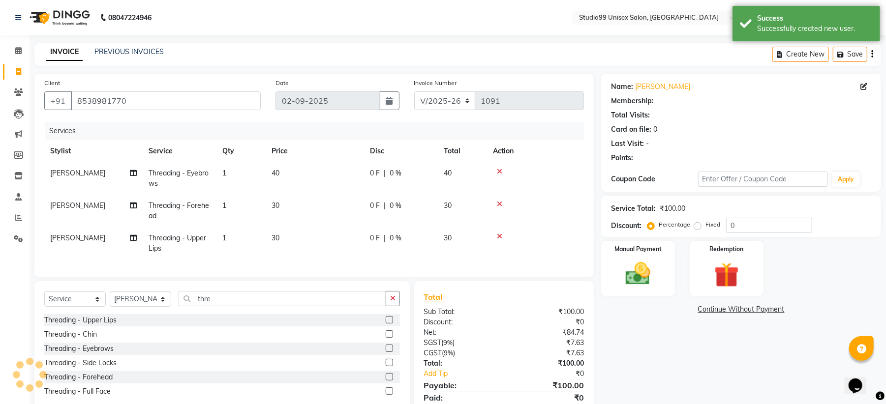
select select "1: Object"
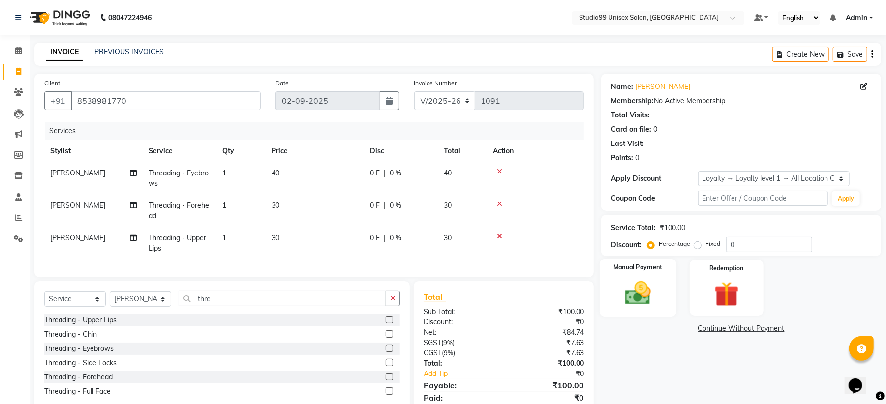
click at [641, 298] on img at bounding box center [638, 293] width 42 height 30
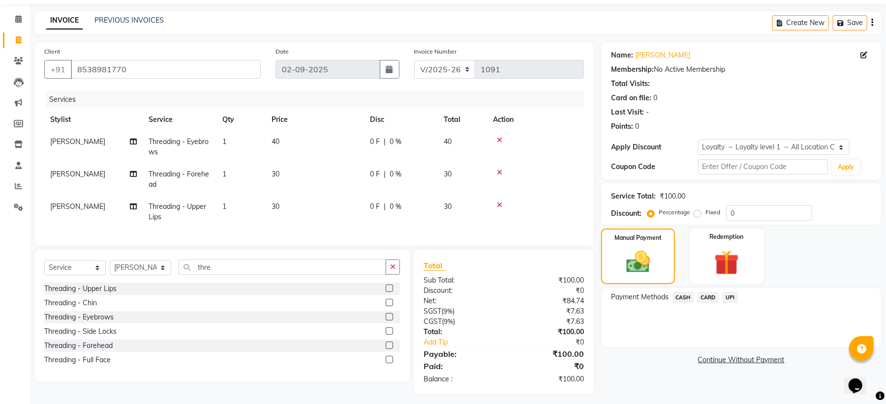
scroll to position [46, 0]
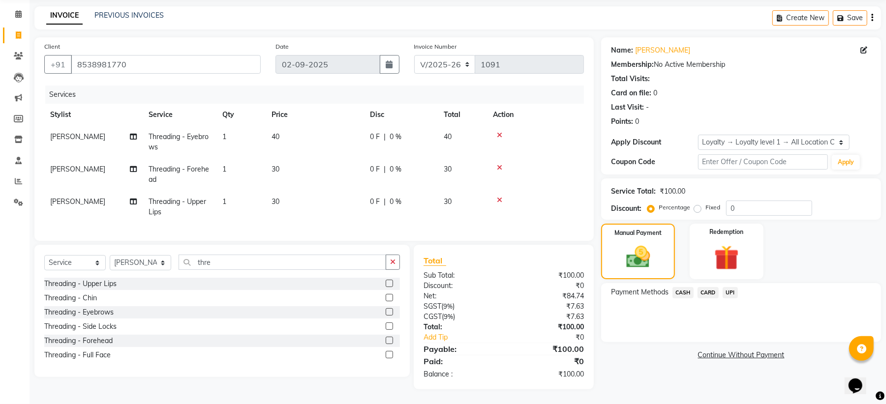
click at [686, 287] on span "CASH" at bounding box center [682, 292] width 21 height 11
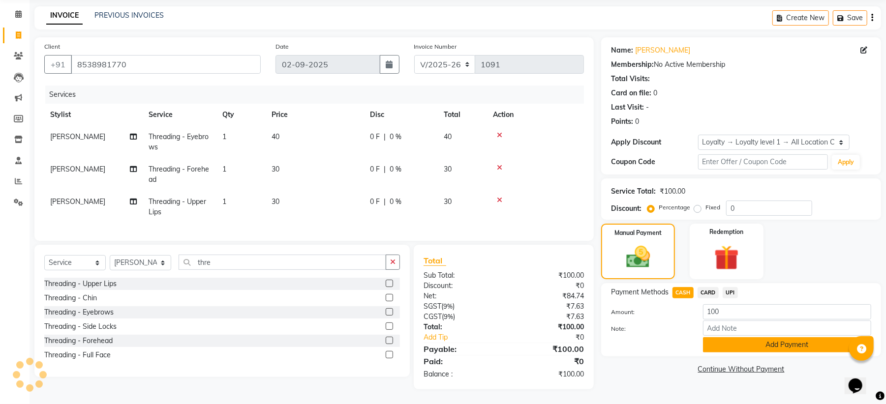
click at [758, 337] on button "Add Payment" at bounding box center [787, 344] width 168 height 15
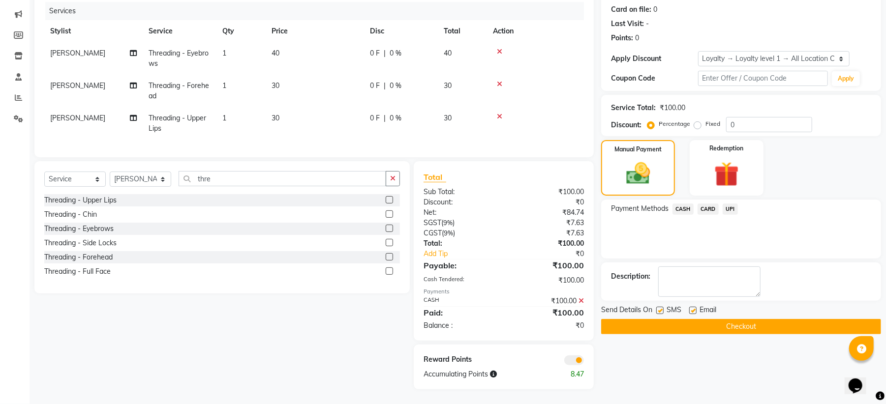
scroll to position [129, 0]
click at [728, 325] on button "Checkout" at bounding box center [741, 326] width 280 height 15
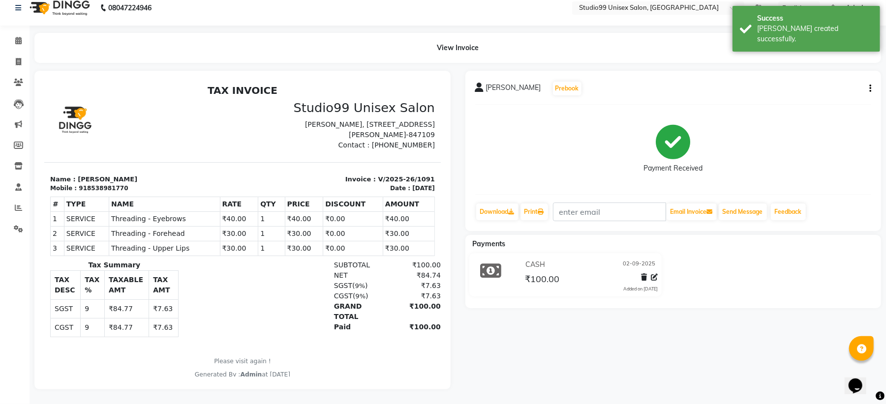
scroll to position [20, 0]
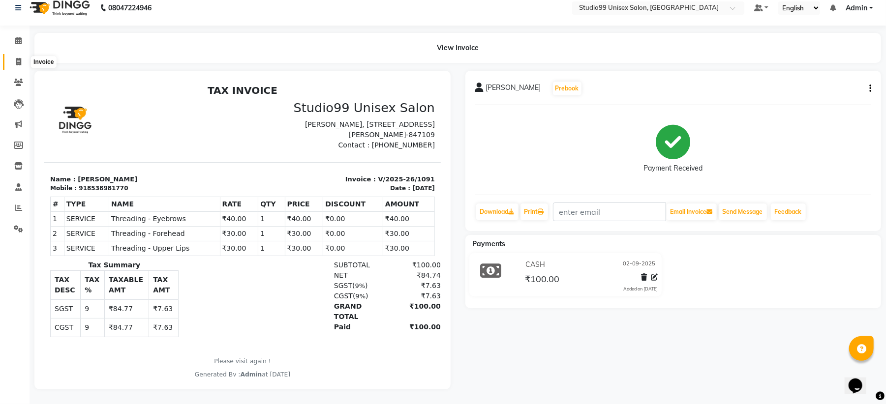
click at [20, 58] on icon at bounding box center [18, 61] width 5 height 7
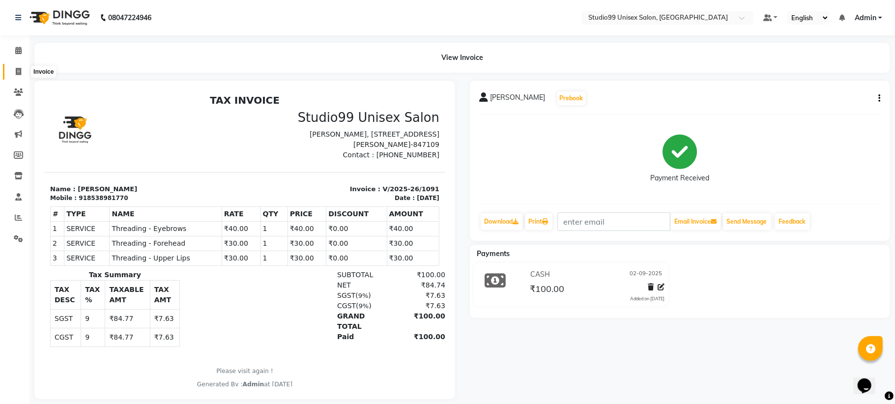
select select "service"
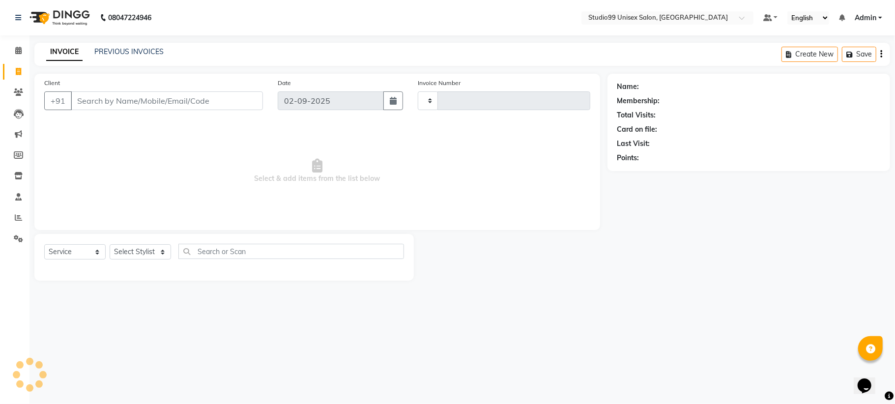
type input "1092"
select select "6061"
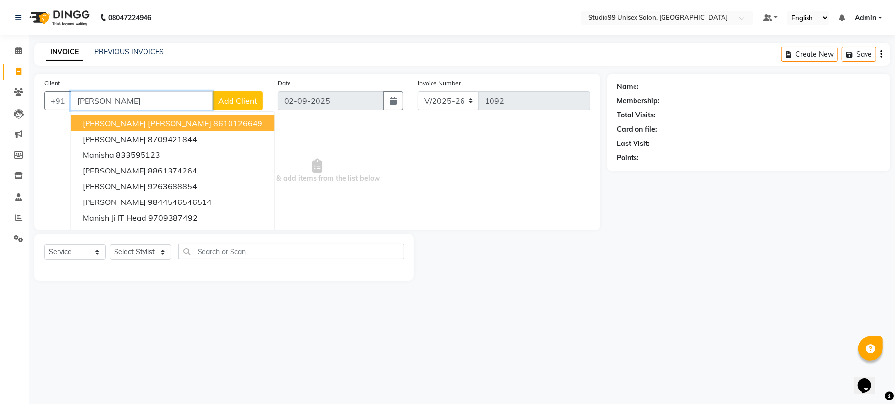
click at [119, 102] on input "manis" at bounding box center [142, 100] width 142 height 19
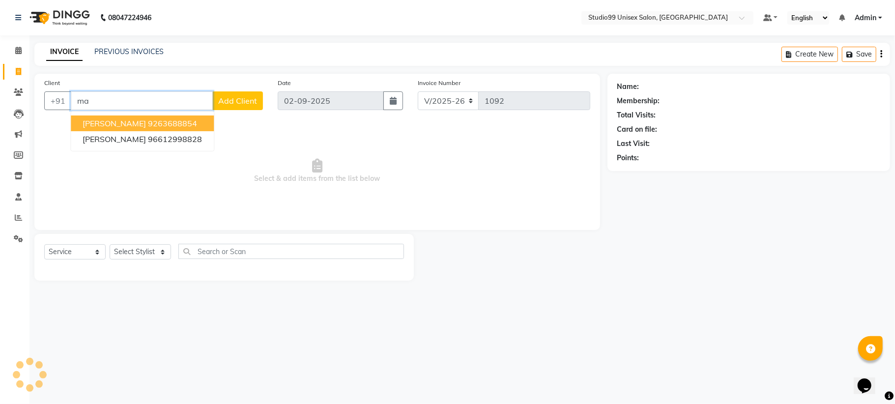
type input "m"
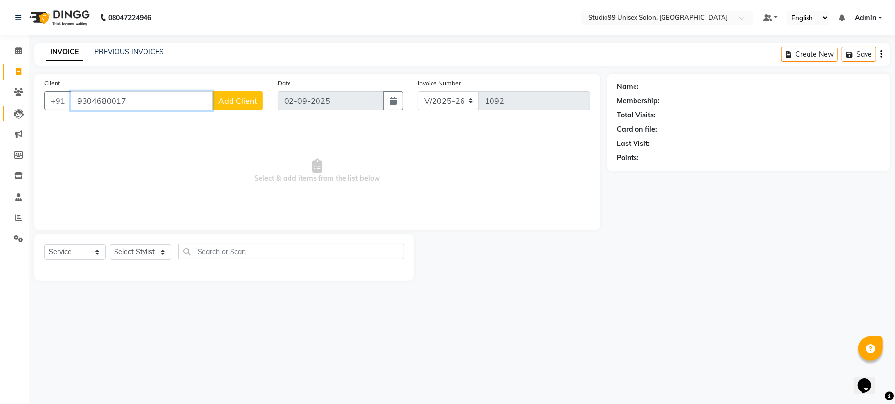
drag, startPoint x: 146, startPoint y: 105, endPoint x: 8, endPoint y: 107, distance: 137.2
click at [0, 117] on app-home "08047224946 Select Location × Studio99 Unisex Salon, Madhubani Default Panel My…" at bounding box center [447, 148] width 895 height 296
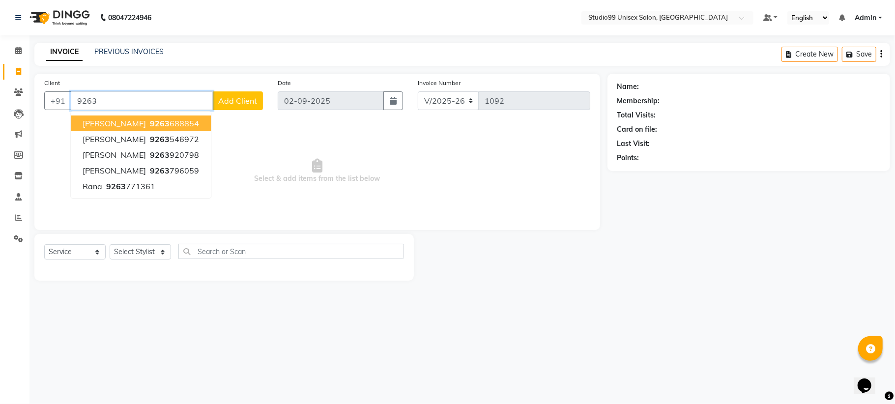
click at [182, 122] on button "manish raj 9263 688854" at bounding box center [141, 124] width 140 height 16
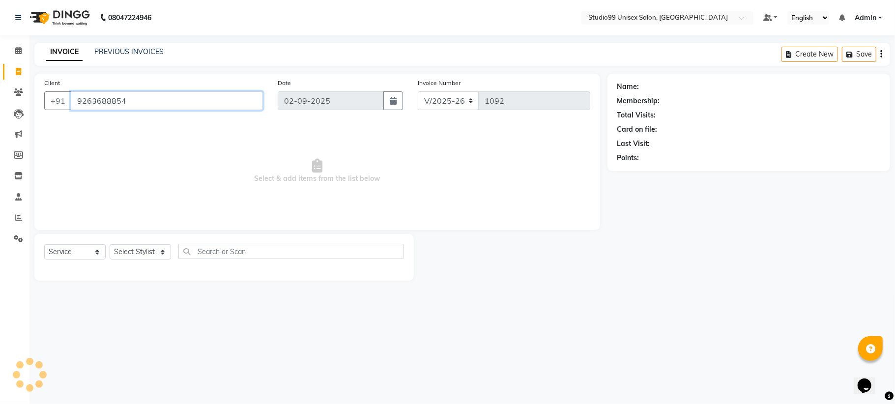
type input "9263688854"
select select "1: Object"
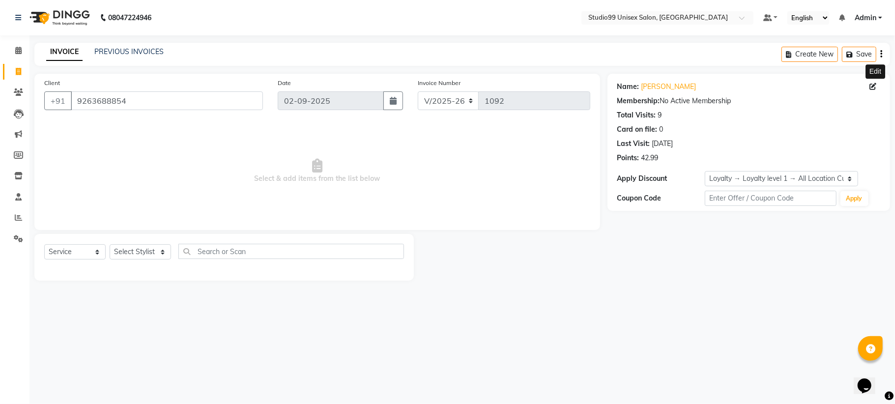
click at [876, 89] on icon at bounding box center [873, 86] width 7 height 7
select select "male"
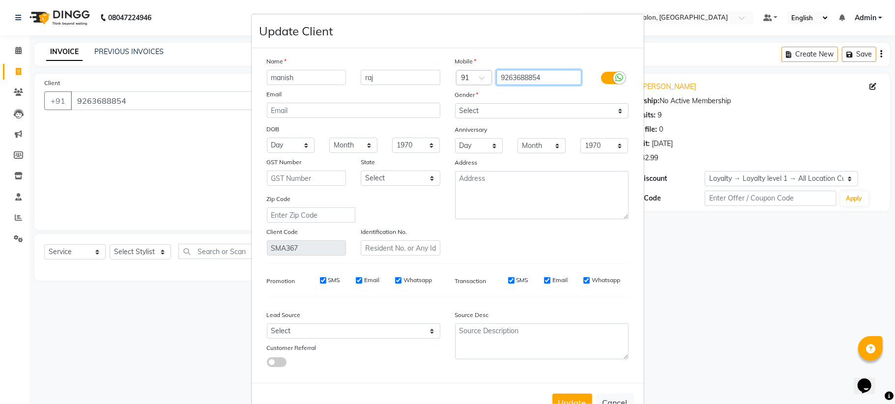
drag, startPoint x: 545, startPoint y: 80, endPoint x: 472, endPoint y: 89, distance: 73.9
click at [472, 89] on div "Mobile Country Code × 91 9263688854 Gender Select Male Female Other Prefer Not …" at bounding box center [542, 156] width 188 height 200
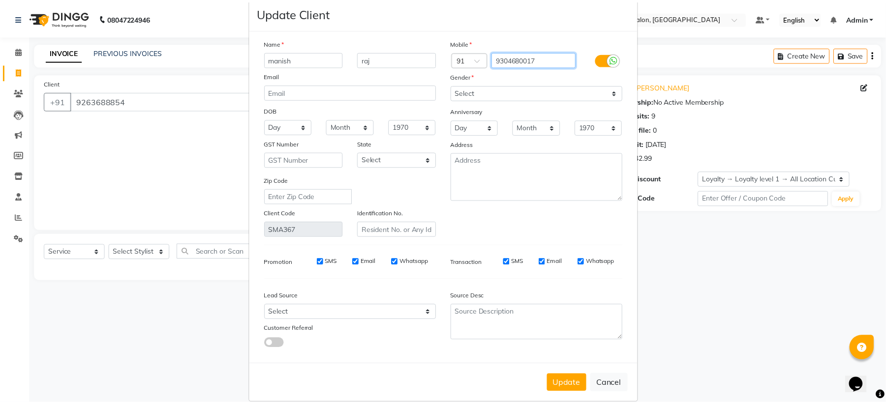
scroll to position [30, 0]
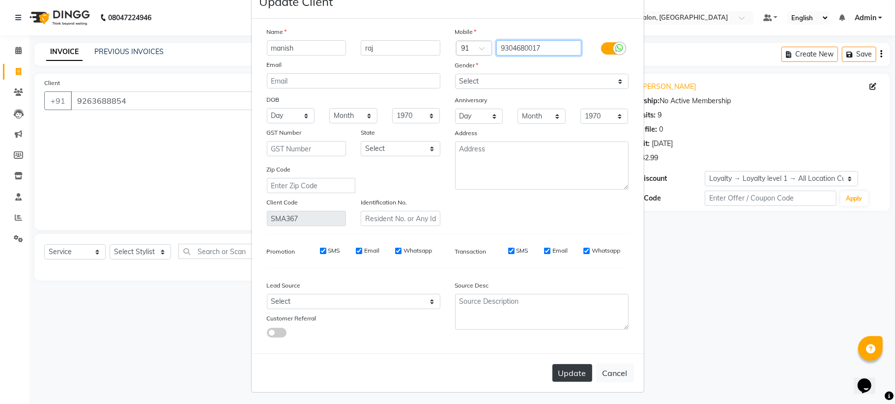
type input "9304680017"
click at [563, 370] on button "Update" at bounding box center [573, 373] width 40 height 18
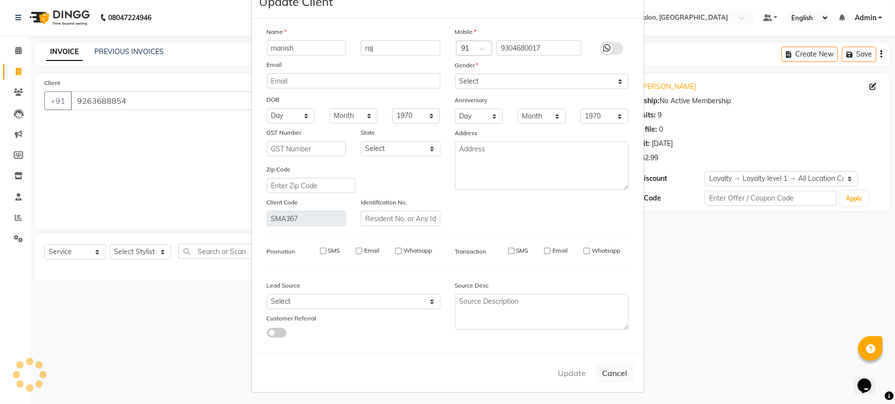
type input "9304680017"
select select
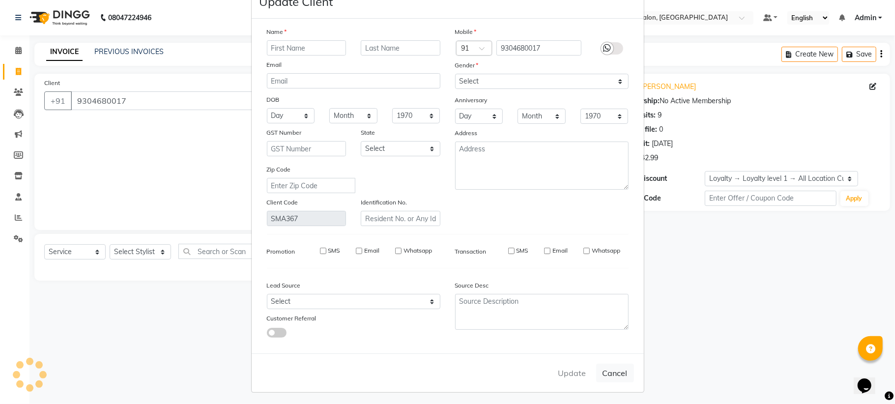
select select
checkbox input "false"
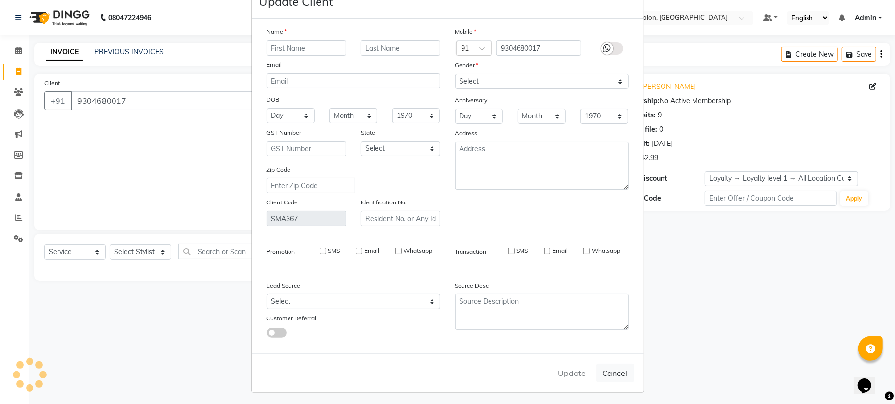
checkbox input "false"
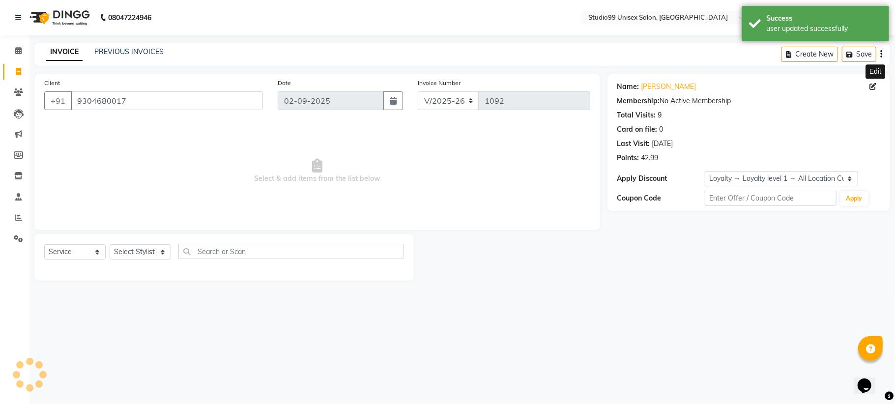
select select "1: Object"
drag, startPoint x: 170, startPoint y: 101, endPoint x: 11, endPoint y: 101, distance: 159.3
click at [11, 101] on app-home "08047224946 Select Location × Studio99 Unisex Salon, Madhubani Default Panel My…" at bounding box center [447, 148] width 895 height 296
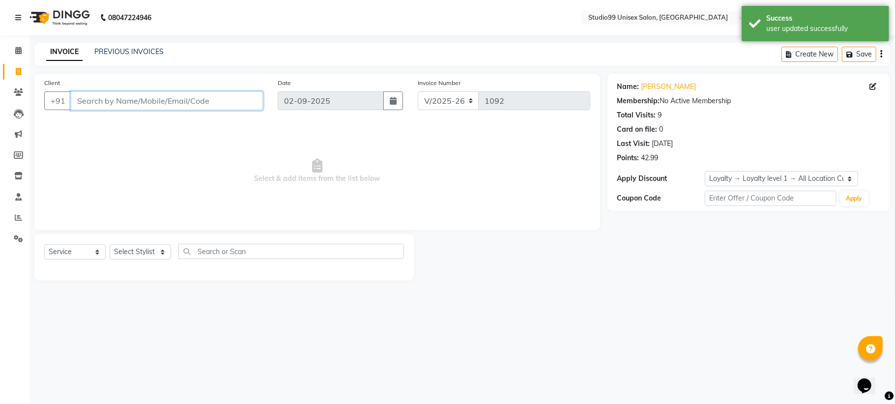
paste input "9304680017"
type input "9304680017"
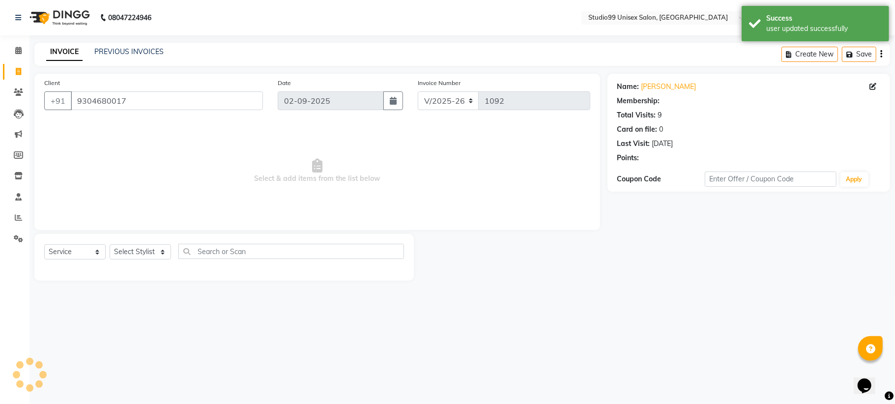
select select "1: Object"
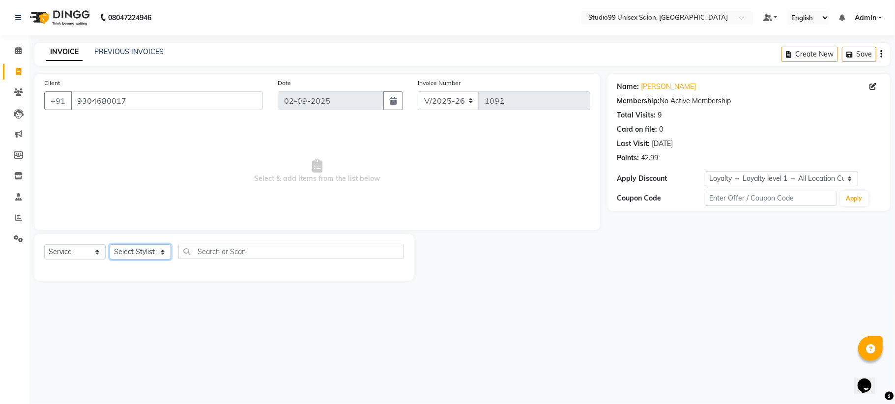
click at [143, 246] on select "Select Stylist Admin Mehran NANDINI SINGH priya Shankar gupta SHANKAR THAKUR sh…" at bounding box center [140, 251] width 61 height 15
select select "45042"
click at [110, 244] on select "Select Stylist Admin Mehran NANDINI SINGH priya Shankar gupta SHANKAR THAKUR sh…" at bounding box center [140, 251] width 61 height 15
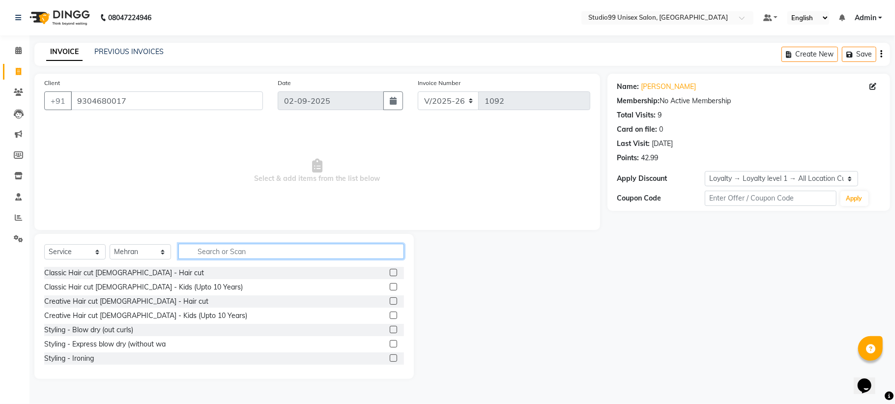
click at [240, 252] on input "text" at bounding box center [291, 251] width 226 height 15
click at [390, 275] on label at bounding box center [393, 272] width 7 height 7
click at [390, 275] on input "checkbox" at bounding box center [393, 273] width 6 height 6
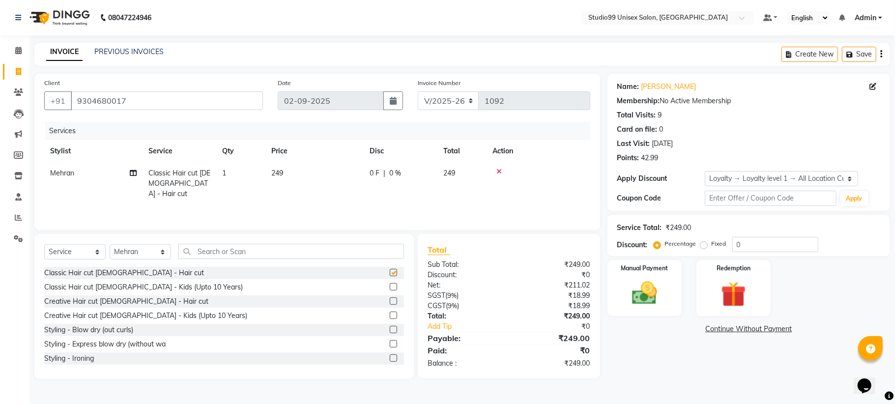
checkbox input "false"
click at [217, 248] on input "text" at bounding box center [291, 251] width 226 height 15
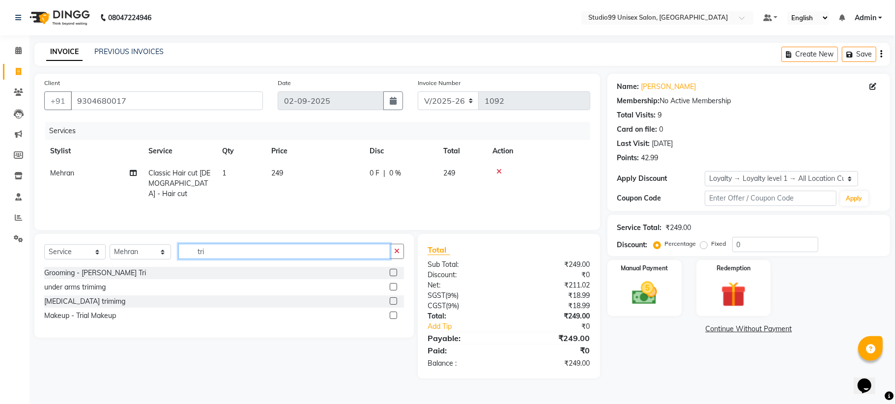
type input "tri"
click at [390, 273] on label at bounding box center [393, 272] width 7 height 7
click at [390, 273] on input "checkbox" at bounding box center [393, 273] width 6 height 6
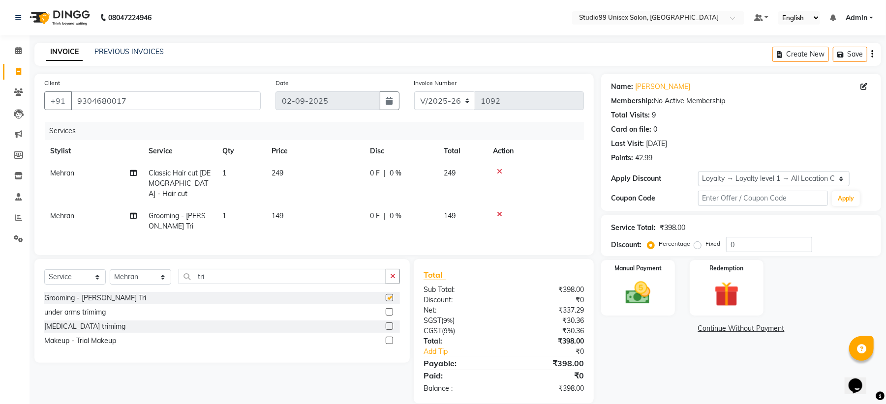
checkbox input "false"
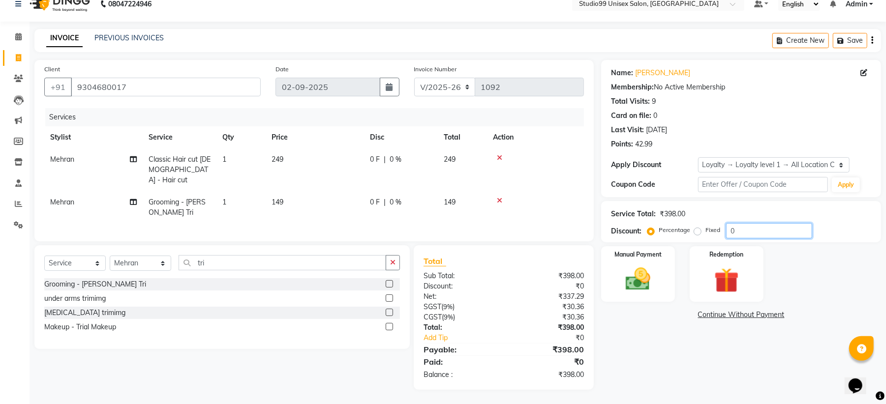
click at [799, 233] on input "0" at bounding box center [769, 230] width 86 height 15
drag, startPoint x: 799, startPoint y: 233, endPoint x: 888, endPoint y: 198, distance: 96.2
click at [675, 250] on div "Name: Manish Raj Membership: No Active Membership Total Visits: 9 Card on file:…" at bounding box center [744, 225] width 287 height 330
type input "15"
click at [639, 315] on link "Continue Without Payment" at bounding box center [741, 315] width 276 height 10
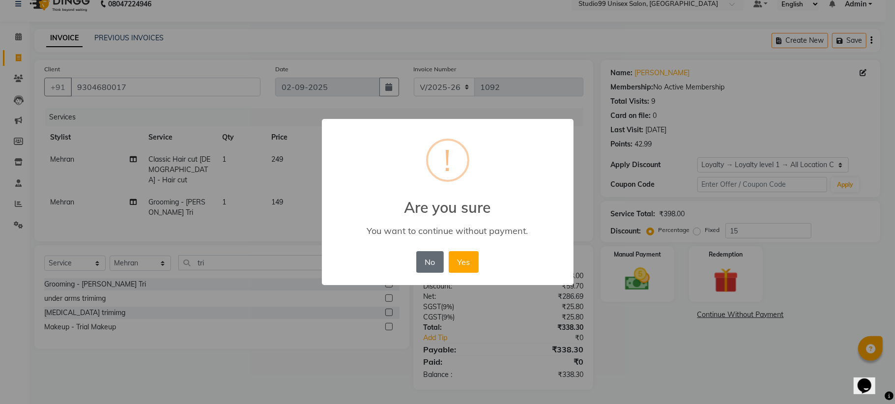
click at [423, 261] on button "No" at bounding box center [430, 262] width 28 height 22
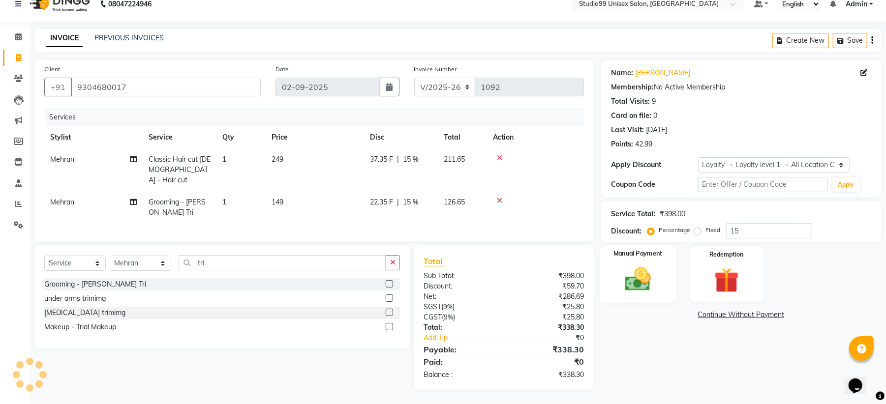
click at [643, 275] on img at bounding box center [638, 280] width 42 height 30
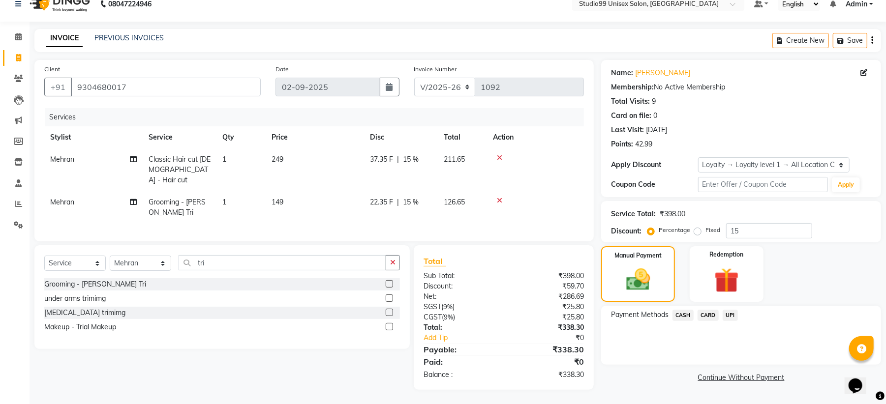
click at [726, 313] on span "UPI" at bounding box center [729, 315] width 15 height 11
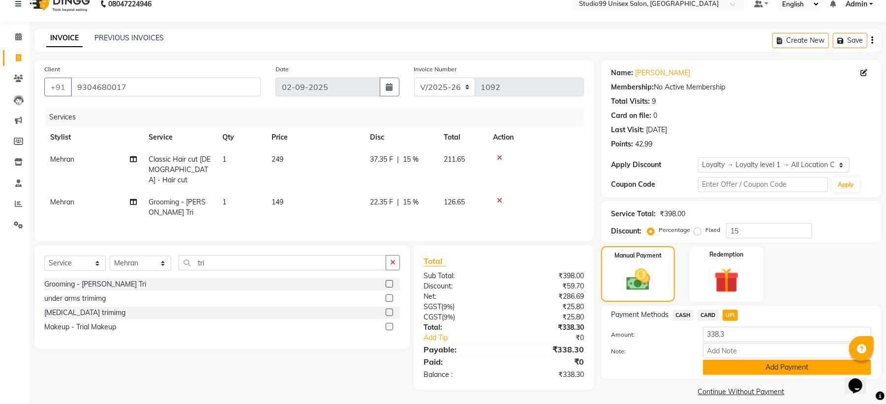
click at [730, 372] on button "Add Payment" at bounding box center [787, 367] width 168 height 15
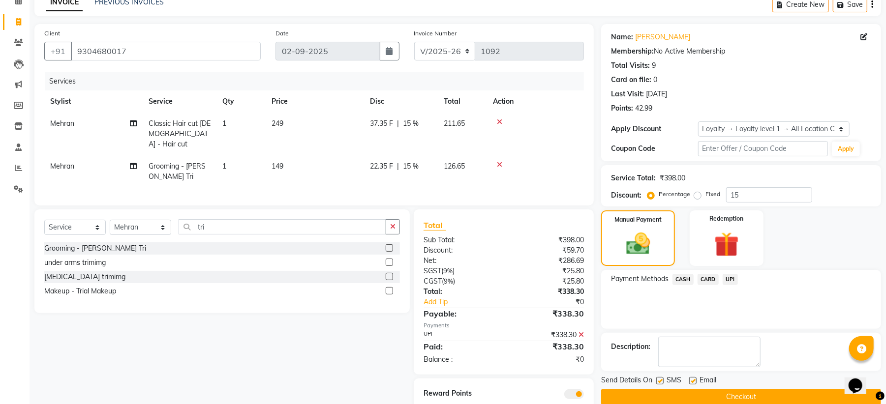
scroll to position [83, 0]
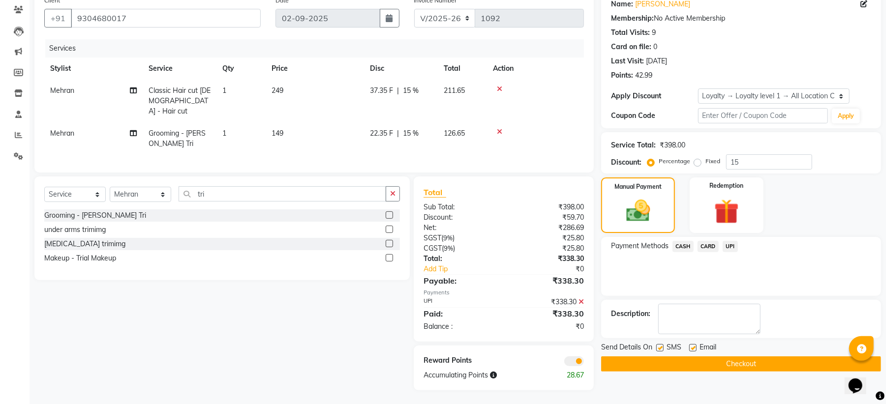
click at [722, 362] on button "Checkout" at bounding box center [741, 363] width 280 height 15
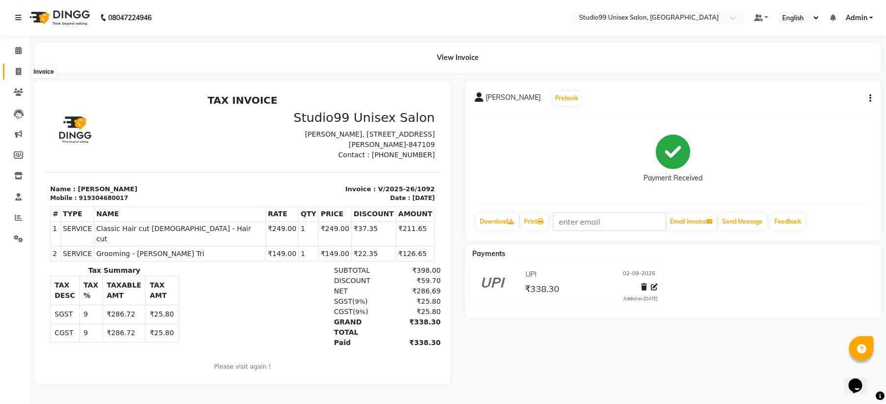
click at [16, 75] on icon at bounding box center [18, 71] width 5 height 7
select select "service"
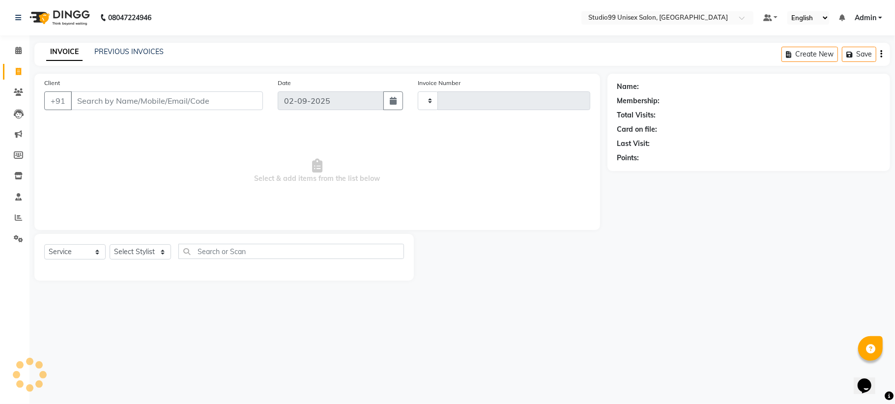
type input "1093"
select select "6061"
click at [129, 256] on select "Select Stylist Admin Mehran NANDINI SINGH priya Shankar gupta SHANKAR THAKUR sh…" at bounding box center [140, 251] width 61 height 15
click at [177, 176] on span "Select & add items from the list below" at bounding box center [317, 171] width 546 height 98
click at [21, 214] on icon at bounding box center [18, 217] width 7 height 7
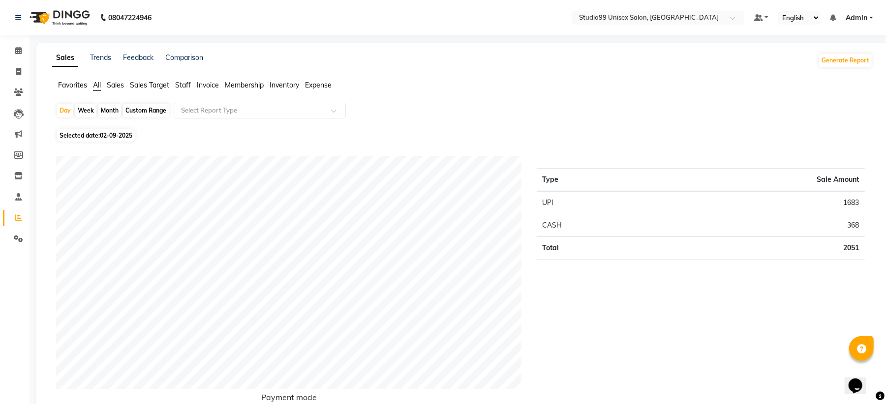
click at [117, 83] on span "Sales" at bounding box center [115, 85] width 17 height 9
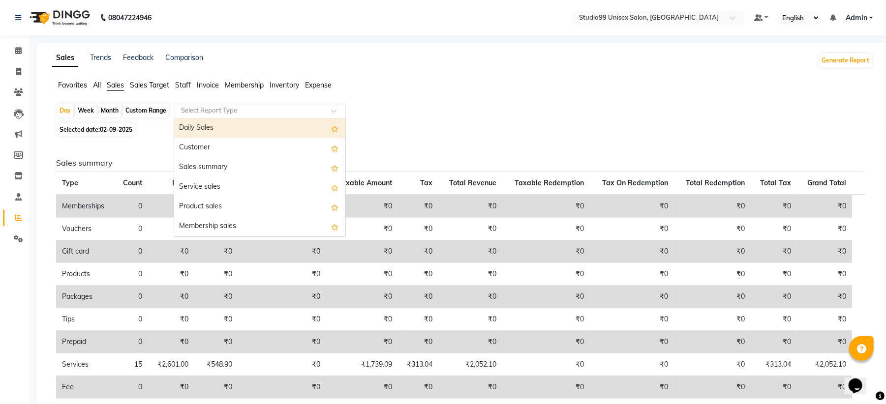
click at [213, 109] on input "text" at bounding box center [250, 111] width 142 height 10
click at [215, 123] on div "Daily Sales" at bounding box center [259, 129] width 171 height 20
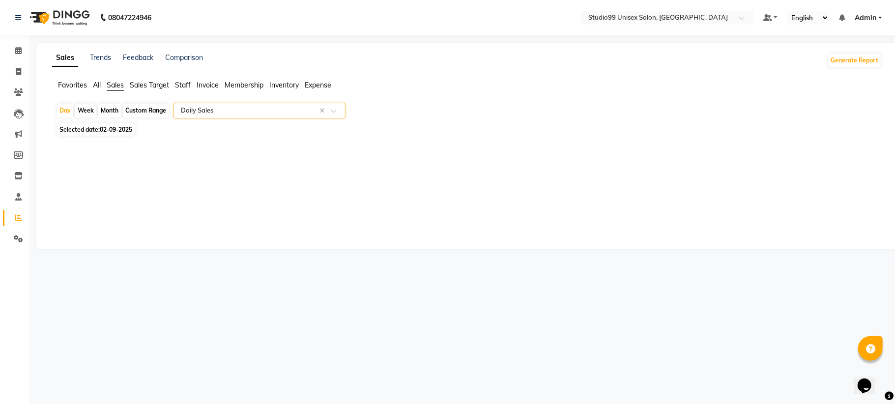
select select "csv"
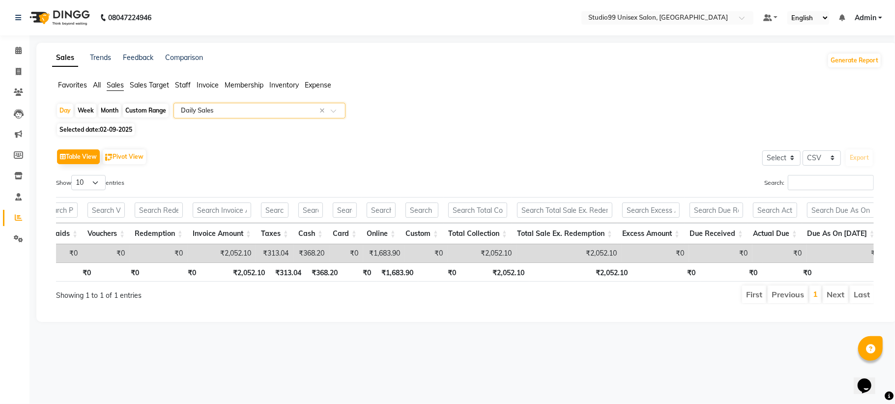
scroll to position [0, 308]
click at [519, 150] on div "Table View Pivot View Select Select CSV PDF Export" at bounding box center [465, 157] width 818 height 21
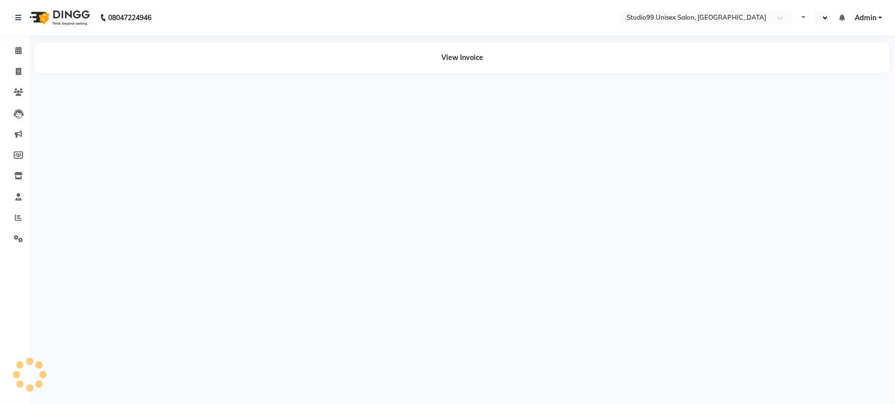
select select "en"
